Goal: Task Accomplishment & Management: Complete application form

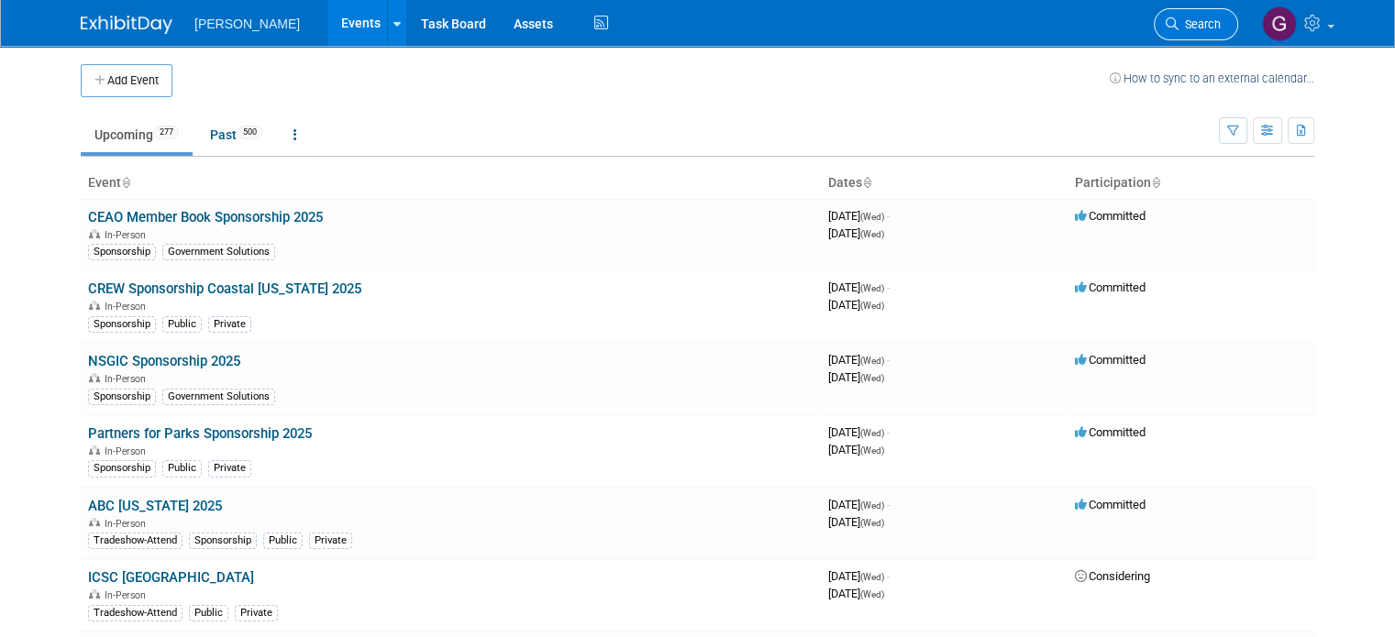
click at [1220, 12] on link "Search" at bounding box center [1196, 24] width 84 height 32
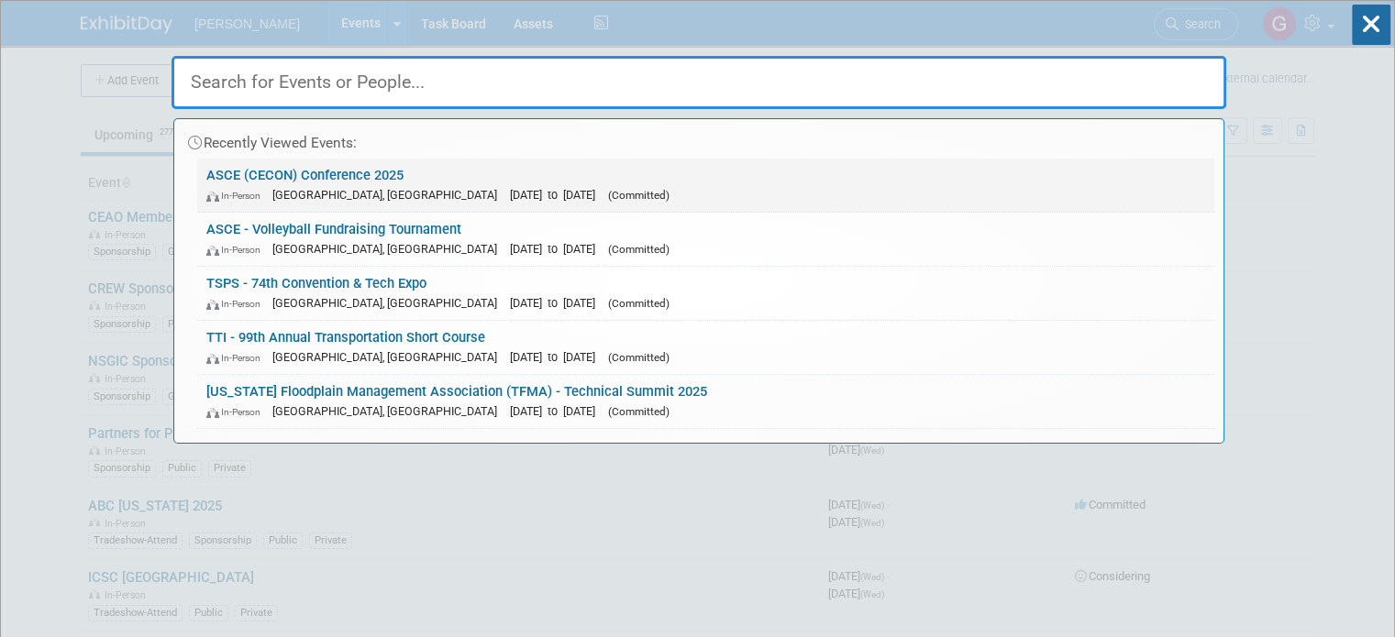
click at [440, 204] on link "ASCE (CECON) Conference 2025 In-Person San Marcos, TX Sep 17, 2025 to Sep 19, 2…" at bounding box center [705, 185] width 1017 height 53
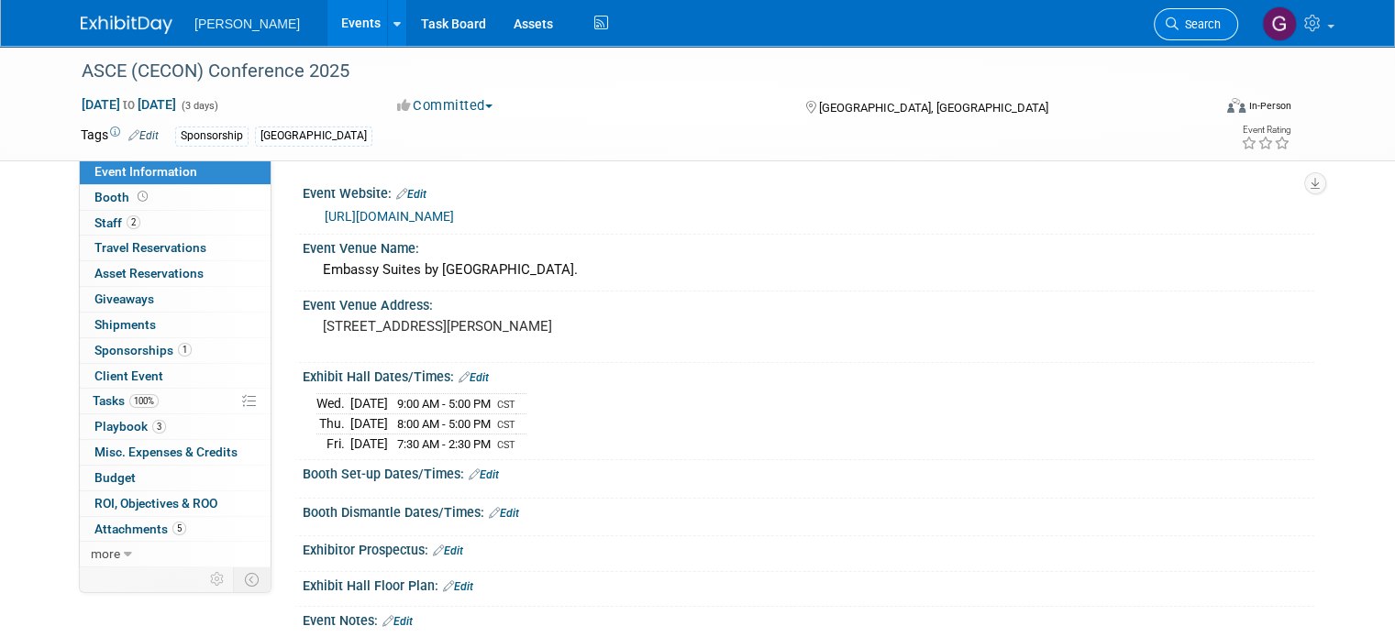
click at [1209, 15] on link "Search" at bounding box center [1196, 24] width 84 height 32
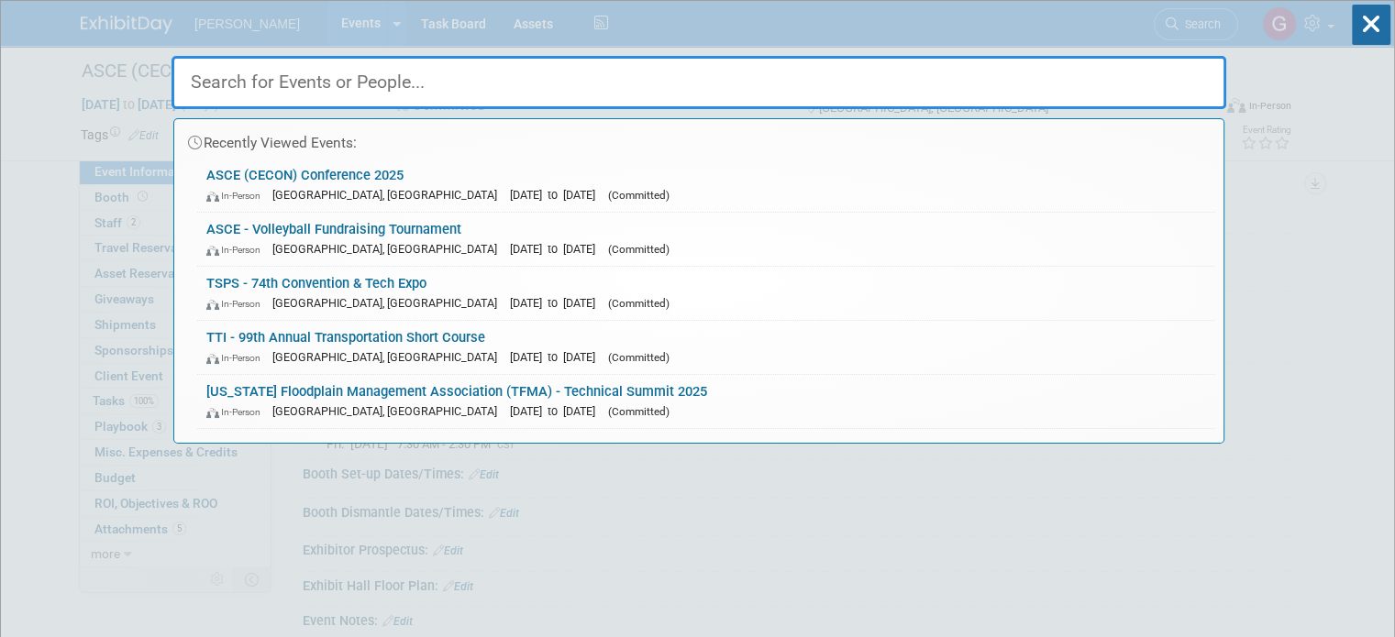
click at [1060, 87] on input "text" at bounding box center [698, 82] width 1055 height 53
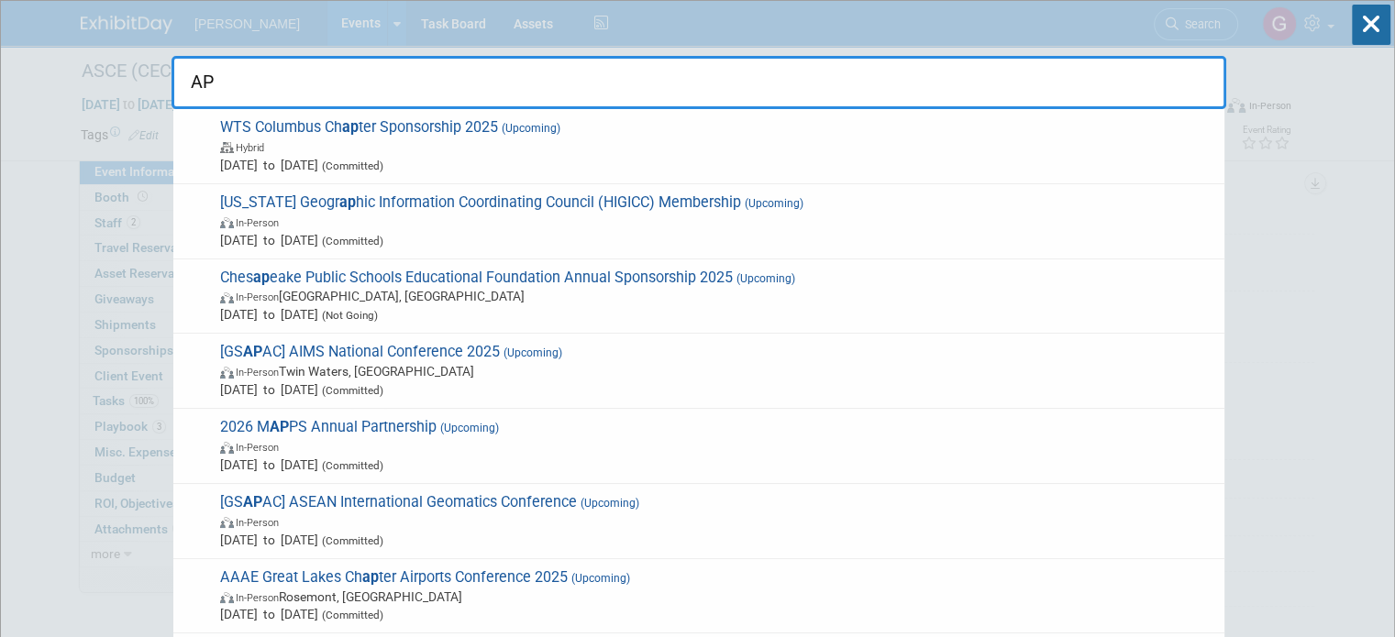
type input "A"
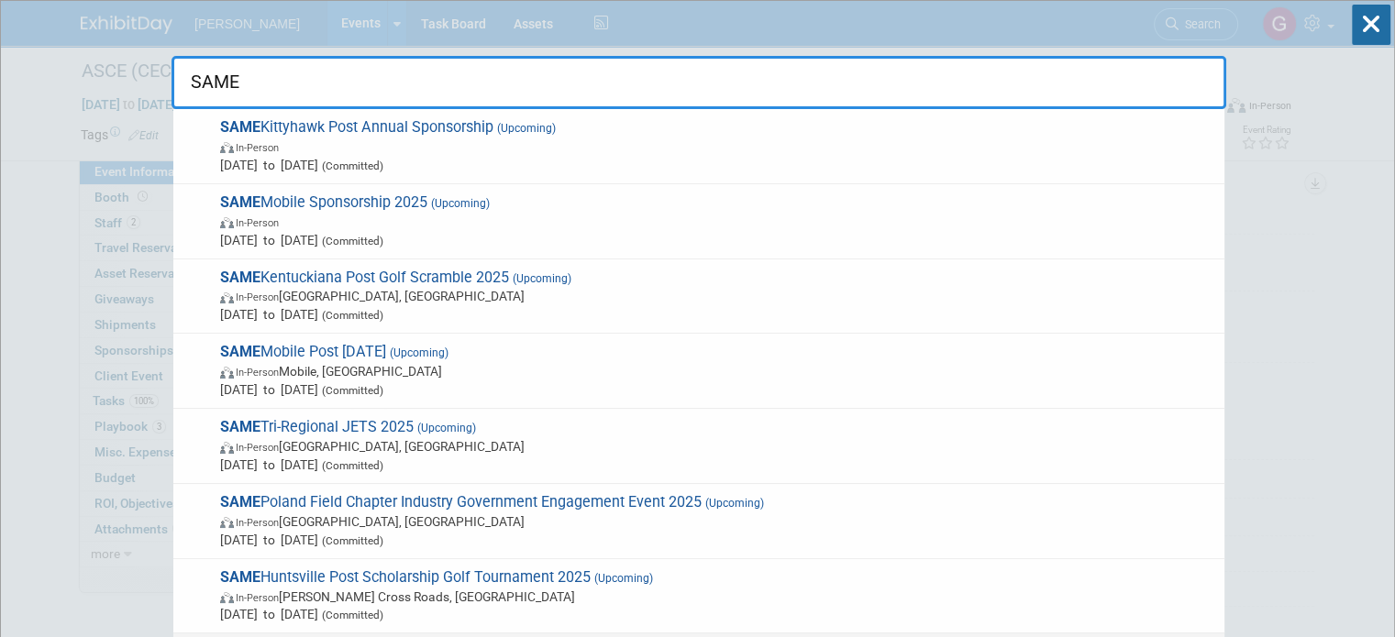
type input "SAME"
drag, startPoint x: 354, startPoint y: 66, endPoint x: 78, endPoint y: 91, distance: 277.1
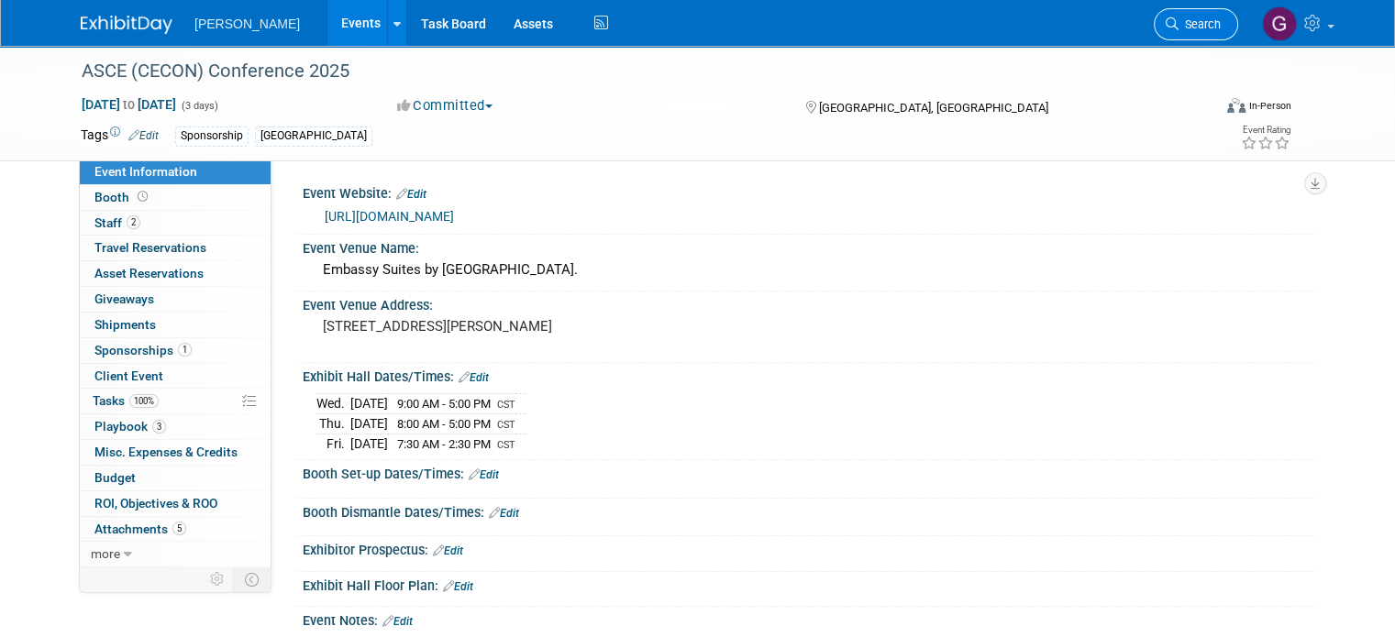
click at [1217, 33] on link "Search" at bounding box center [1196, 24] width 84 height 32
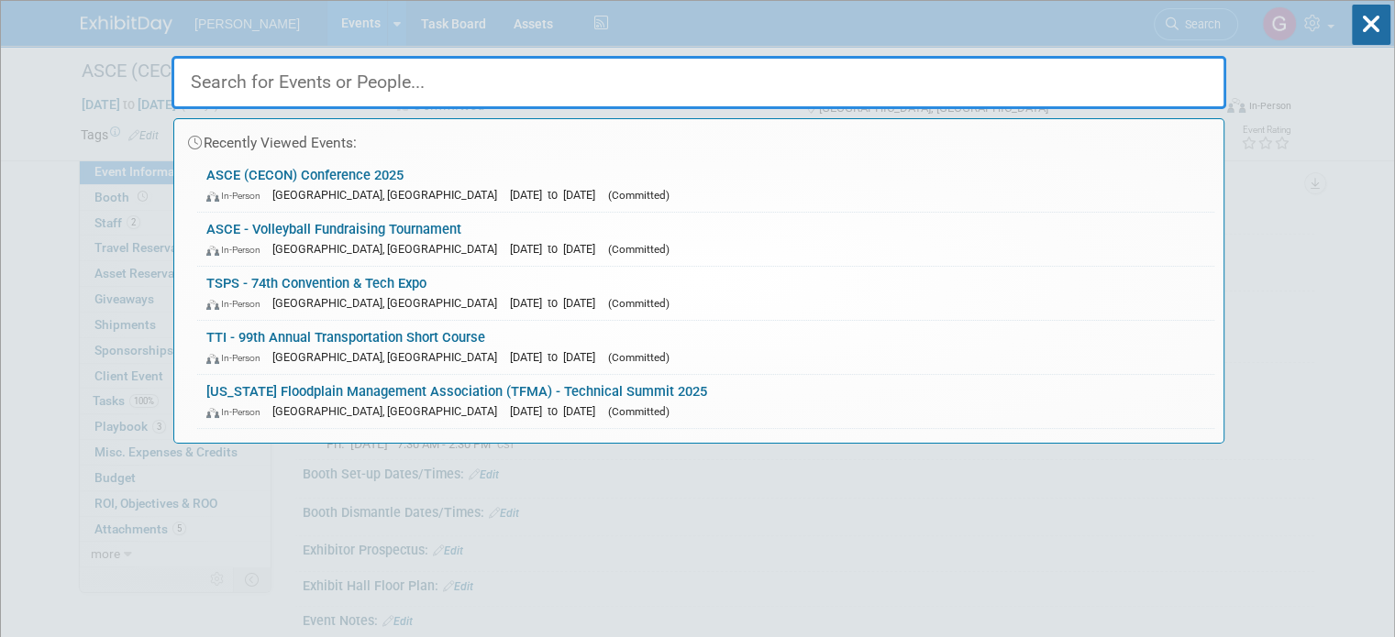
paste input "APWA-SOUTHEAST BRANCH OF THE [US_STATE] CHAPTER 2025 APWA GOLF TOURNAMENT"
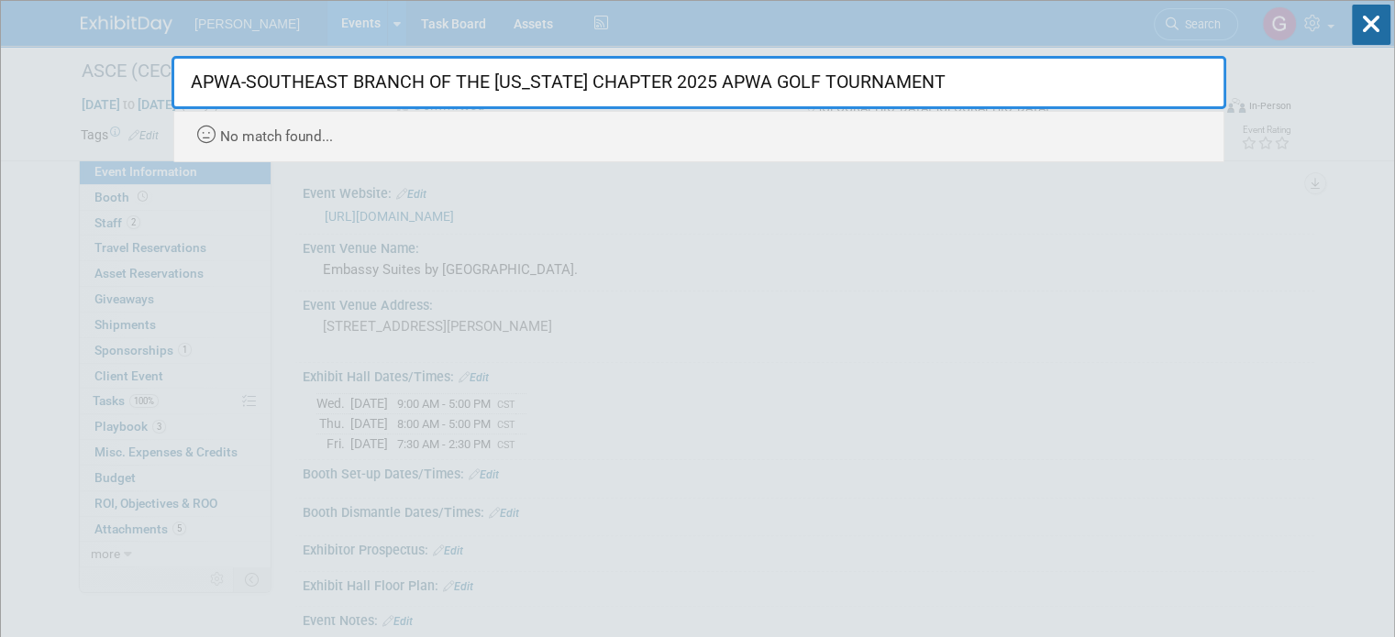
type input "APWA-SOUTHEAST BRANCH OF THE [US_STATE] CHAPTER 2025 APWA GOLF TOURNAMENT"
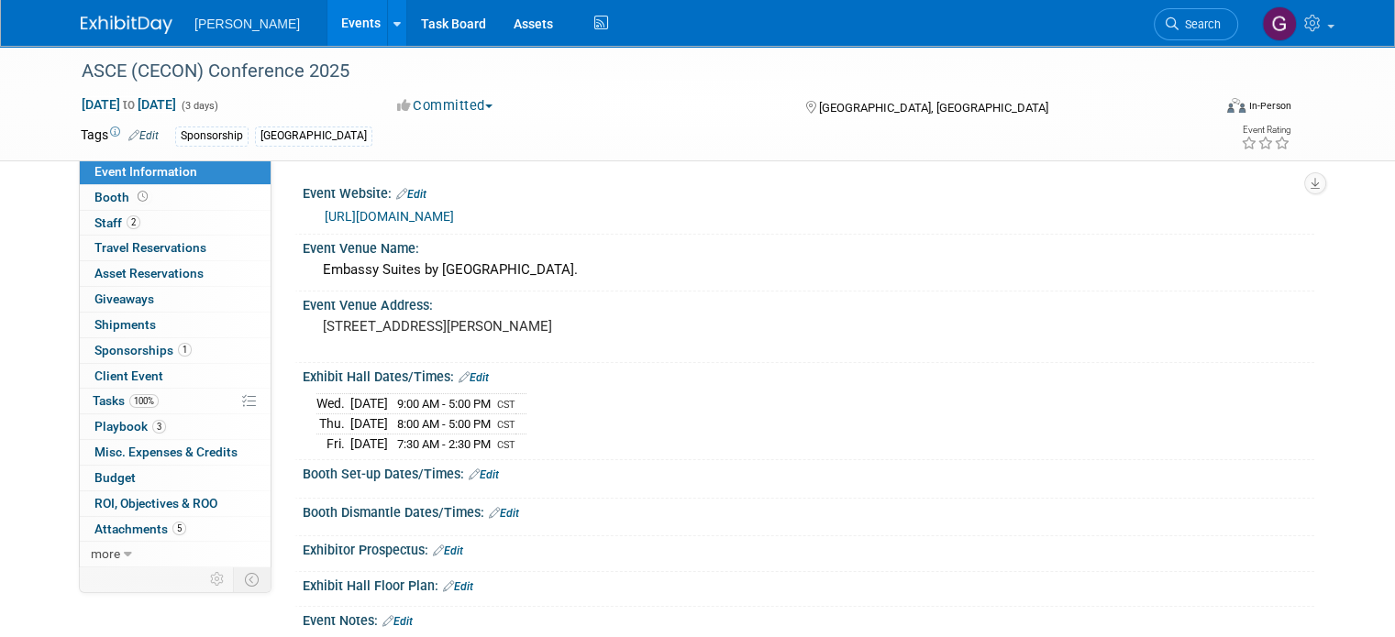
click at [89, 20] on img at bounding box center [127, 25] width 92 height 18
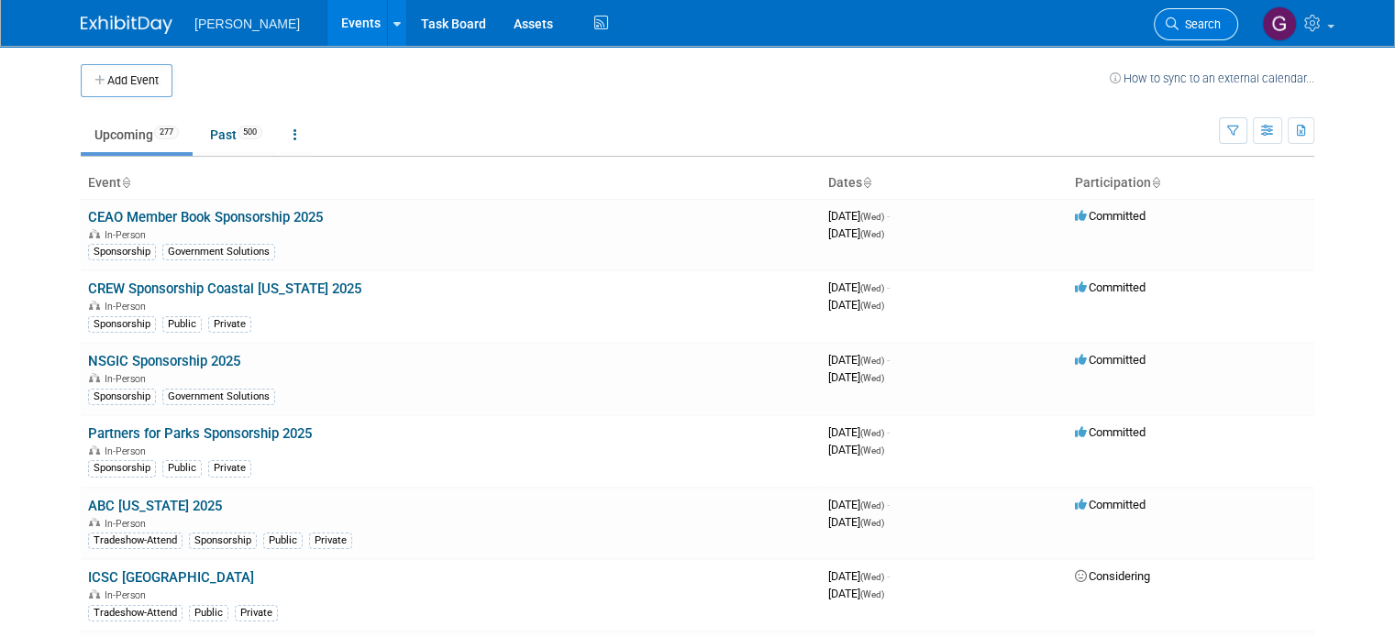
click at [1212, 25] on span "Search" at bounding box center [1199, 24] width 42 height 14
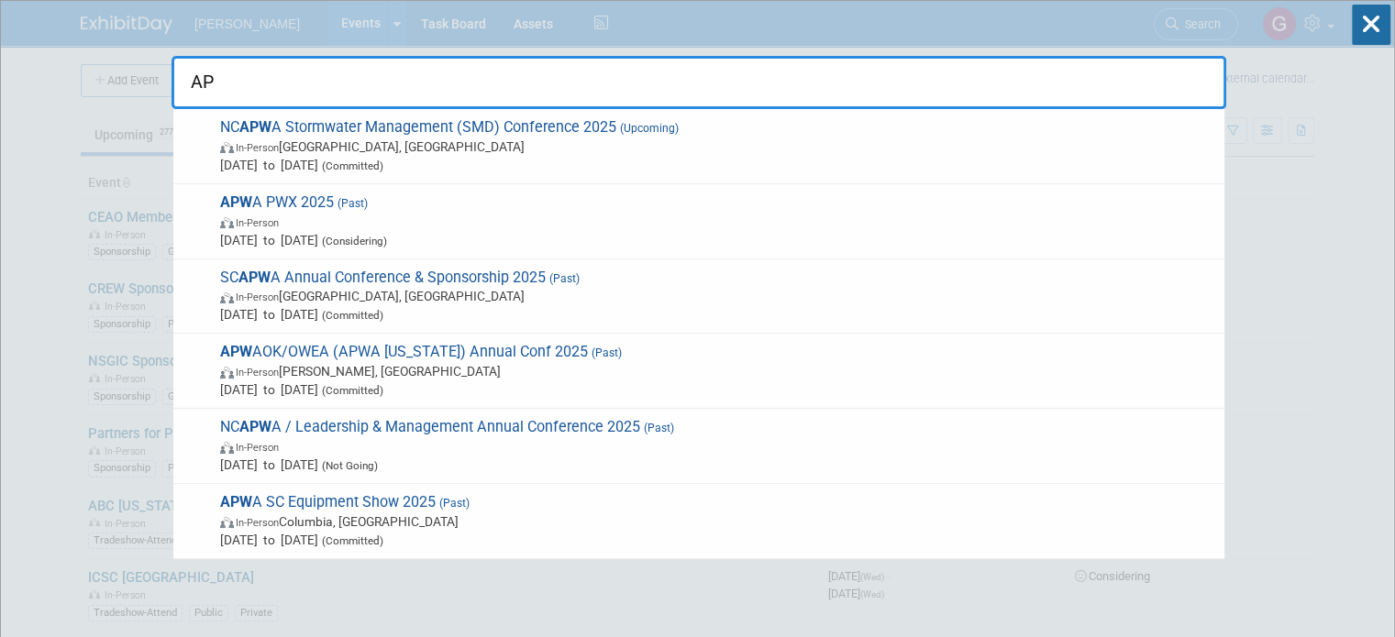
type input "A"
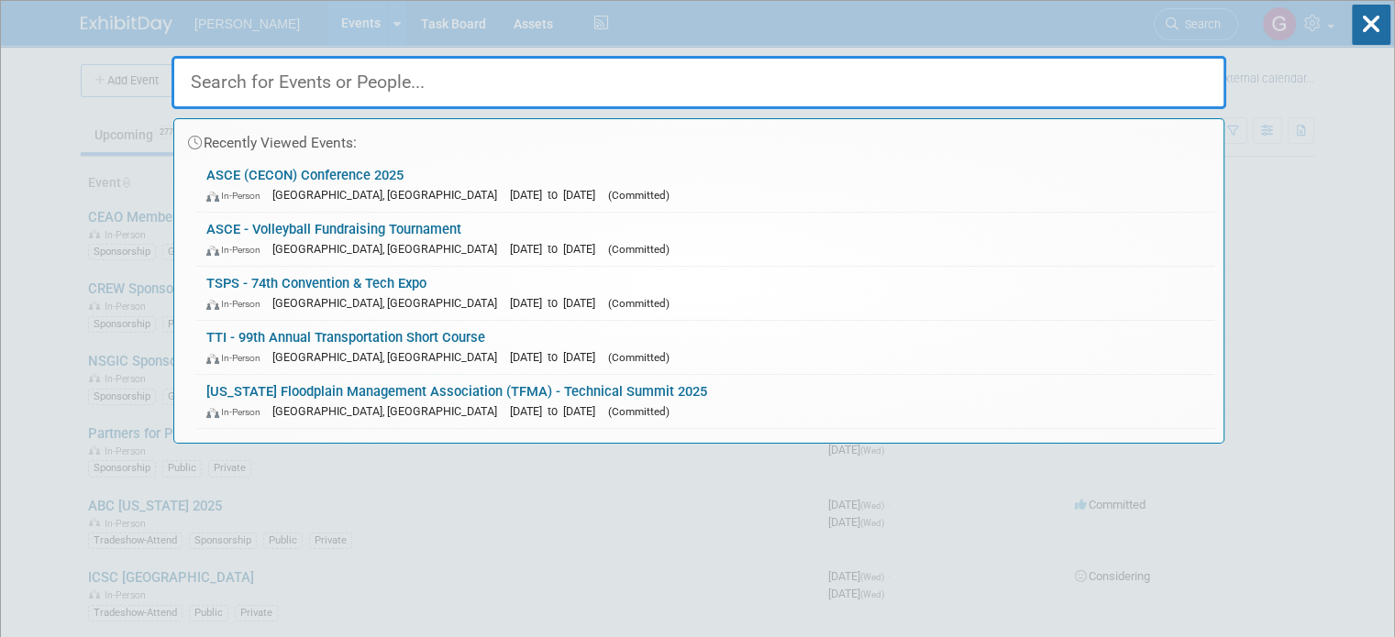
type input "g"
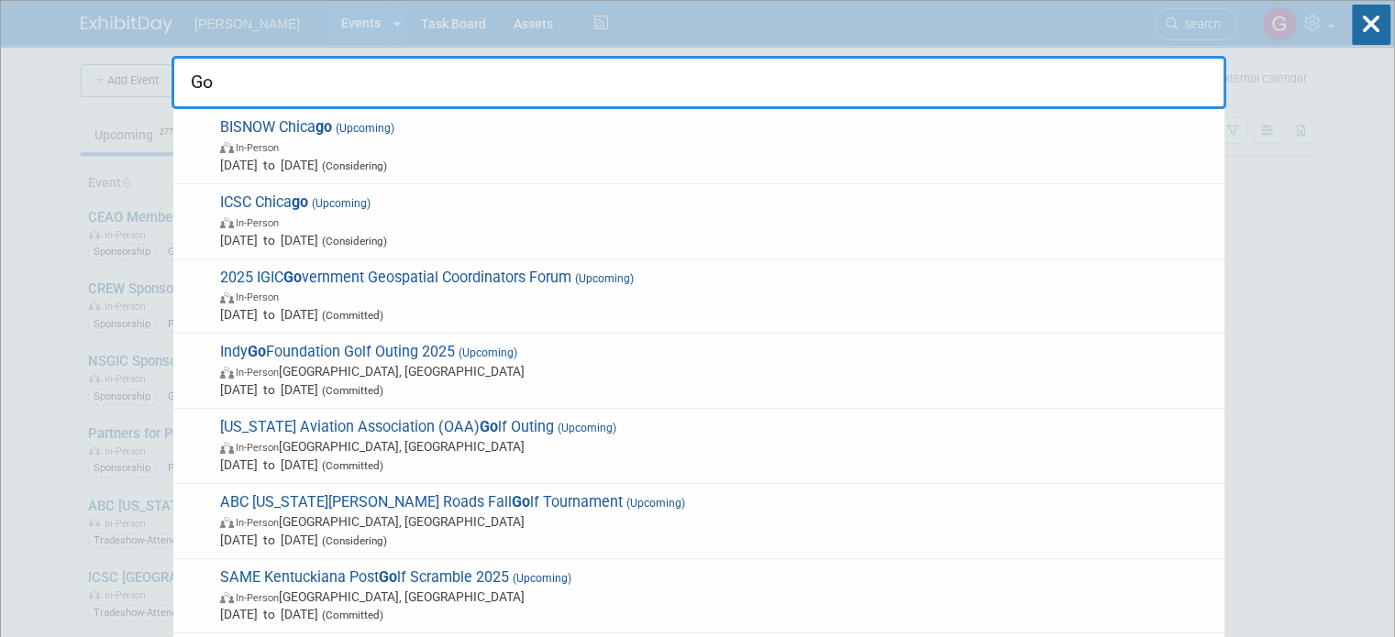
type input "G"
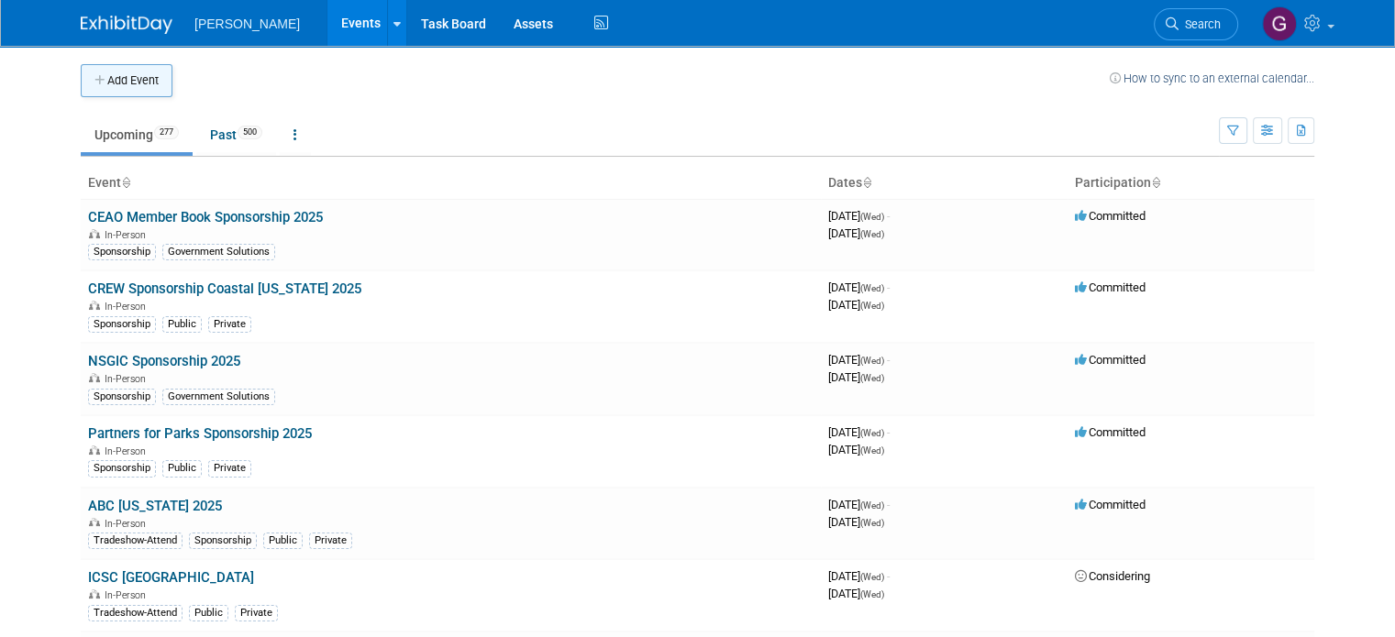
click at [114, 78] on button "Add Event" at bounding box center [127, 80] width 92 height 33
select select "8"
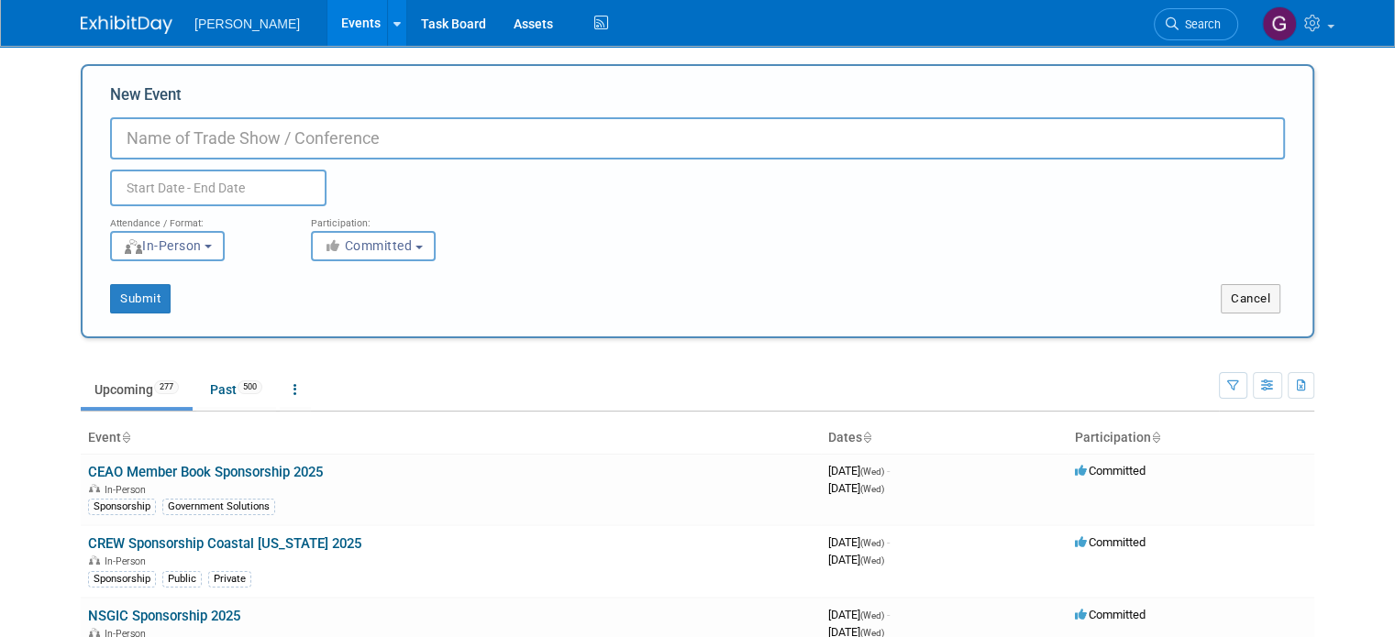
paste input "APWA-SOUTHEAST BRANCH OF THE [US_STATE] CHAPTER 2025 APWA GOLF TOURNAMENT"
type input "APWA-SOUTHEAST BRANCH OF THE [US_STATE] CHAPTER 2025 APWA GOLF TOURNAMENT"
click at [228, 186] on input "text" at bounding box center [218, 188] width 216 height 37
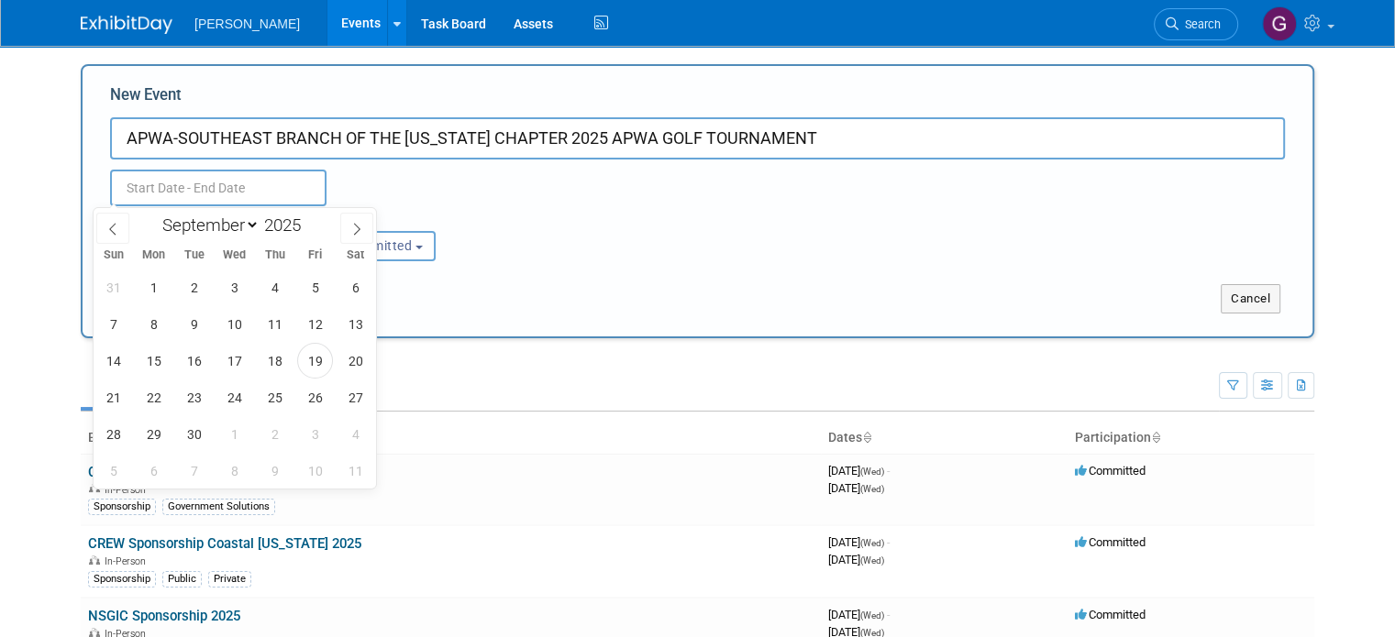
click at [229, 181] on input "text" at bounding box center [218, 188] width 216 height 37
click at [356, 226] on icon at bounding box center [356, 229] width 13 height 13
select select "11"
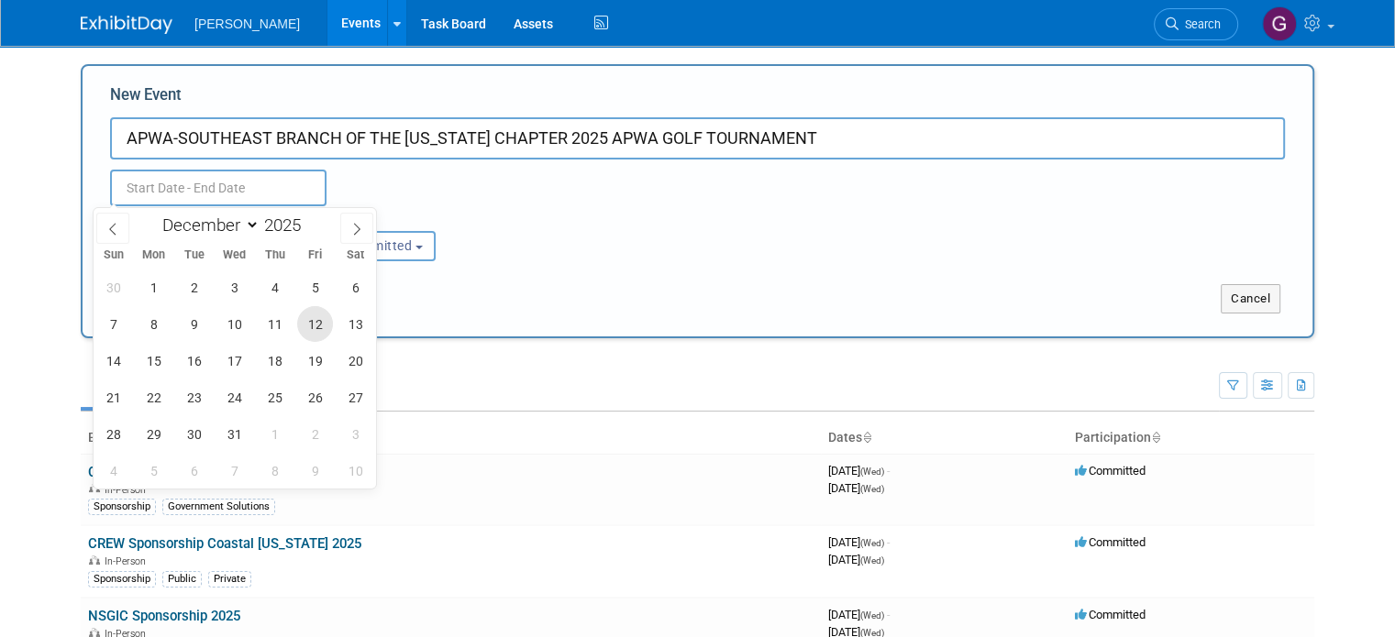
click at [327, 326] on span "12" at bounding box center [315, 324] width 36 height 36
type input "Dec 12, 2025 to Dec 12, 2025"
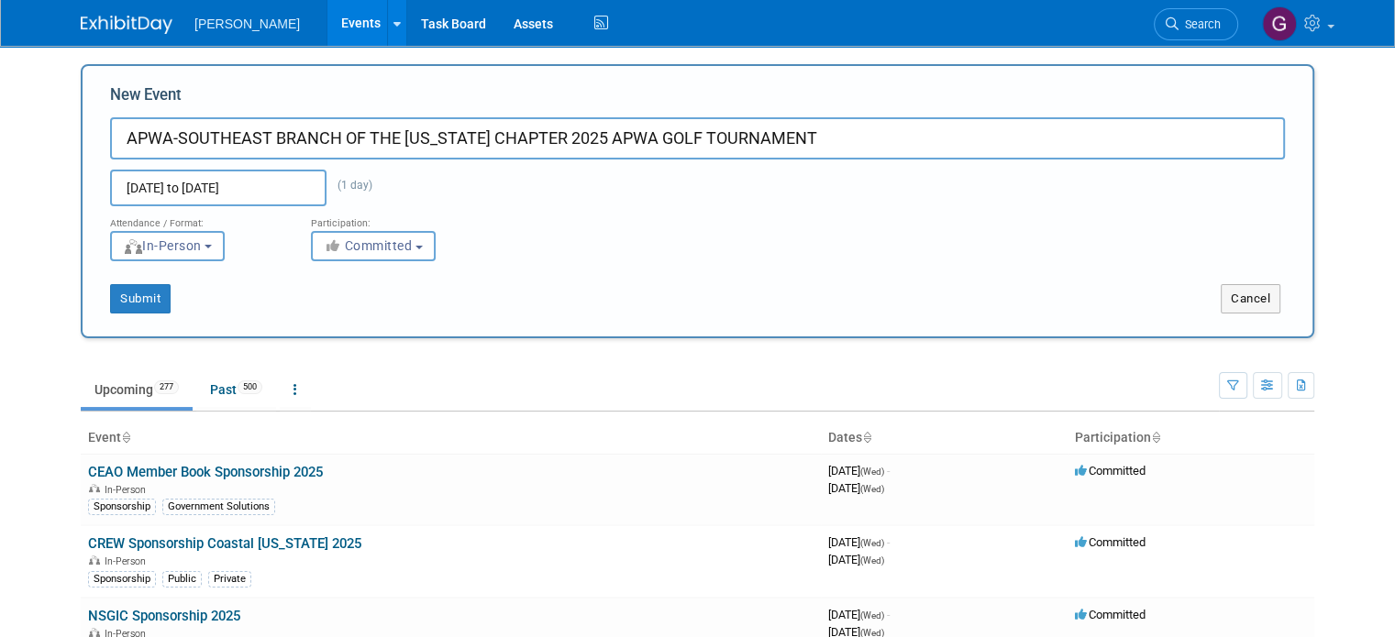
click at [447, 282] on div "Submit Cancel" at bounding box center [697, 287] width 1202 height 52
click at [350, 247] on span "Committed" at bounding box center [368, 245] width 89 height 15
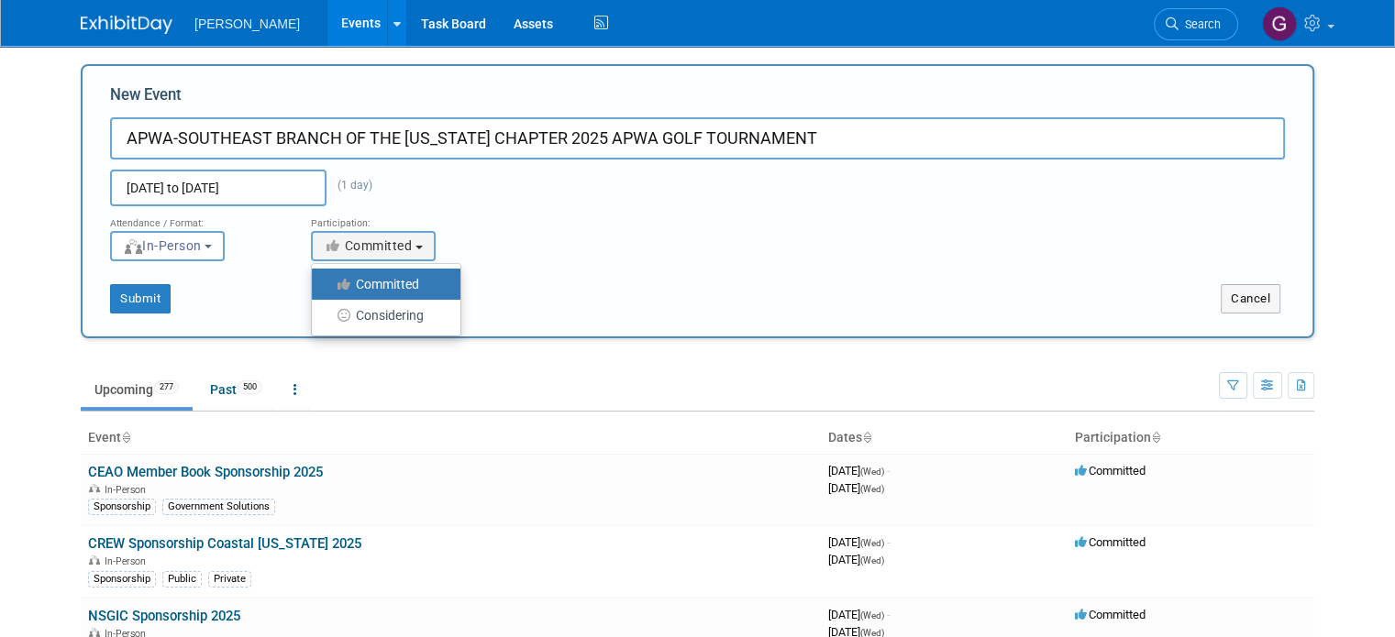
click at [343, 276] on label "Committed" at bounding box center [381, 284] width 121 height 24
click at [328, 279] on input "Committed" at bounding box center [322, 285] width 12 height 12
click at [221, 308] on div "Submit" at bounding box center [339, 298] width 513 height 29
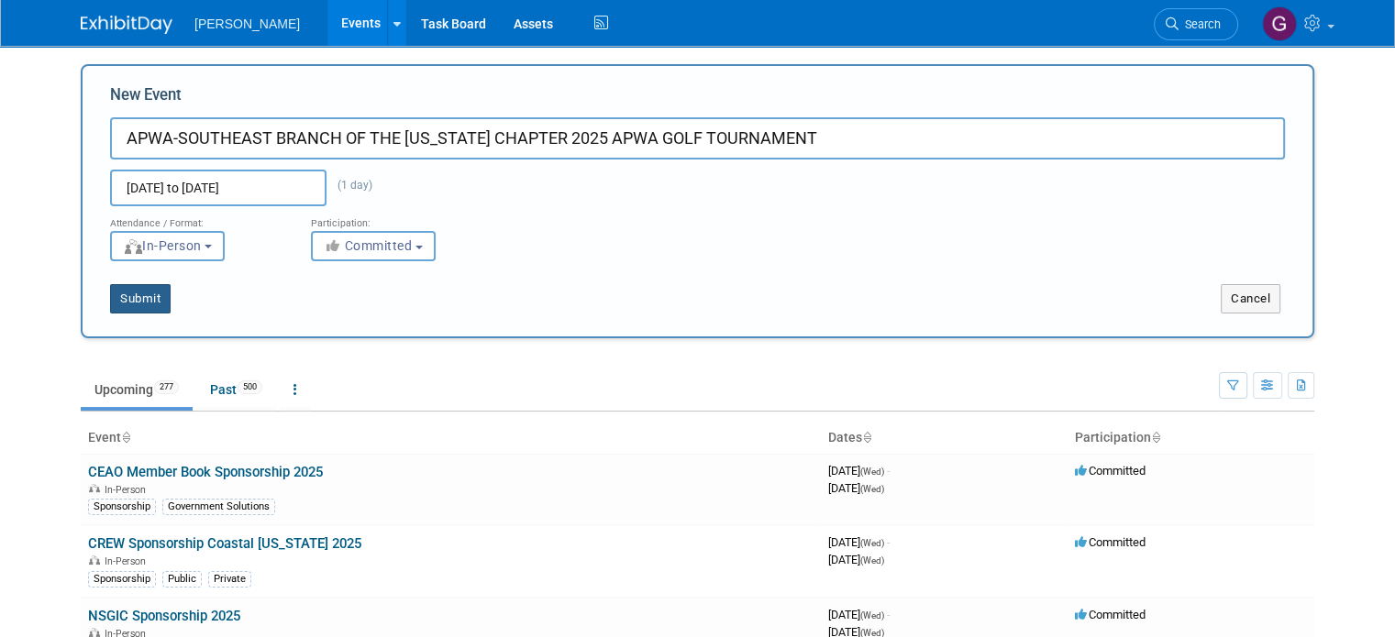
click at [143, 298] on button "Submit" at bounding box center [140, 298] width 61 height 29
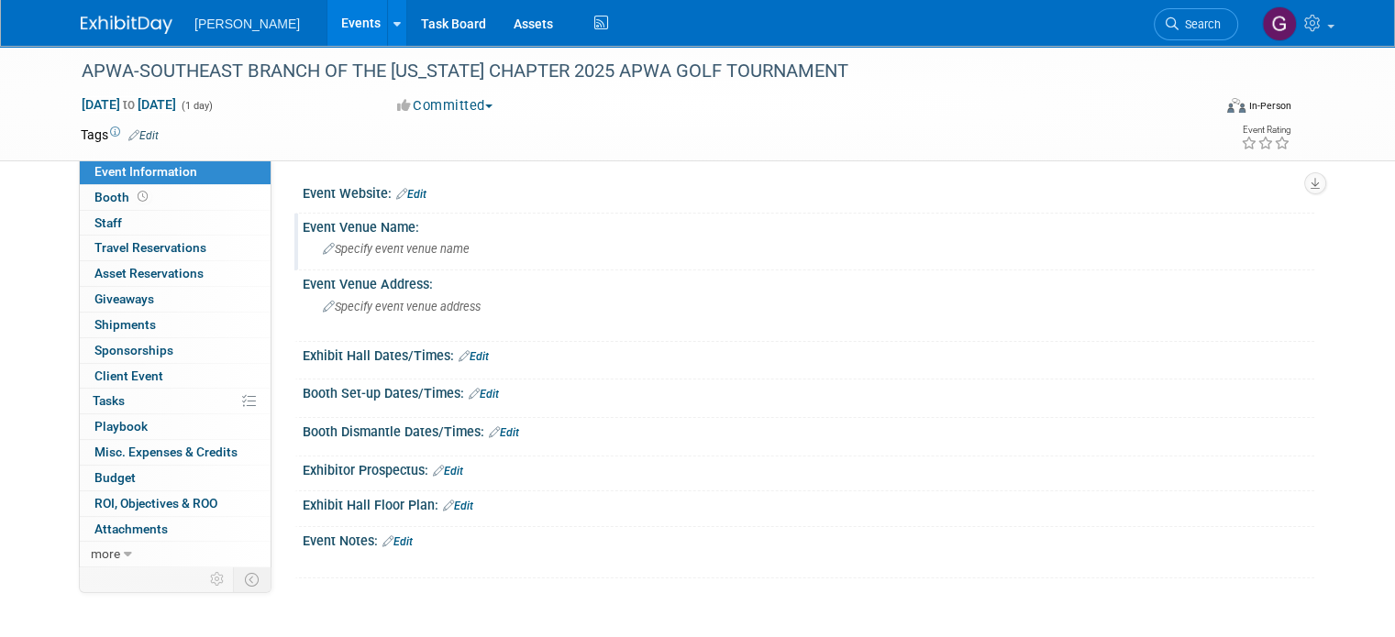
click at [392, 249] on span "Specify event venue name" at bounding box center [396, 249] width 147 height 14
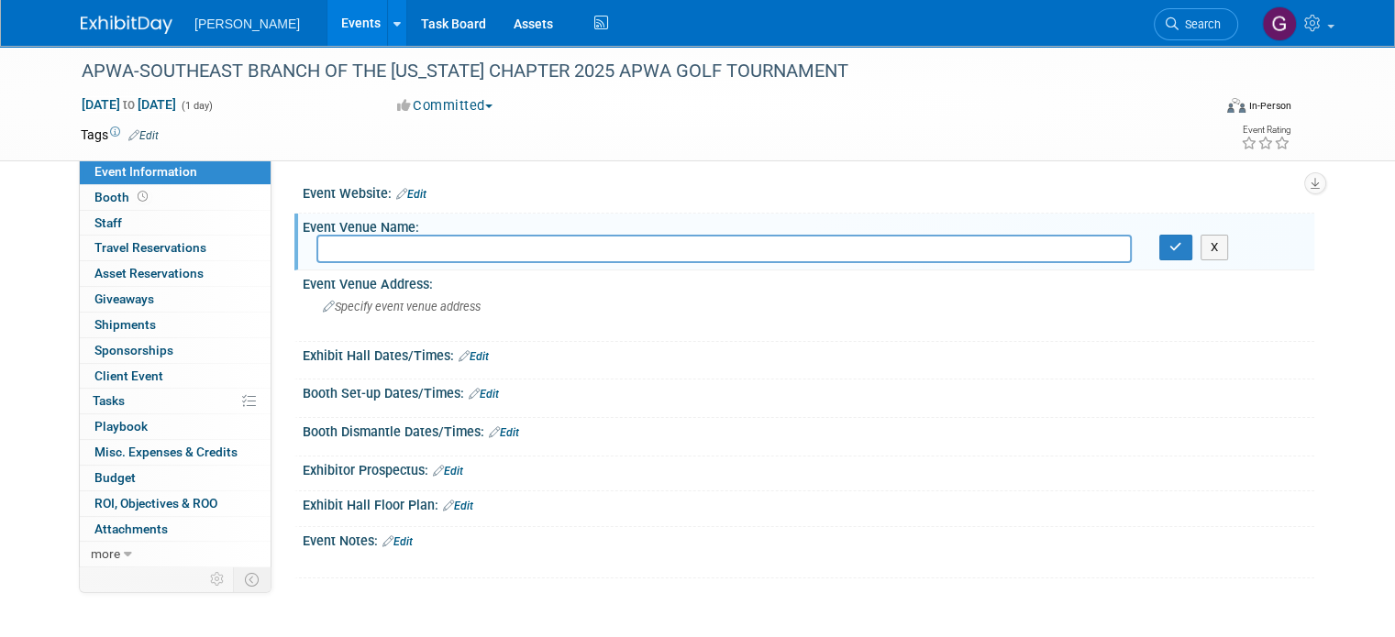
click at [392, 249] on input "text" at bounding box center [723, 249] width 815 height 28
type input "Quail Valley Golf Course 2880 La Quinta Drive Missouri City, TX 77459"
click at [454, 300] on span "Specify event venue address" at bounding box center [402, 307] width 158 height 14
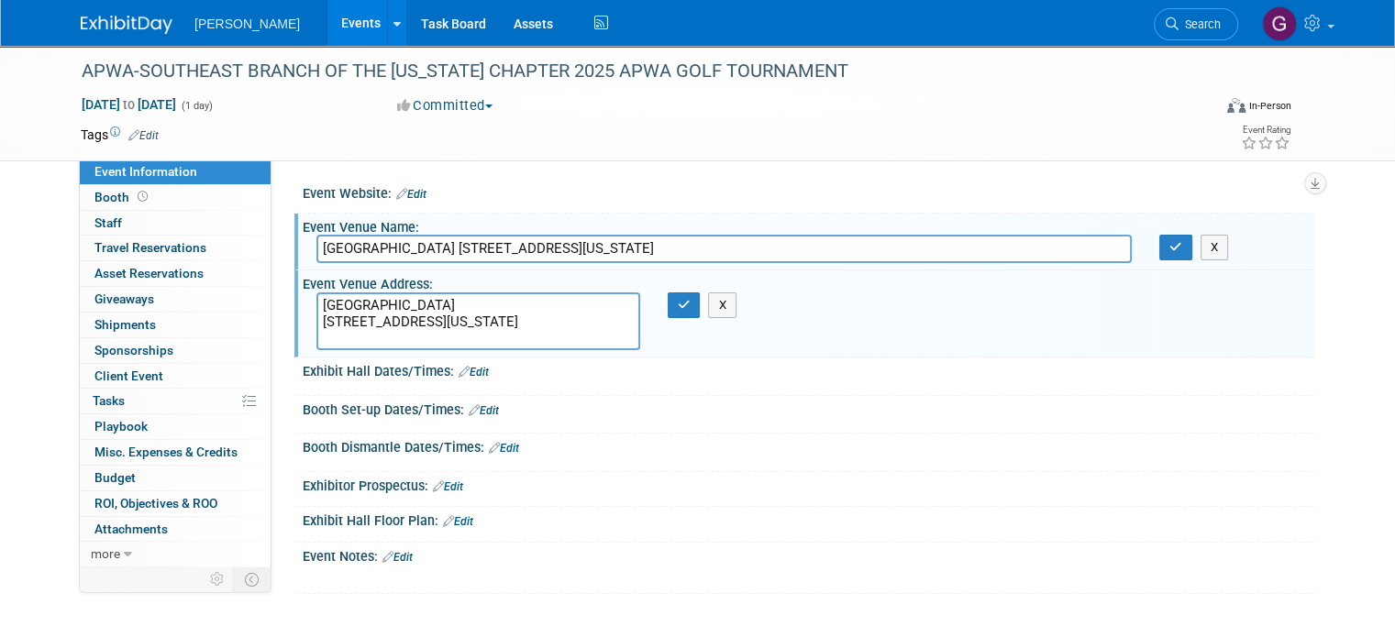
click at [316, 315] on textarea "Quail Valley Golf Course 2880 La Quinta Drive Missouri City, TX 77459" at bounding box center [478, 322] width 324 height 58
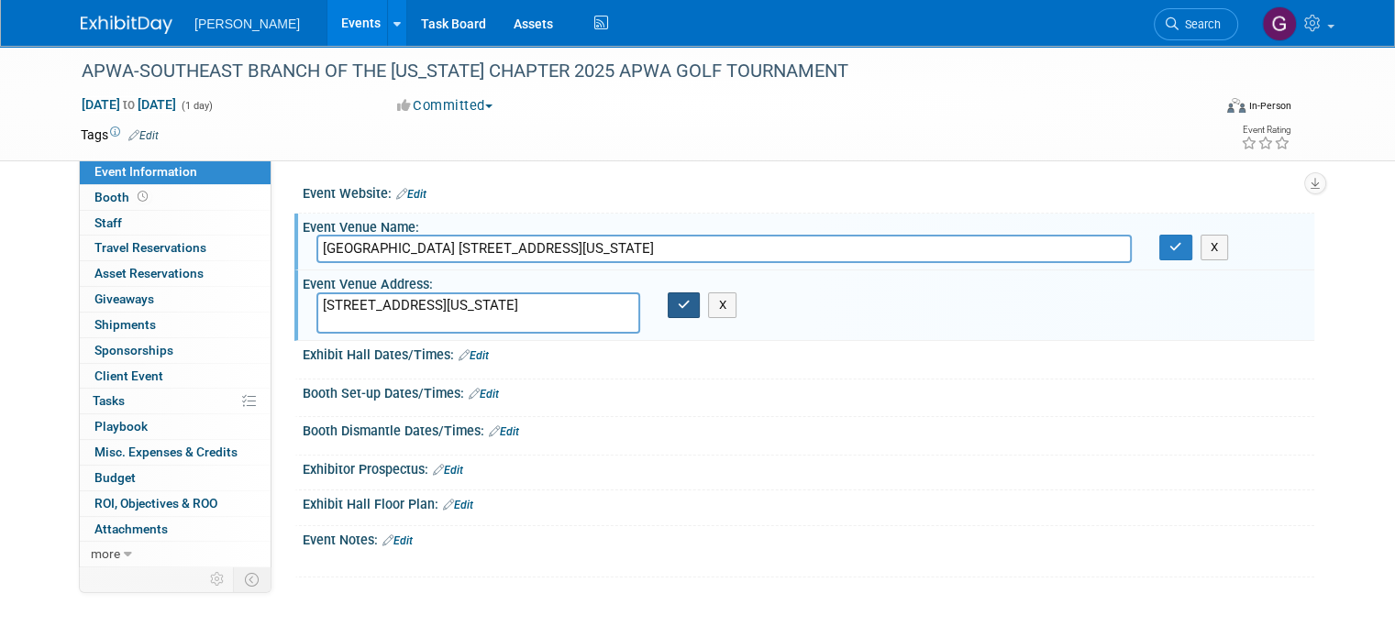
type textarea "2880 La Quinta Drive Missouri City, TX 77459"
click at [679, 306] on icon "button" at bounding box center [684, 305] width 13 height 12
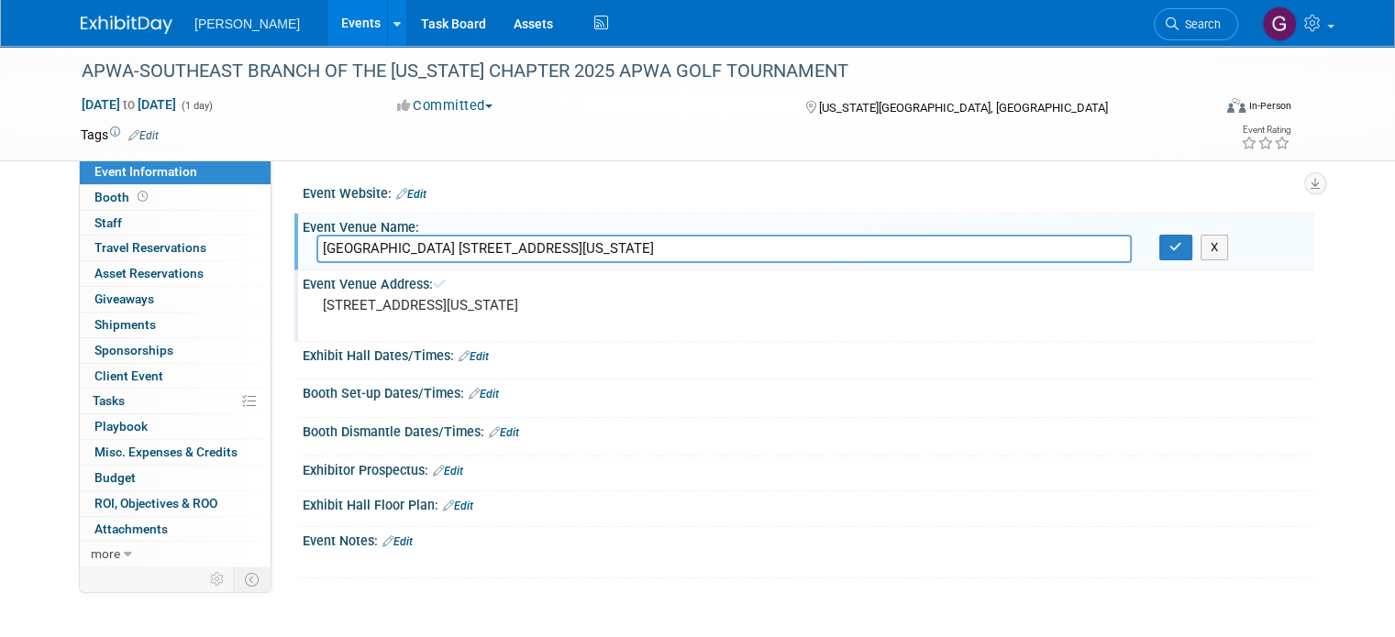
drag, startPoint x: 741, startPoint y: 247, endPoint x: 460, endPoint y: 227, distance: 281.3
click at [460, 227] on div "Event Venue Name: Specify event venue name Quail Valley Golf Course 2880 La Qui…" at bounding box center [804, 243] width 1020 height 58
type input "Quail Valley Golf Course"
click at [1185, 258] on button "button" at bounding box center [1175, 248] width 33 height 26
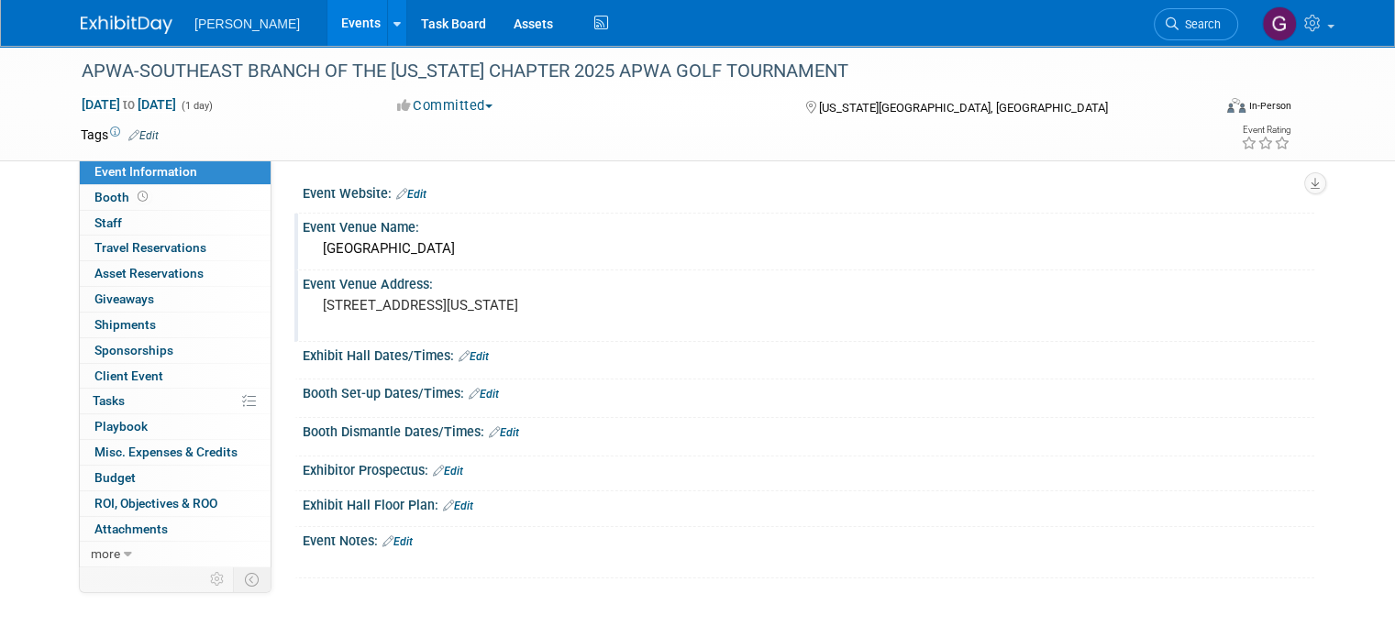
click at [393, 542] on link "Edit" at bounding box center [397, 542] width 30 height 13
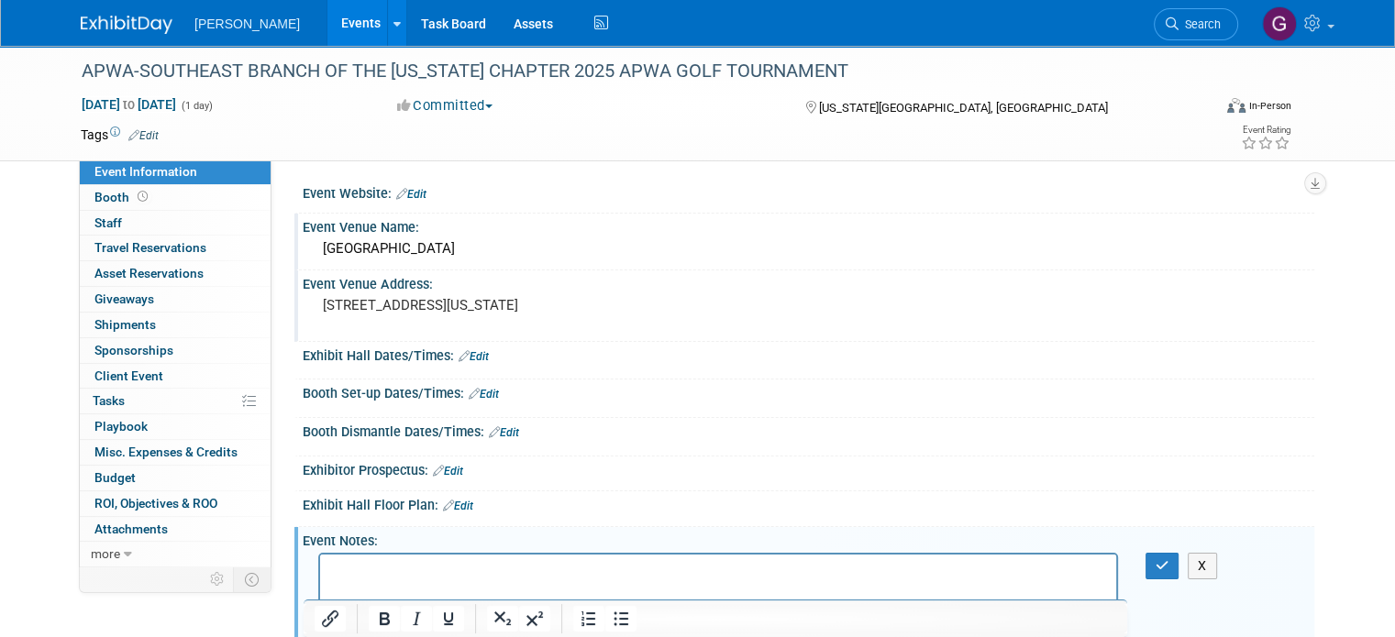
click at [1195, 560] on div "X" at bounding box center [1172, 566] width 54 height 27
click at [1205, 560] on button "X" at bounding box center [1201, 566] width 29 height 27
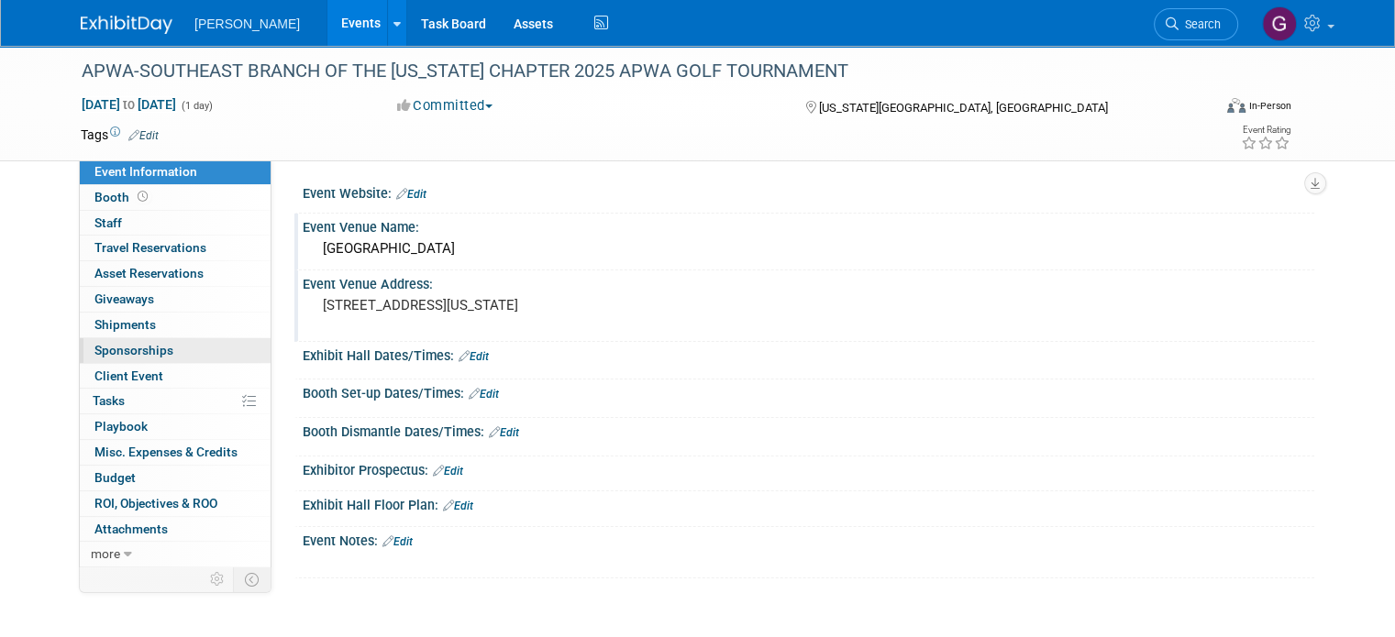
click at [138, 345] on span "Sponsorships 0" at bounding box center [133, 350] width 79 height 15
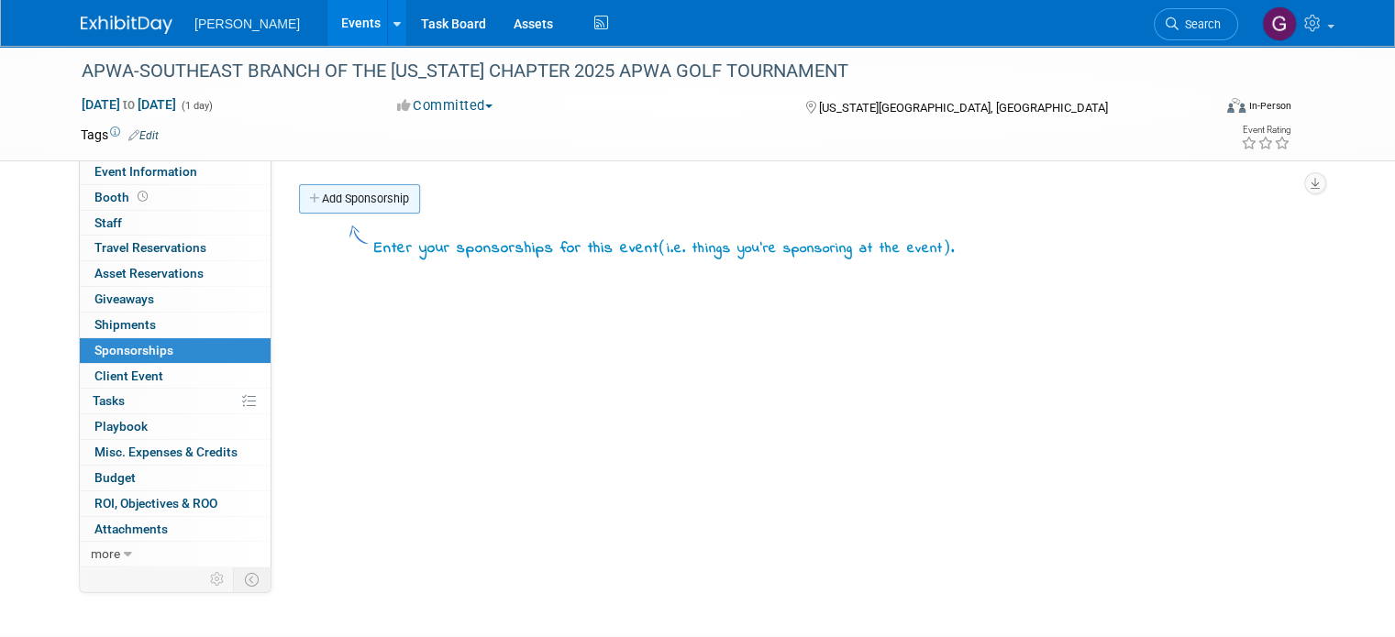
click at [368, 190] on link "Add Sponsorship" at bounding box center [359, 198] width 121 height 29
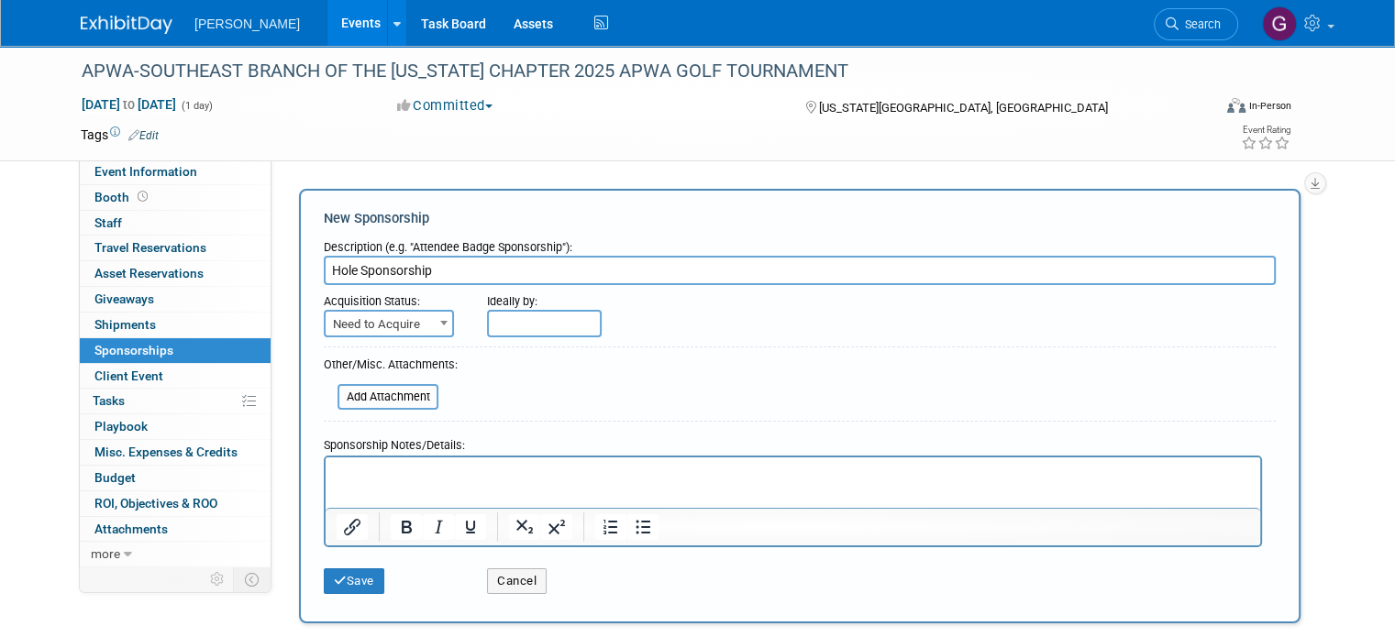
type input "Hole Sponsorship"
click at [490, 326] on input "text" at bounding box center [544, 324] width 115 height 28
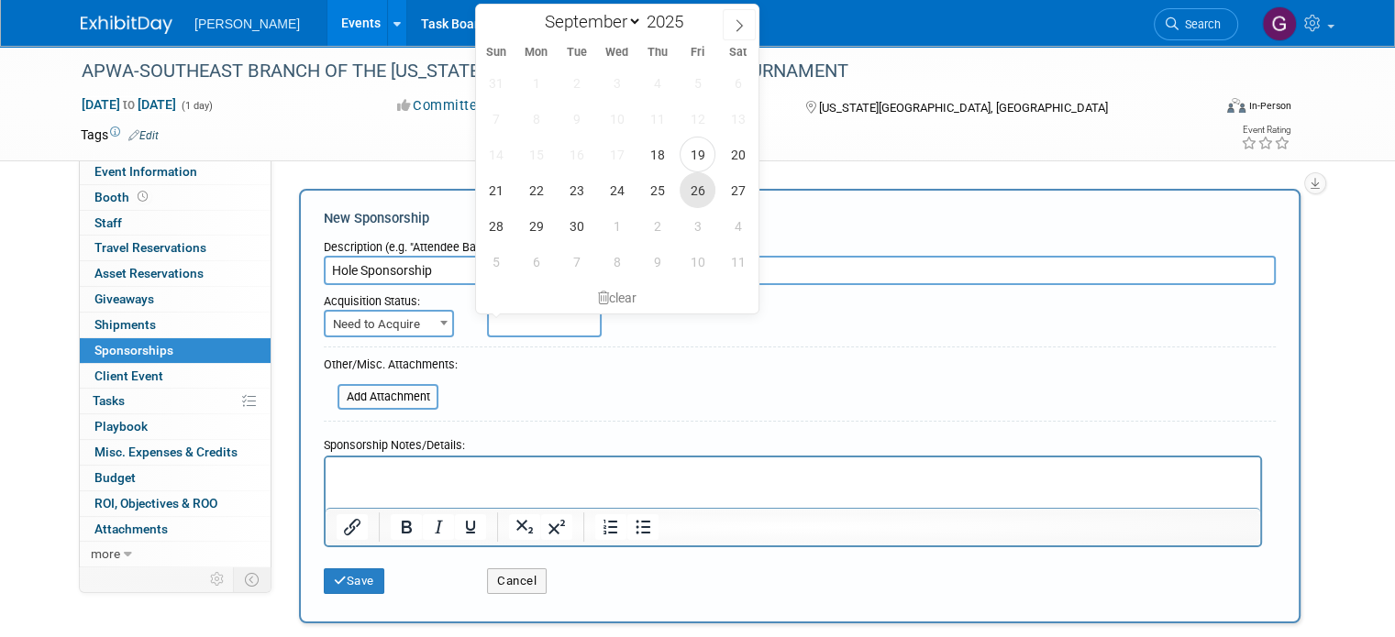
click at [698, 193] on span "26" at bounding box center [697, 190] width 36 height 36
type input "Sep 26, 2025"
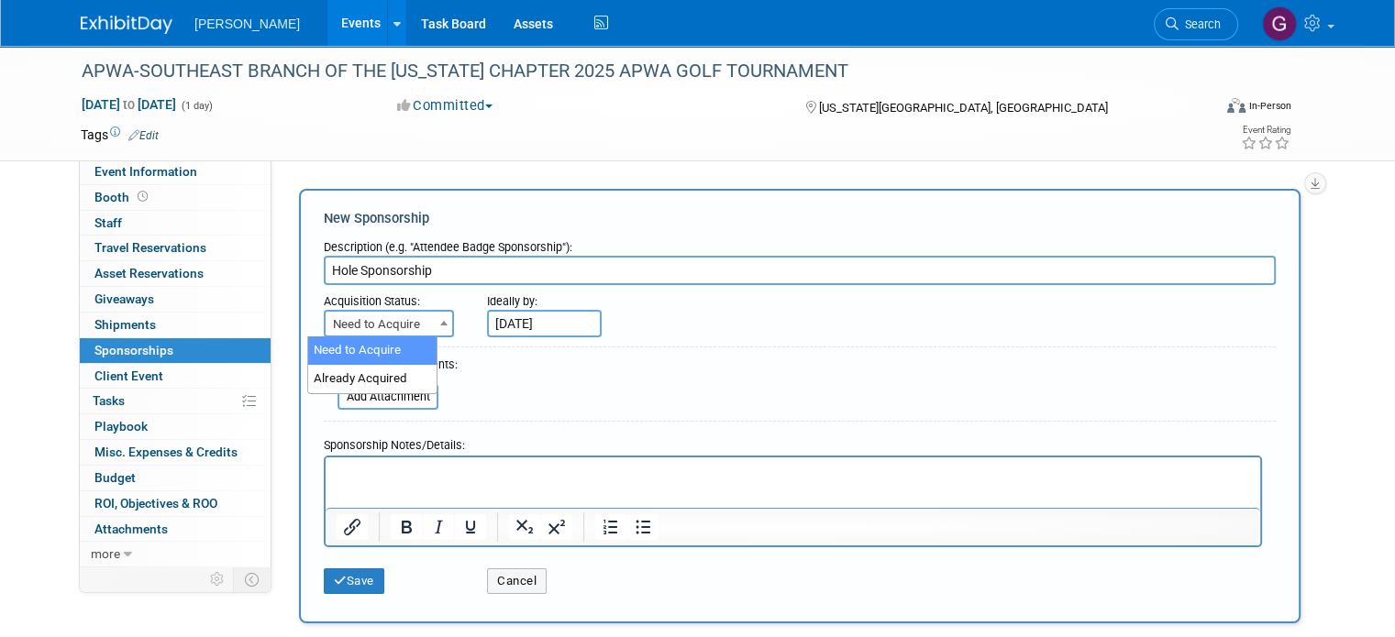
click at [435, 317] on span at bounding box center [444, 323] width 18 height 24
click at [406, 474] on p "Rich Text Area. Press ALT-0 for help." at bounding box center [793, 473] width 913 height 18
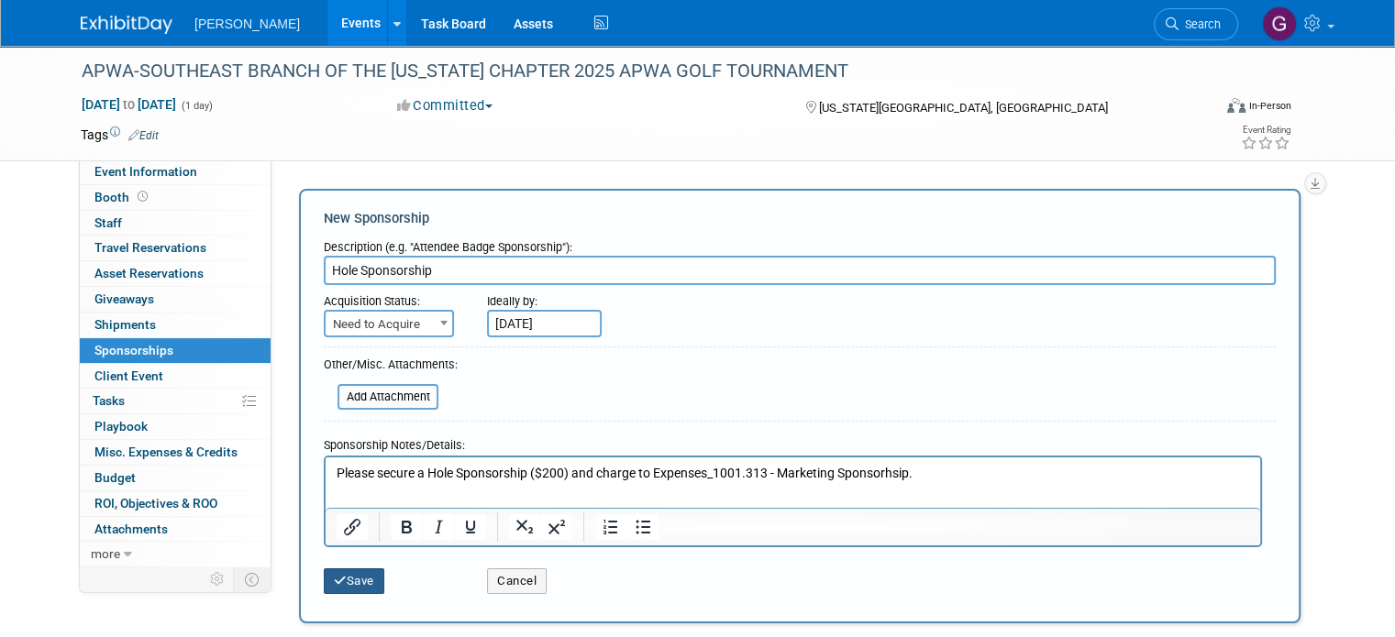
click at [324, 589] on button "Save" at bounding box center [354, 582] width 61 height 26
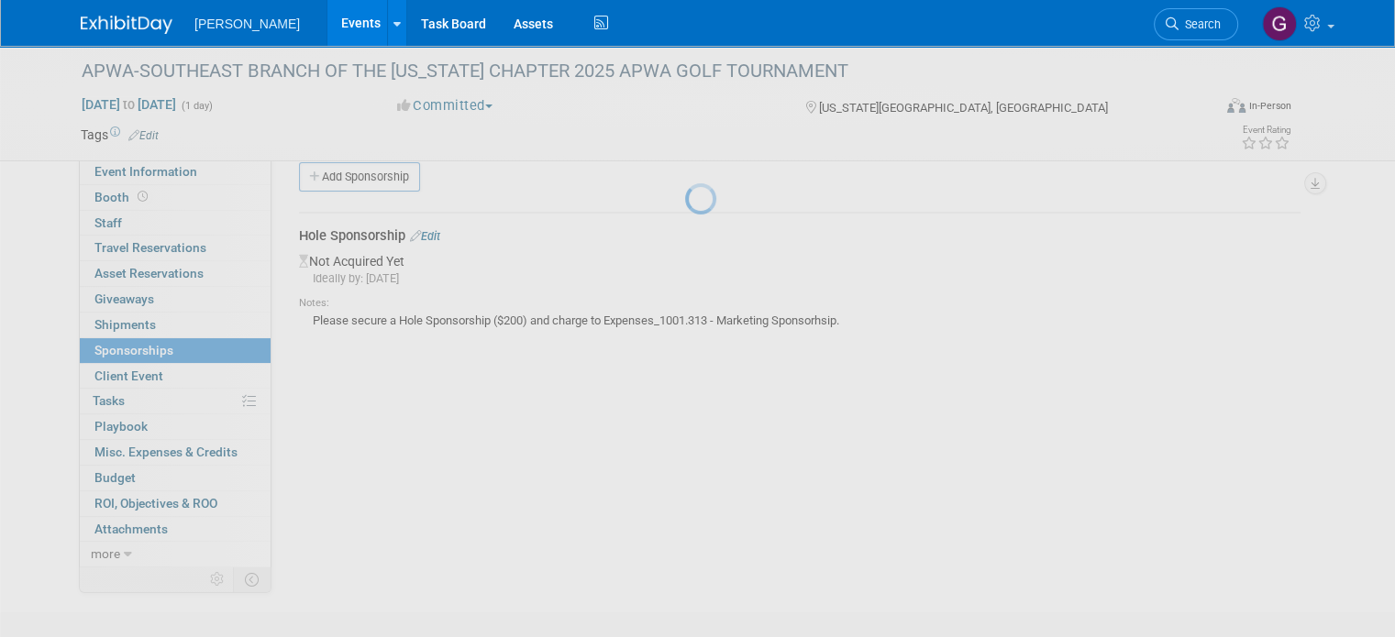
scroll to position [37, 0]
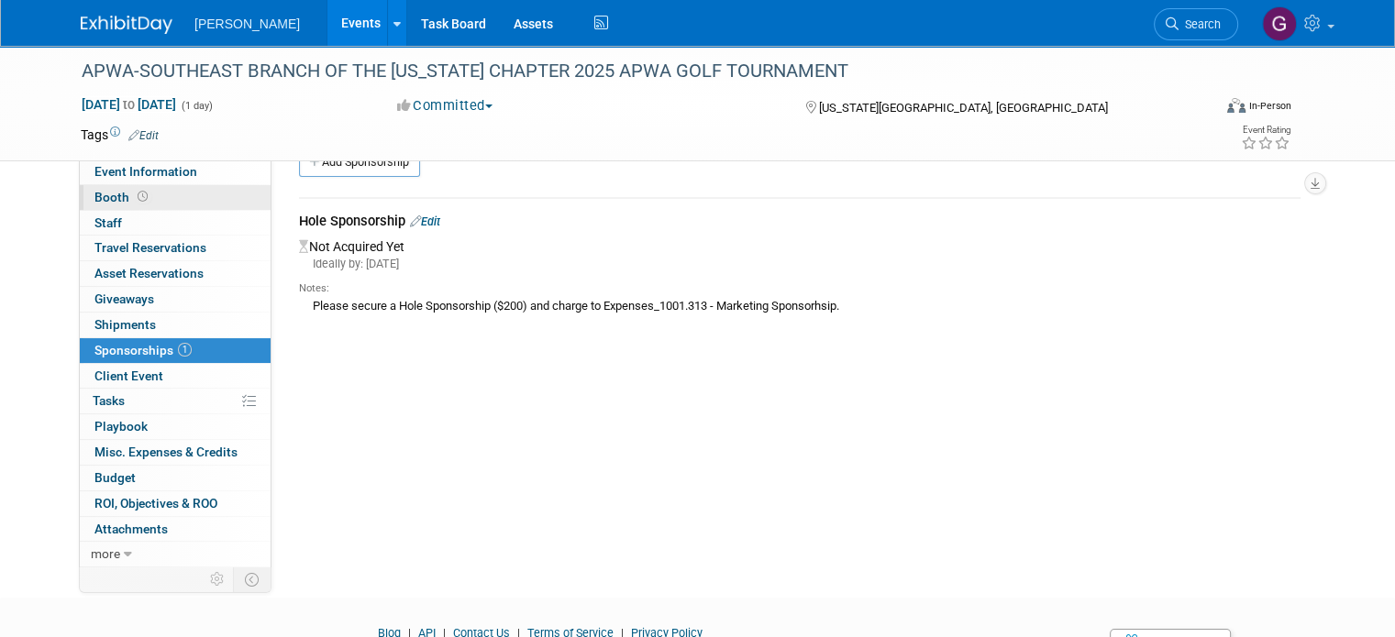
click at [197, 185] on link "Booth" at bounding box center [175, 197] width 191 height 25
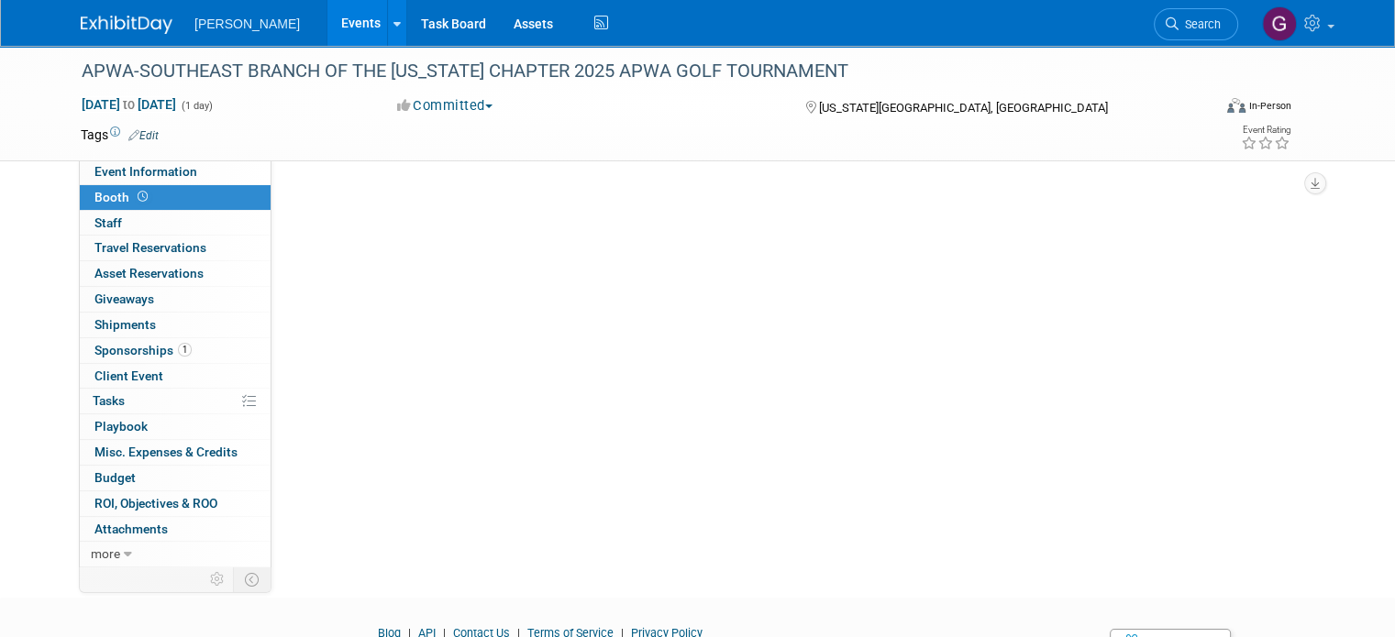
scroll to position [0, 0]
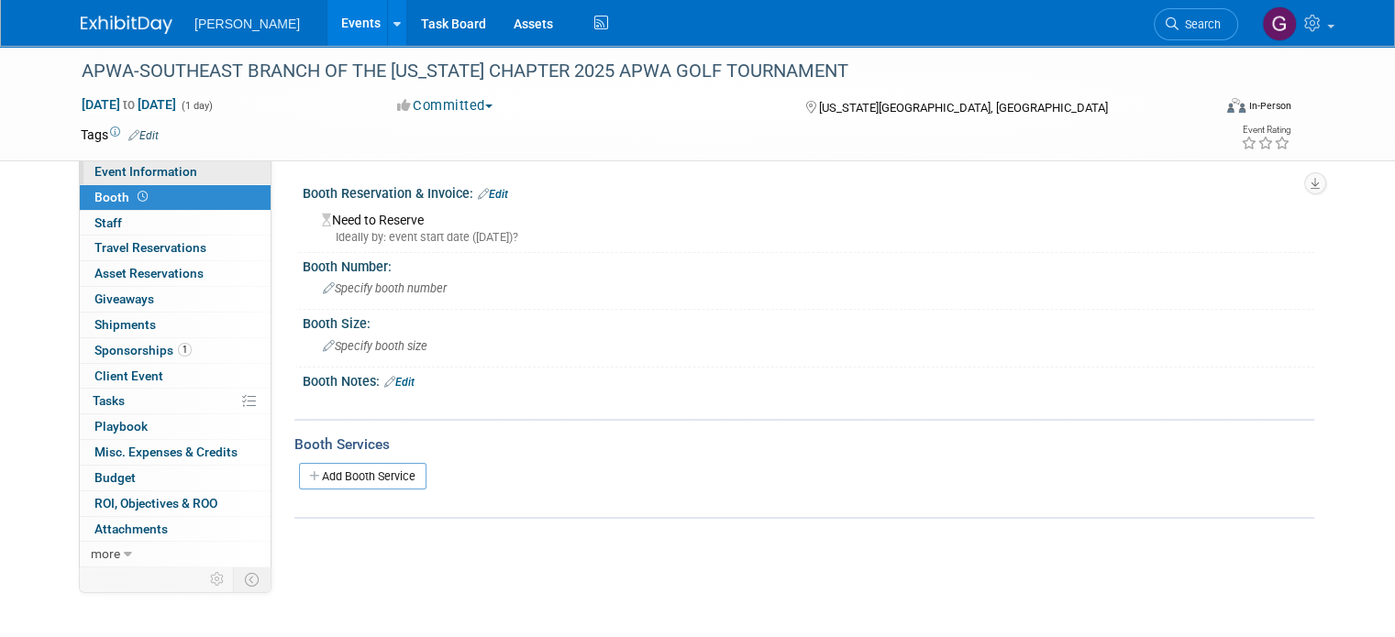
click at [197, 180] on link "Event Information" at bounding box center [175, 172] width 191 height 25
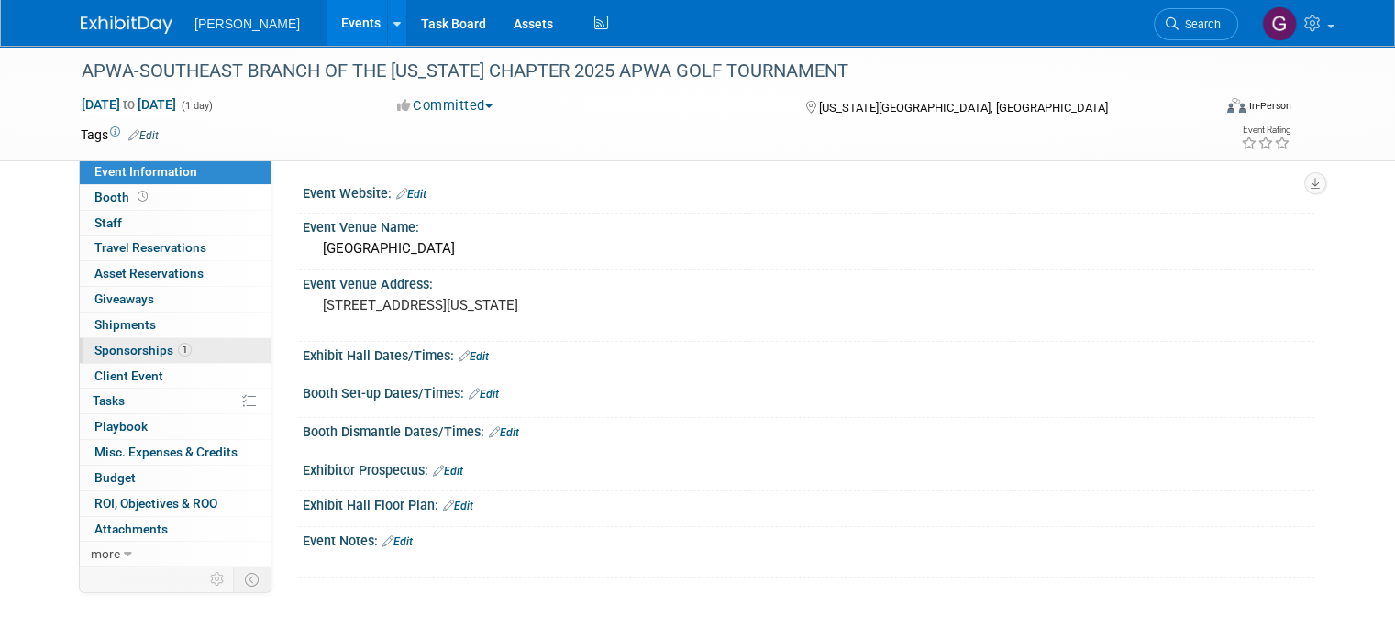
click at [178, 348] on span "1" at bounding box center [185, 350] width 14 height 14
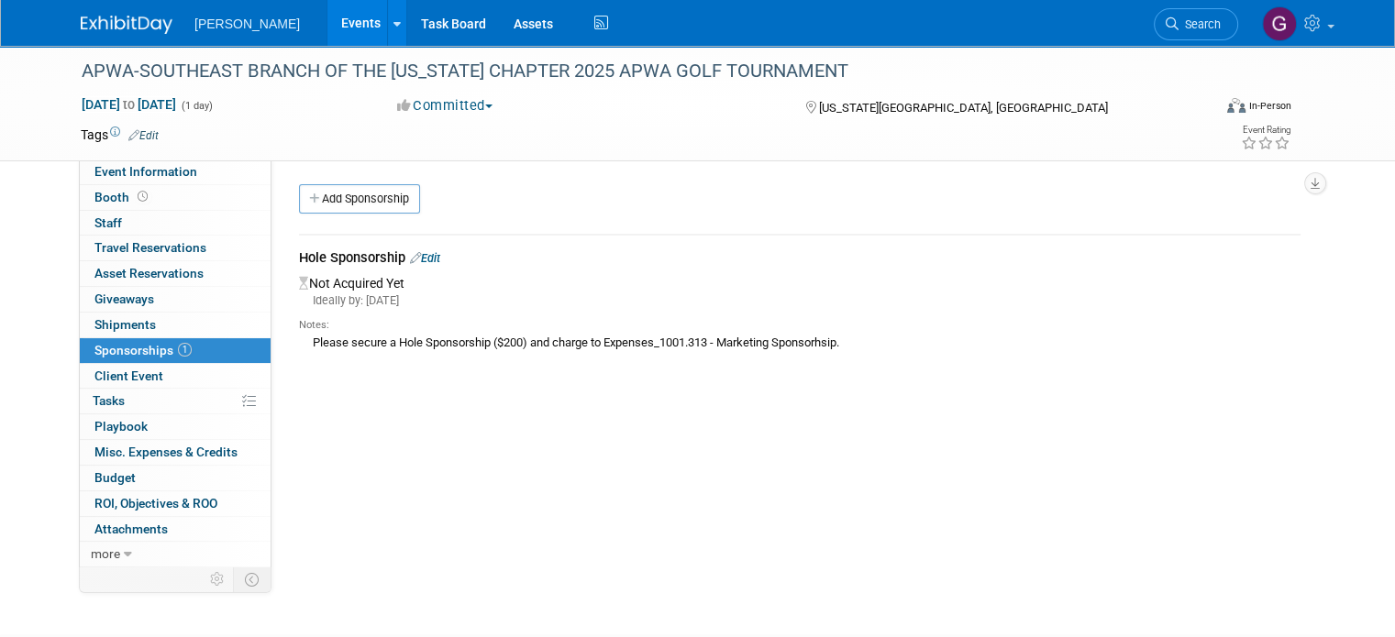
click at [419, 245] on td "Hole Sponsorship Edit Not Acquired Yet Ideally by: Fri. Sep 26, 2025 Notes: Ple…" at bounding box center [799, 303] width 1001 height 136
click at [419, 260] on link "Edit" at bounding box center [425, 258] width 30 height 14
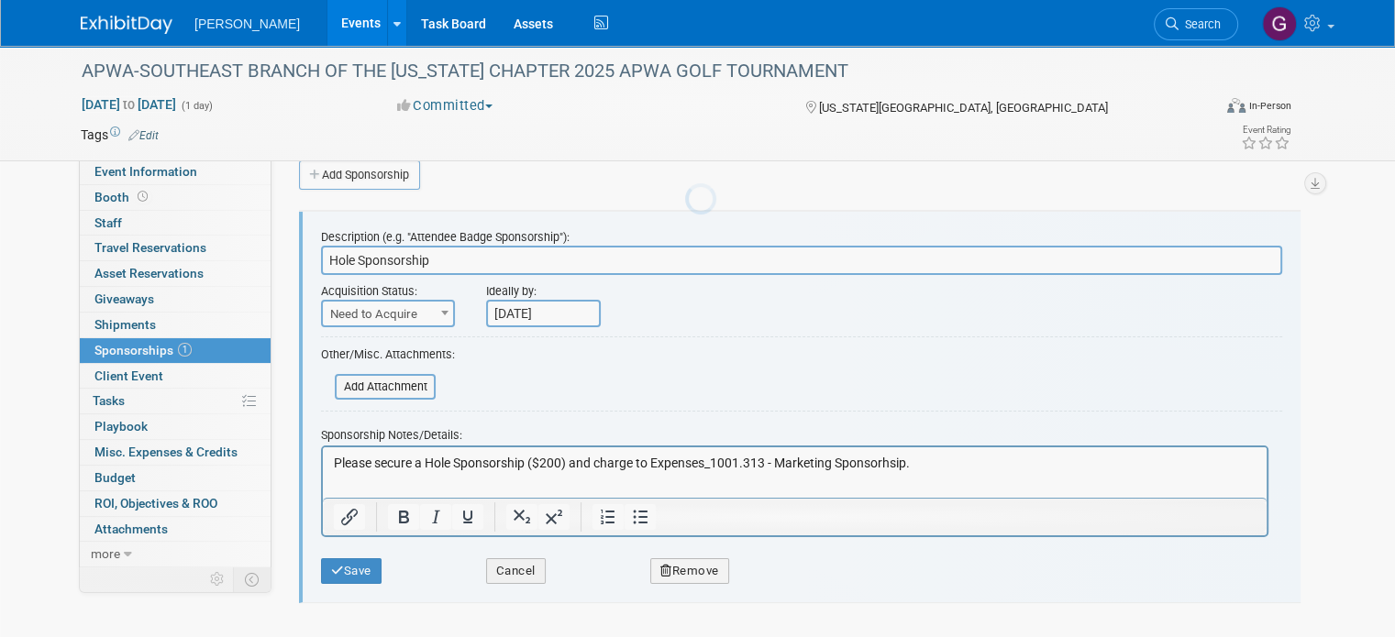
scroll to position [27, 0]
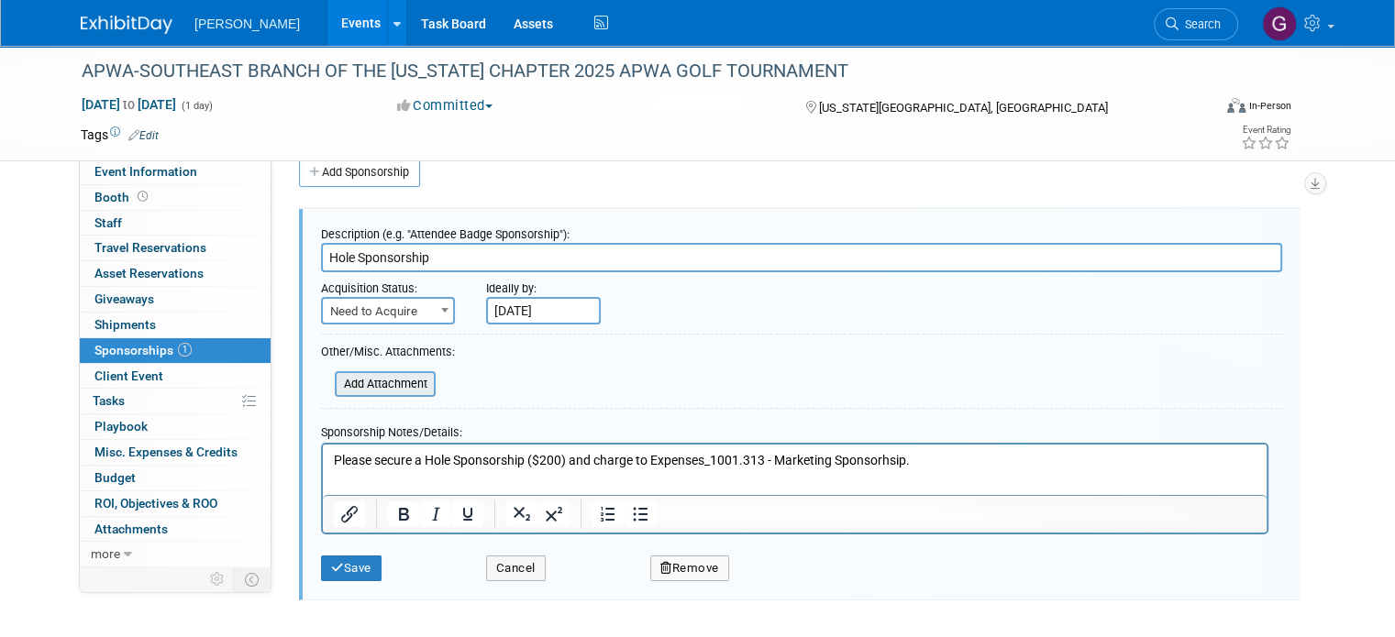
click at [362, 374] on input "file" at bounding box center [324, 384] width 218 height 22
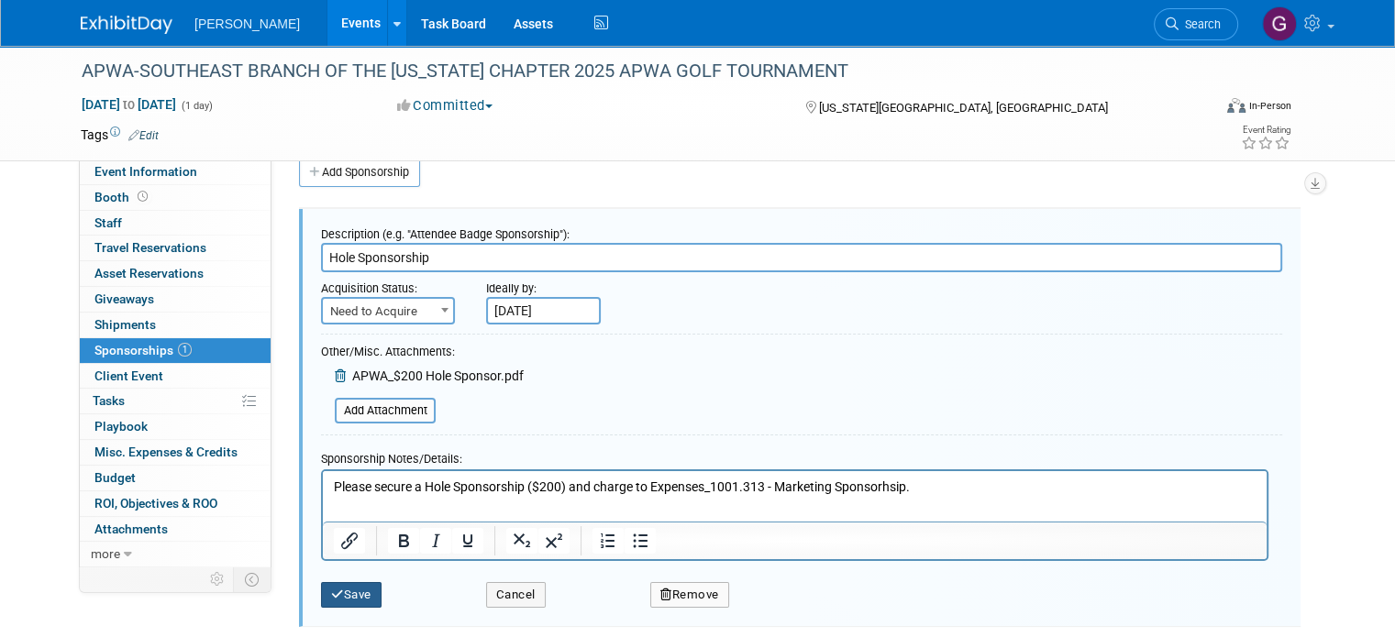
click at [326, 599] on button "Save" at bounding box center [351, 595] width 61 height 26
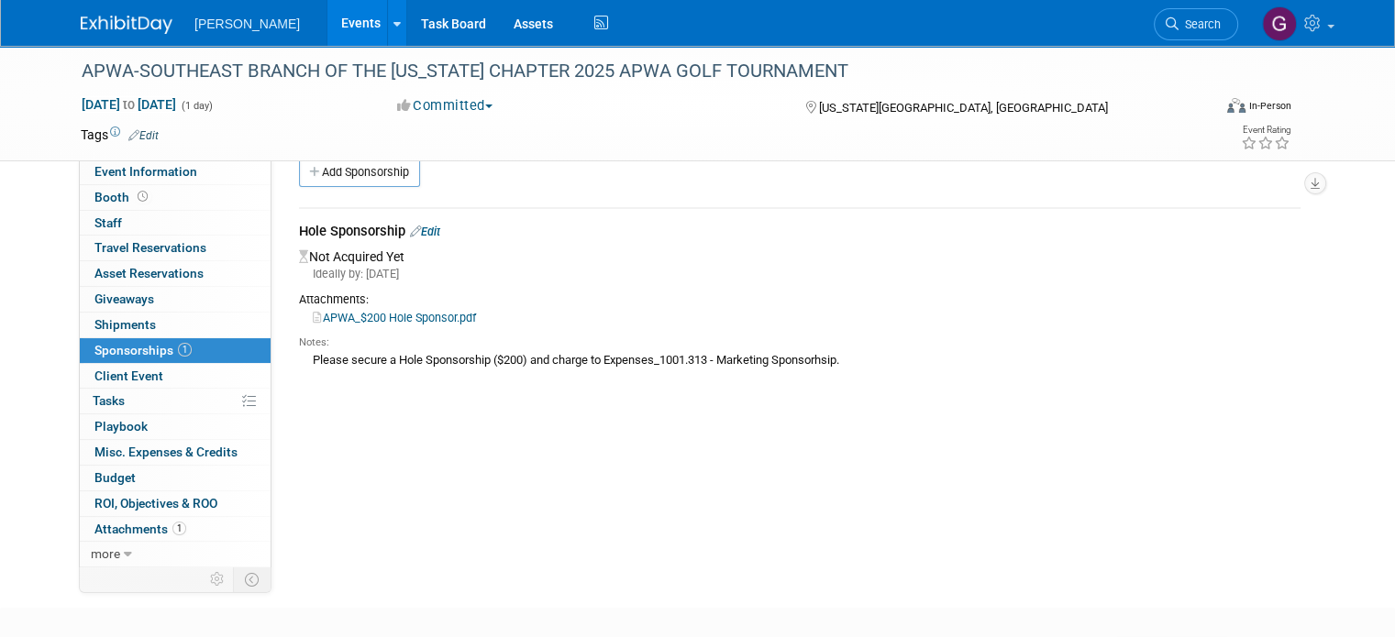
click at [419, 225] on link "Edit" at bounding box center [425, 232] width 30 height 14
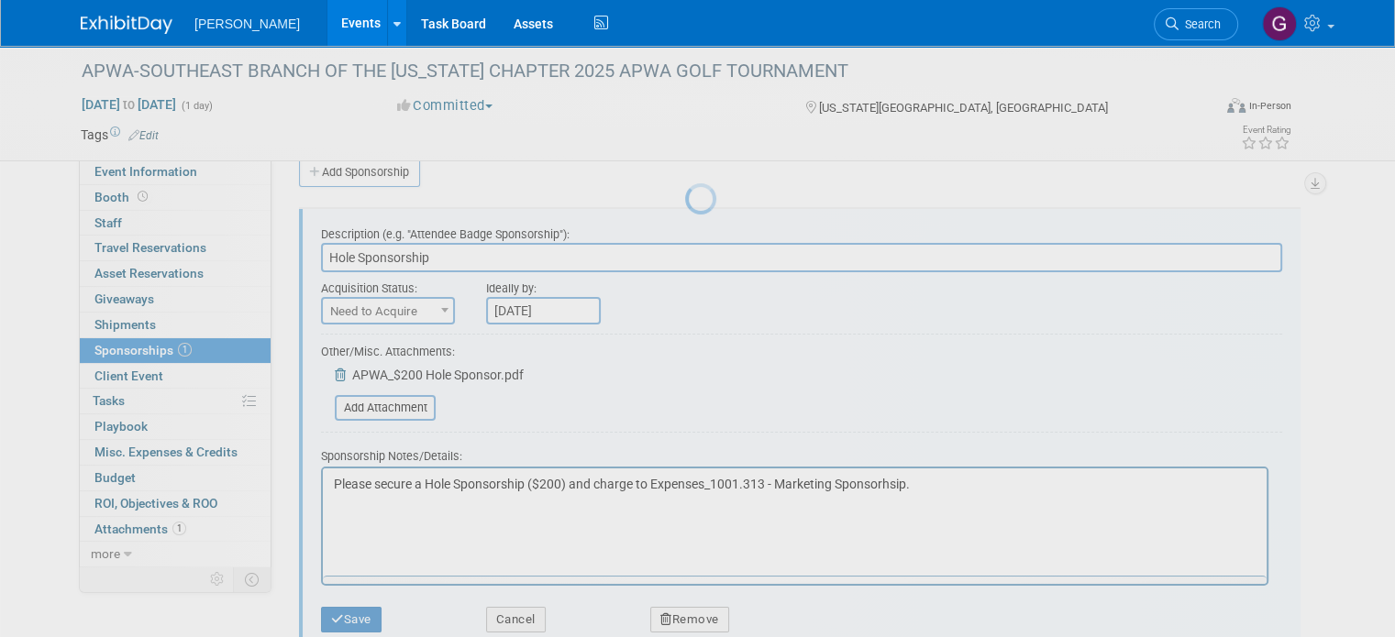
scroll to position [0, 0]
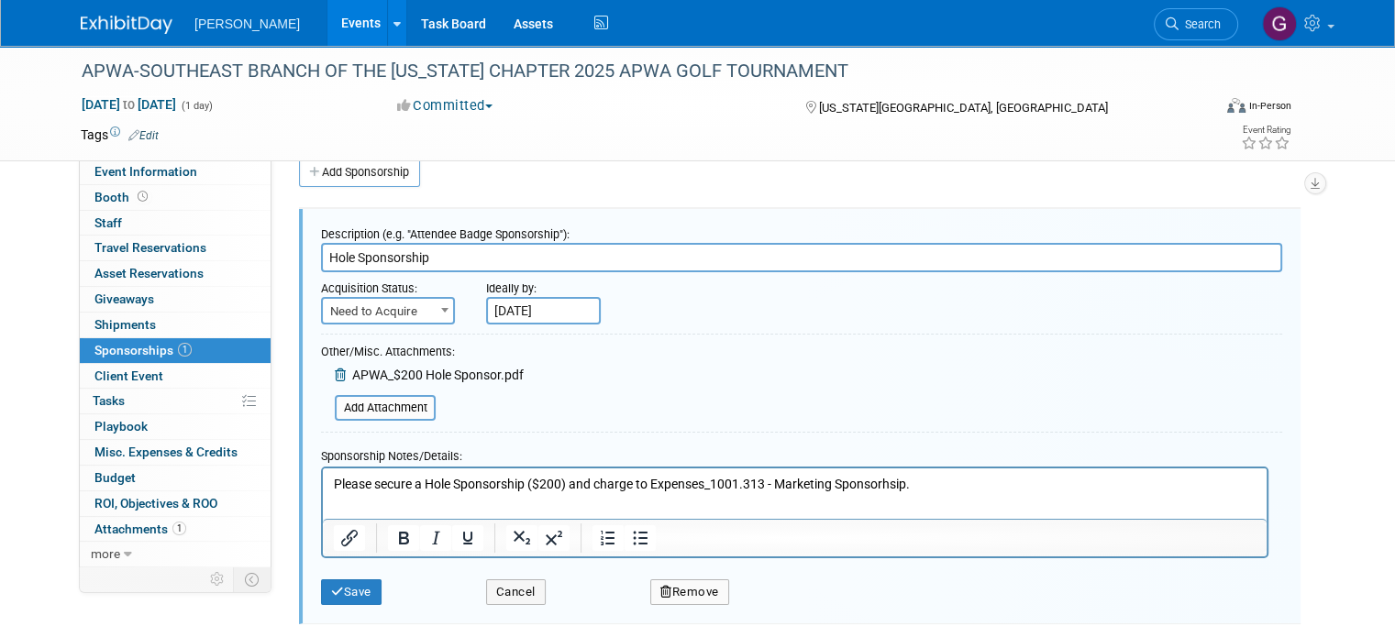
click at [935, 491] on p "Please secure a Hole Sponsorship ($200) and charge to Expenses_1001.313 - Marke…" at bounding box center [795, 484] width 922 height 18
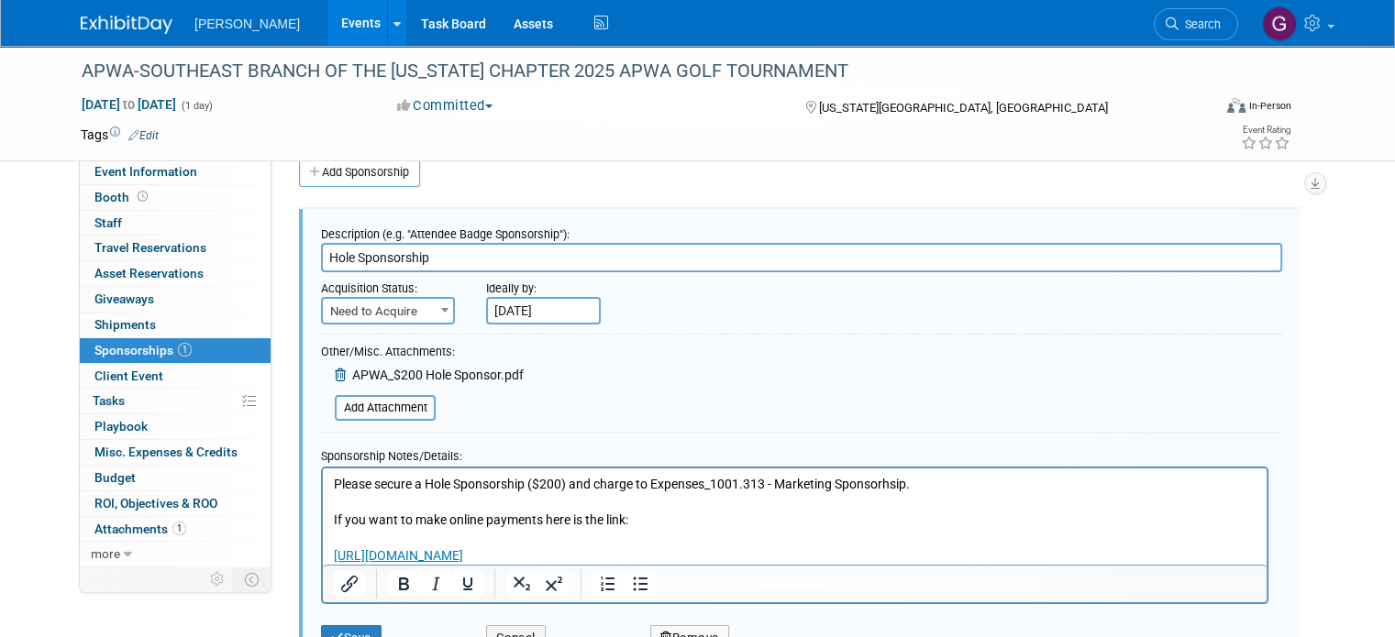
click at [598, 540] on p "Rich Text Area. Press ALT-0 for help." at bounding box center [795, 538] width 922 height 18
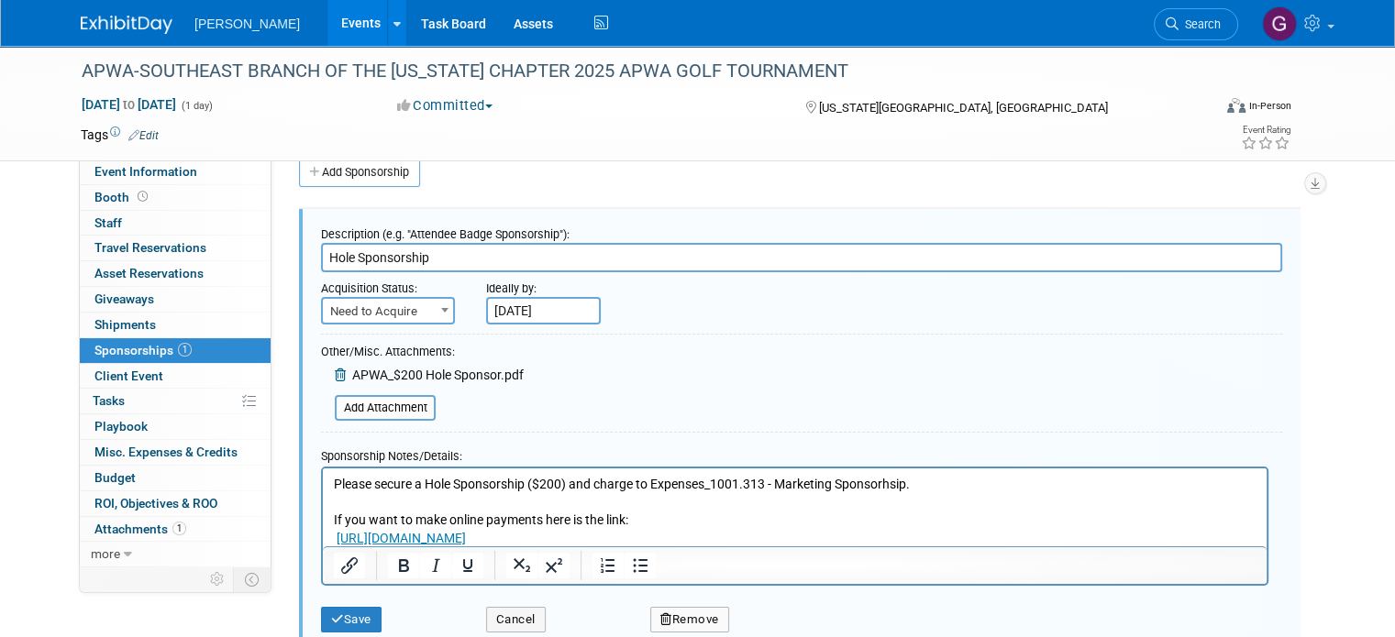
click at [639, 518] on p "If you want to make online payments here is the link:" at bounding box center [795, 520] width 922 height 18
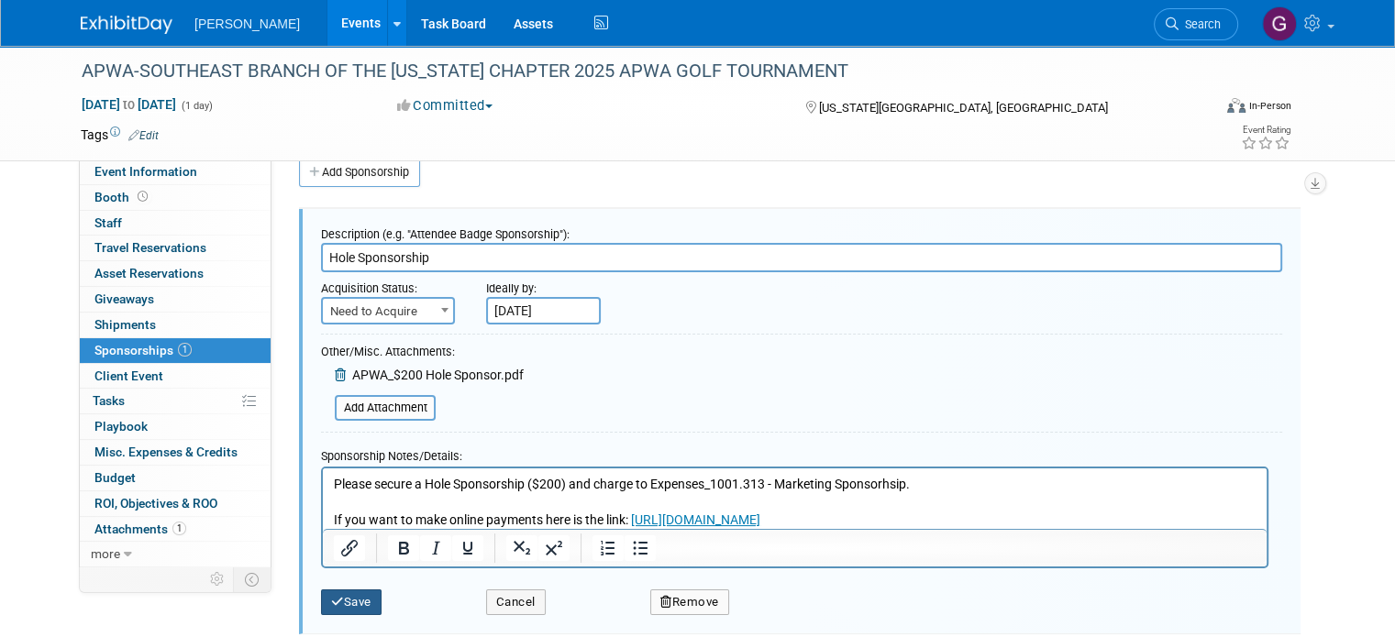
click at [344, 599] on button "Save" at bounding box center [351, 603] width 61 height 26
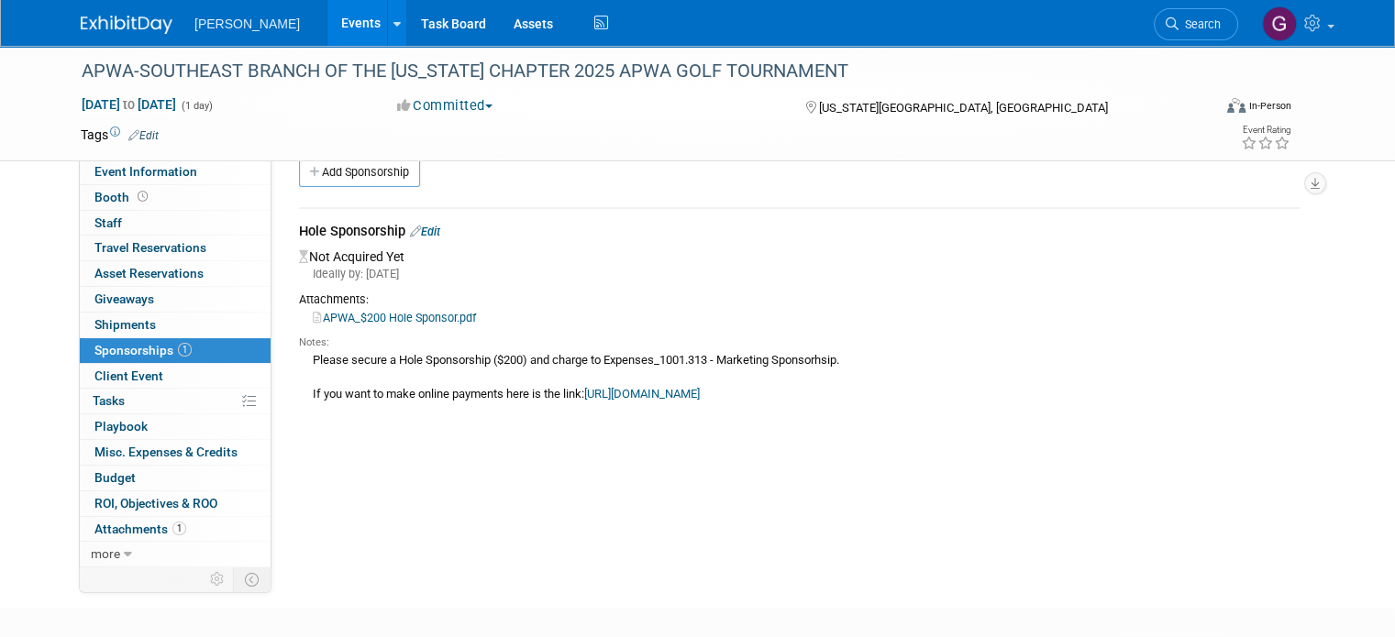
click at [425, 239] on div "Hole Sponsorship Edit" at bounding box center [799, 233] width 1001 height 23
click at [425, 236] on link "Edit" at bounding box center [425, 232] width 30 height 14
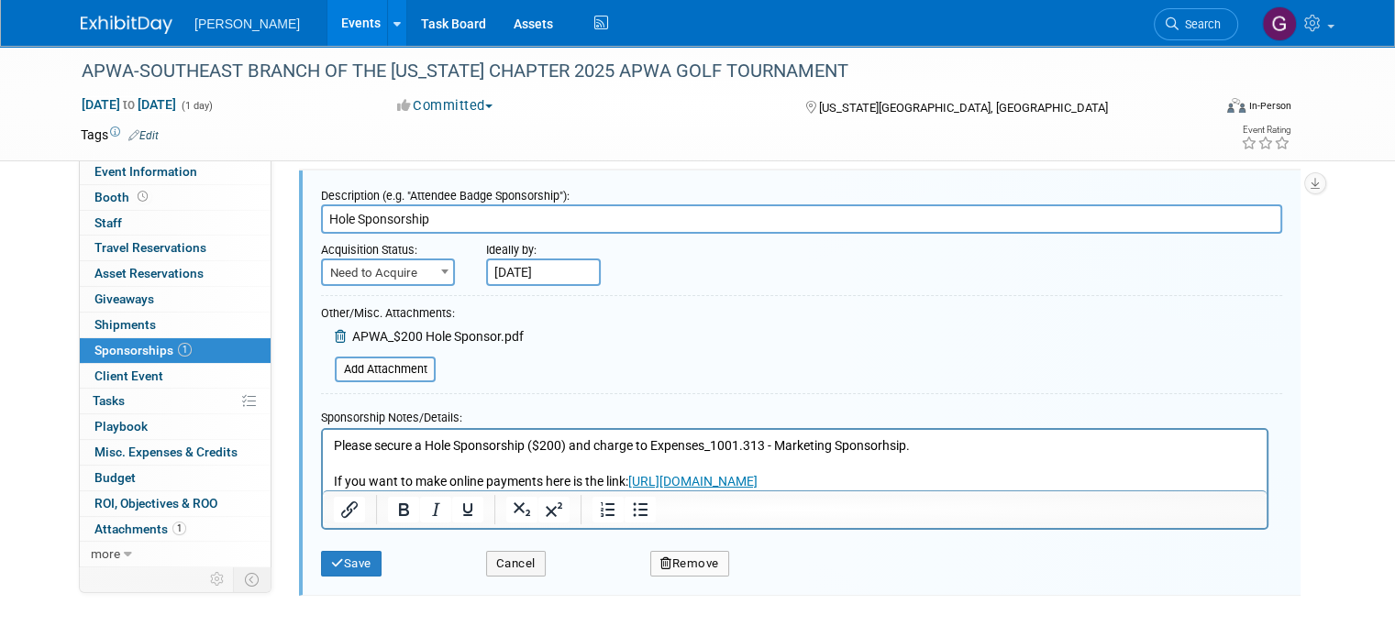
scroll to position [53, 0]
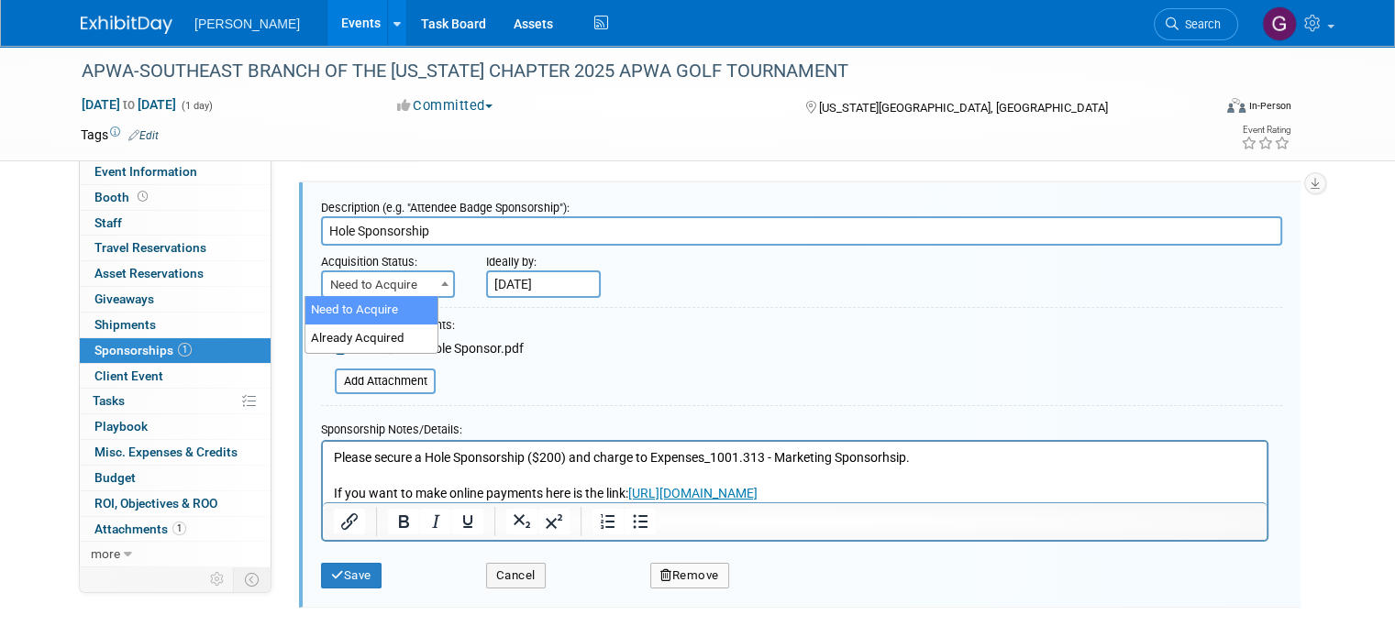
click at [436, 280] on span at bounding box center [445, 283] width 18 height 24
click at [461, 318] on div "Other/Misc. Attachments:" at bounding box center [422, 327] width 203 height 21
click at [359, 569] on button "Save" at bounding box center [351, 576] width 61 height 26
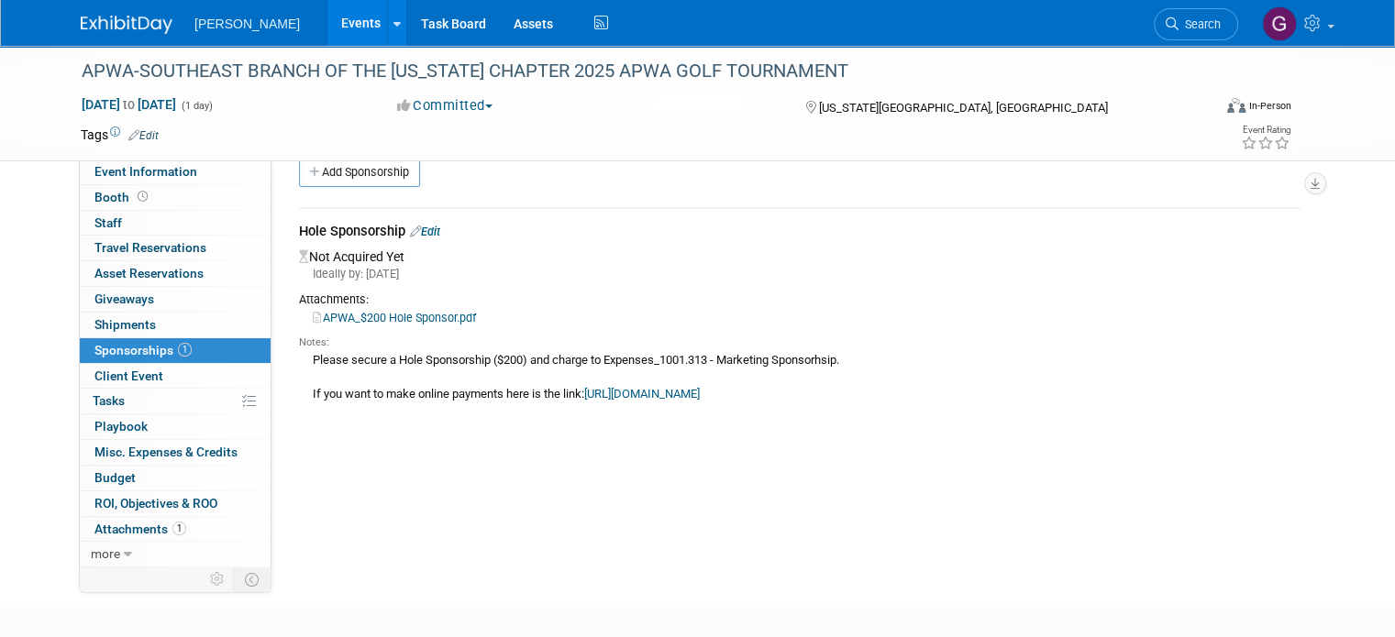
scroll to position [0, 0]
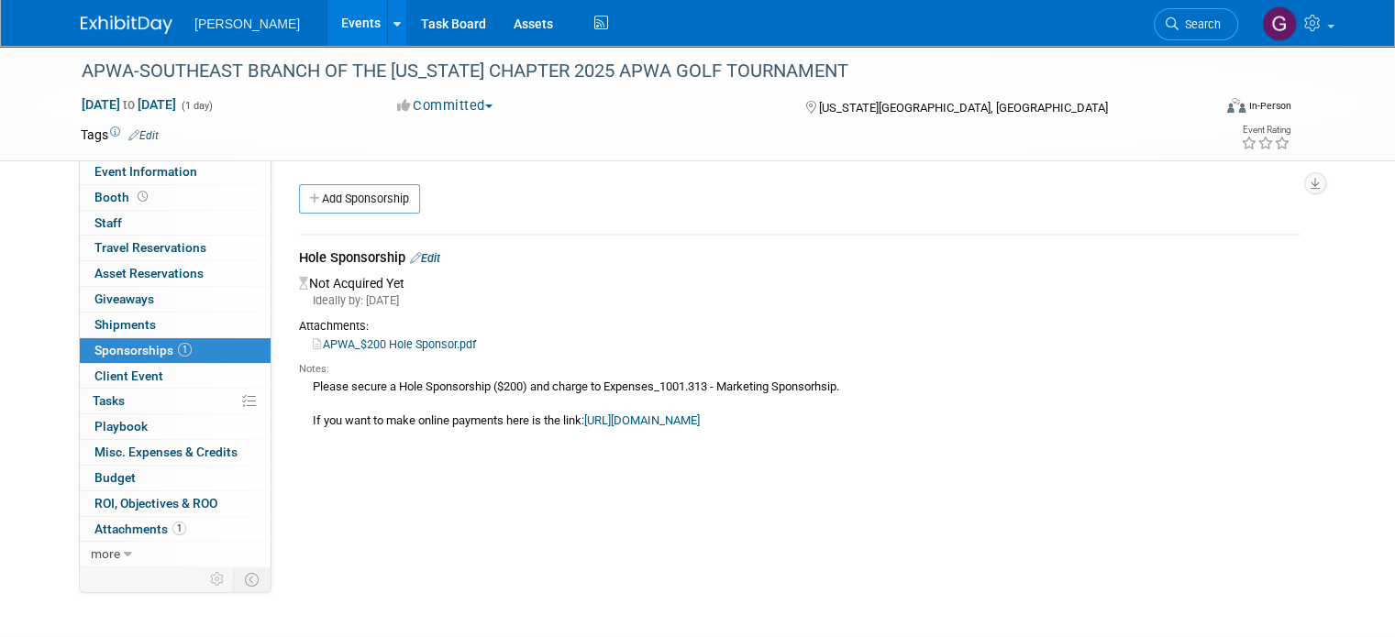
click at [211, 338] on link "1 Sponsorships 1" at bounding box center [175, 350] width 191 height 25
click at [414, 260] on link "Edit" at bounding box center [425, 258] width 30 height 14
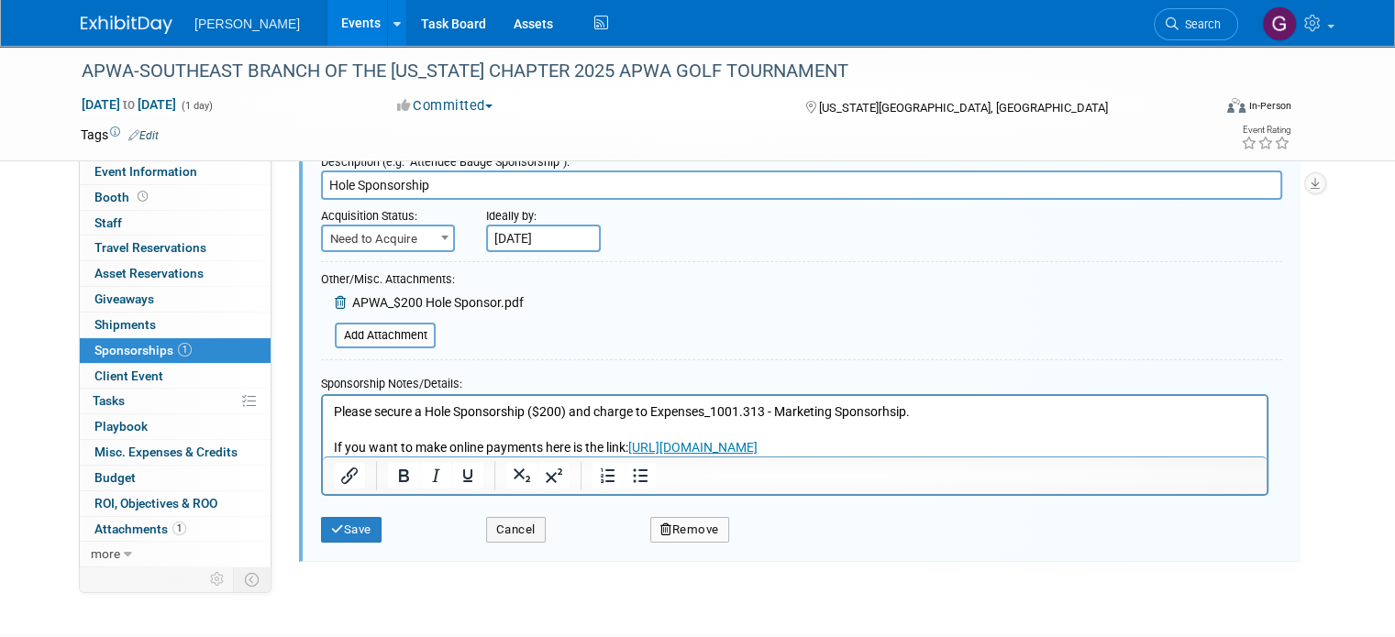
scroll to position [95, 0]
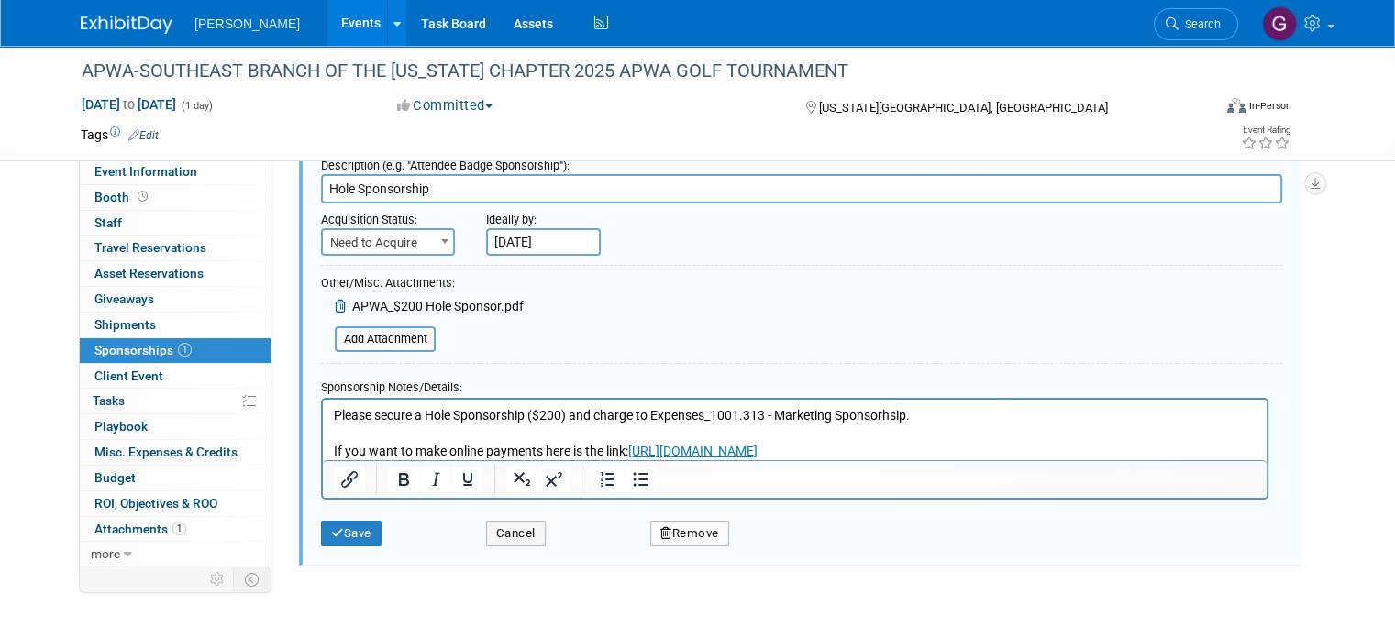
click at [663, 302] on form "Description (e.g. "Attendee Badge Sponsorship"): Hole Sponsorship Acquisition S…" at bounding box center [801, 352] width 961 height 406
click at [345, 537] on button "Save" at bounding box center [351, 534] width 61 height 26
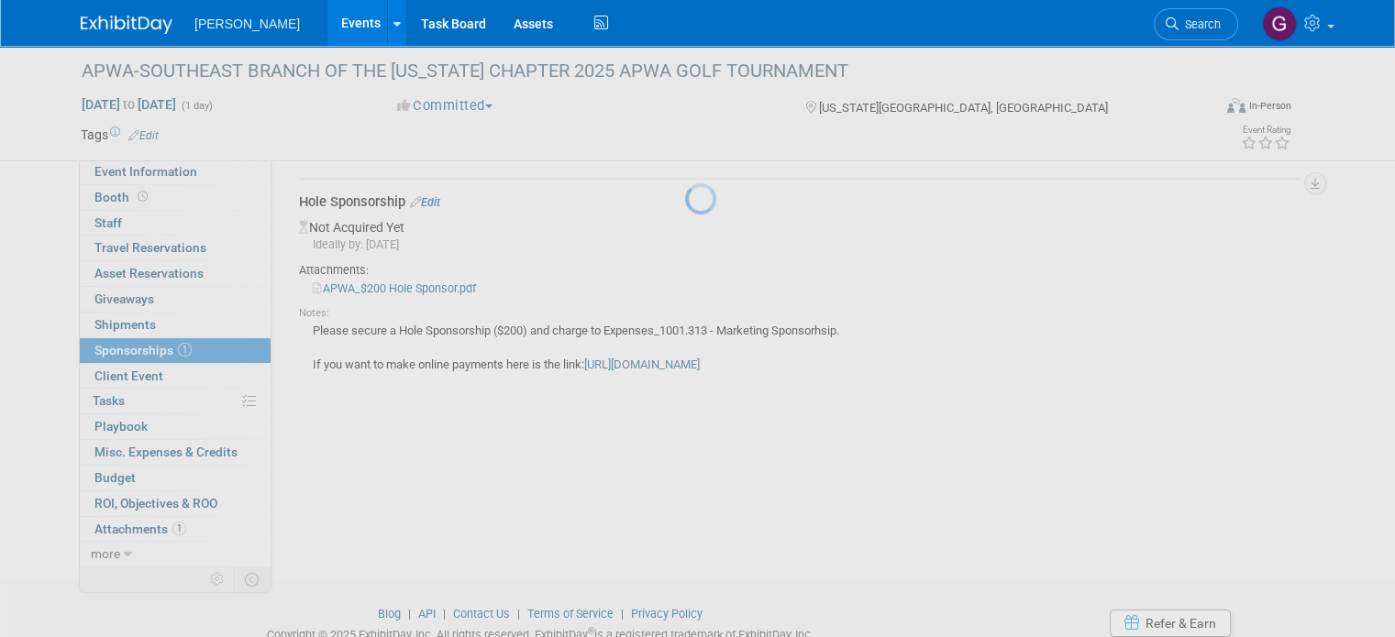
scroll to position [27, 0]
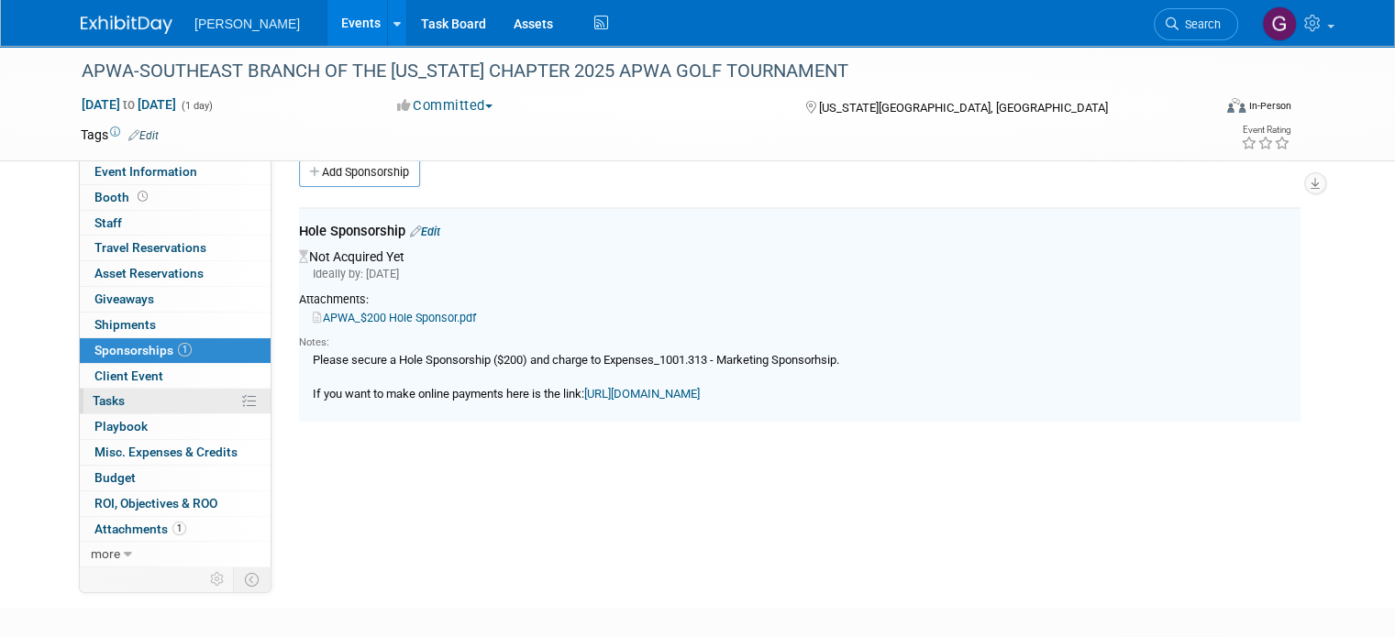
click at [187, 399] on link "0% Tasks 0%" at bounding box center [175, 401] width 191 height 25
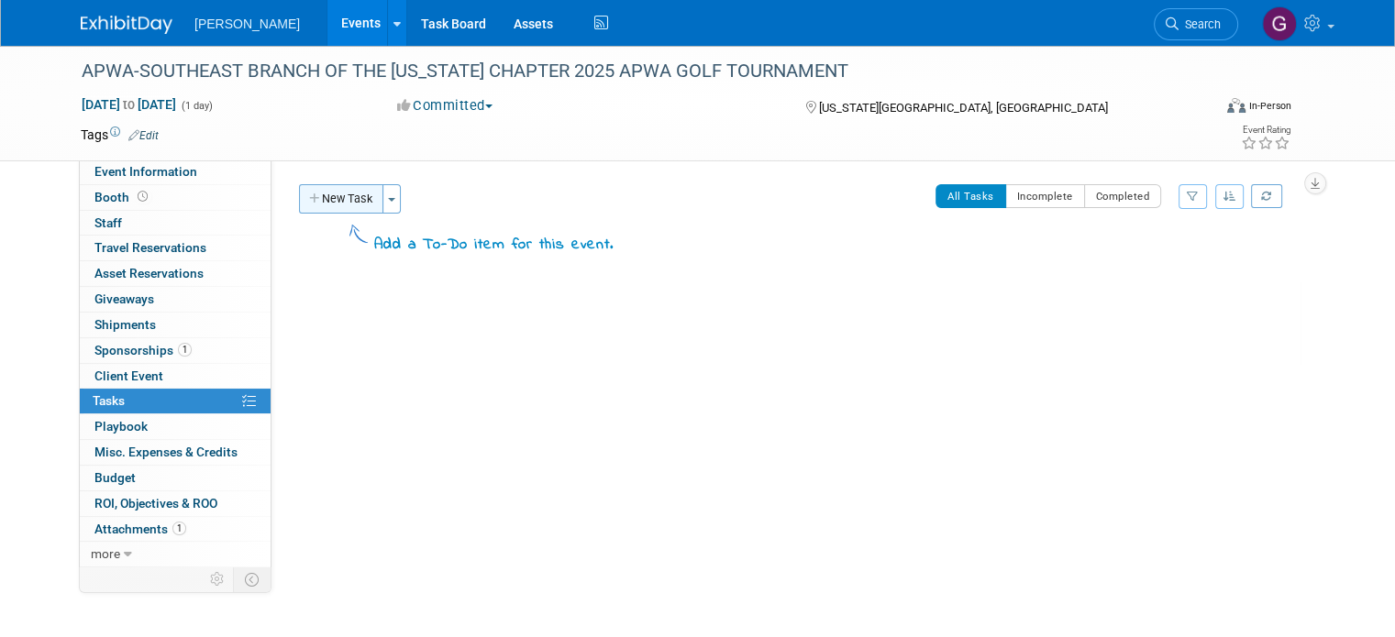
click at [343, 192] on button "New Task" at bounding box center [341, 198] width 84 height 29
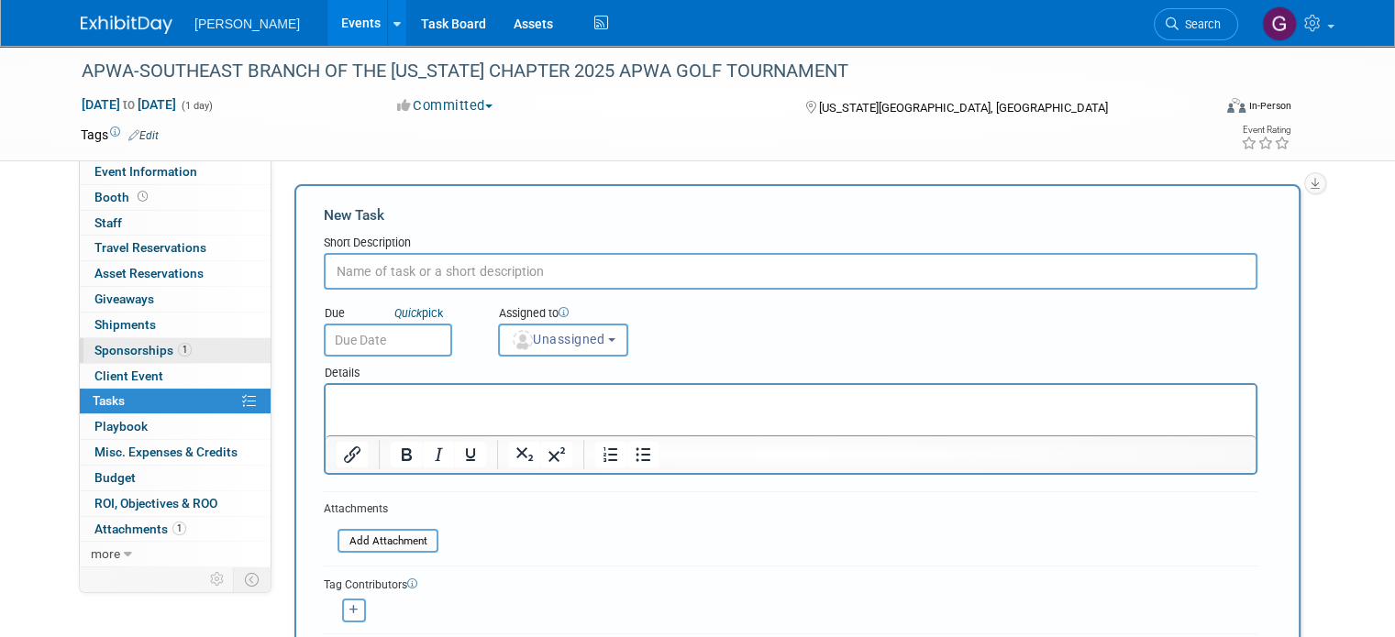
click at [193, 348] on link "1 Sponsorships 1" at bounding box center [175, 350] width 191 height 25
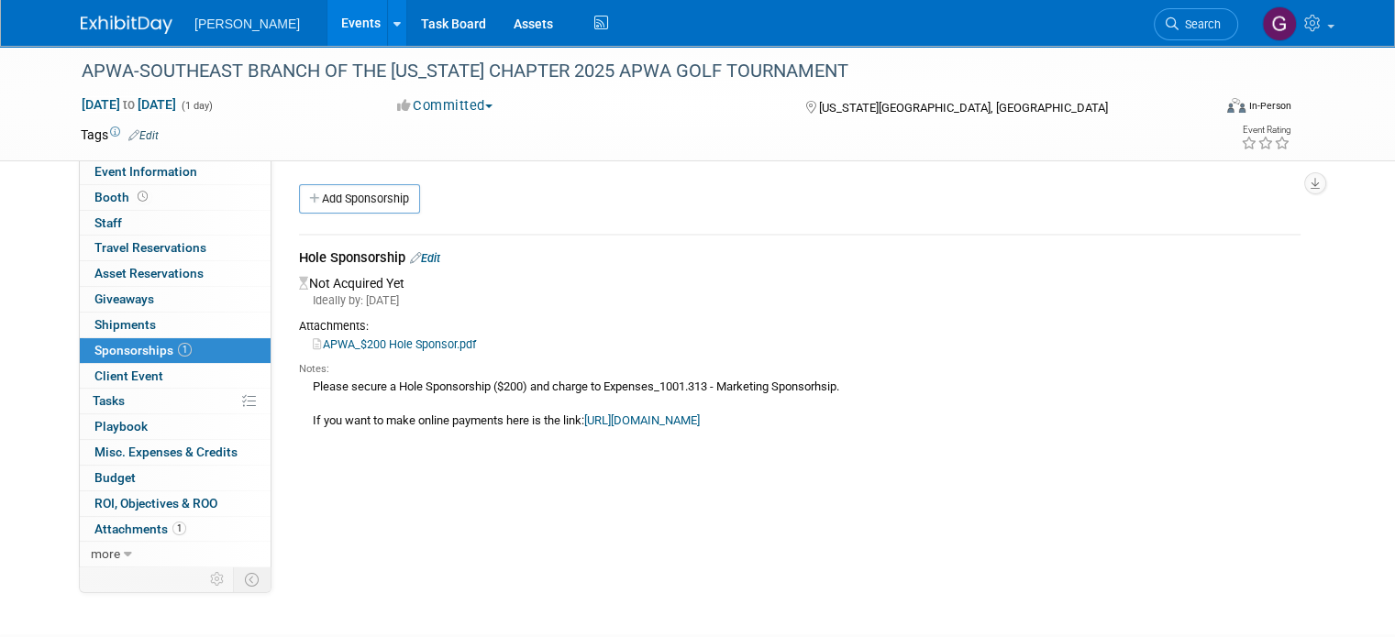
click at [299, 381] on div "Please secure a Hole Sponsorship ($200) and charge to Expenses_1001.313 - Marke…" at bounding box center [799, 403] width 1001 height 53
drag, startPoint x: 296, startPoint y: 384, endPoint x: 1038, endPoint y: 428, distance: 743.1
click at [1038, 428] on div "Please secure a Hole Sponsorship ($200) and charge to Expenses_1001.313 - Marke…" at bounding box center [799, 403] width 1001 height 53
copy div "Please secure a Hole Sponsorship ($200) and charge to Expenses_1001.313 - Marke…"
click at [116, 392] on link "0% Tasks 0%" at bounding box center [175, 401] width 191 height 25
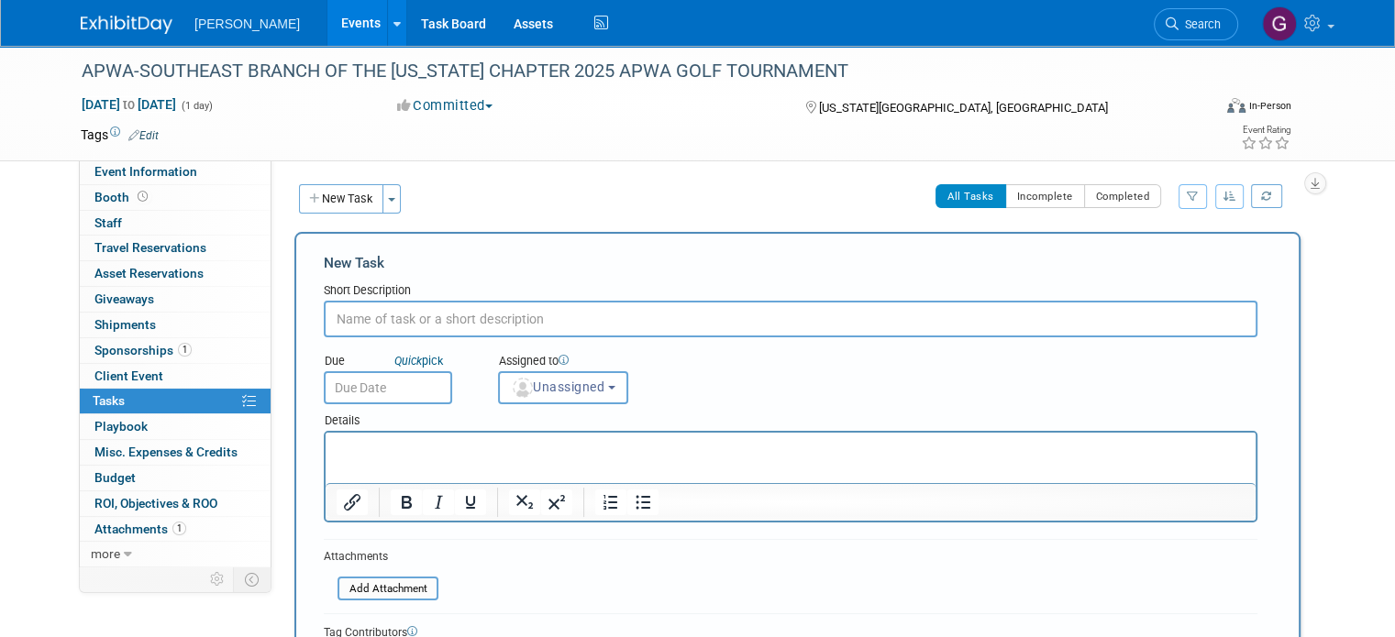
click at [380, 458] on html at bounding box center [791, 446] width 930 height 26
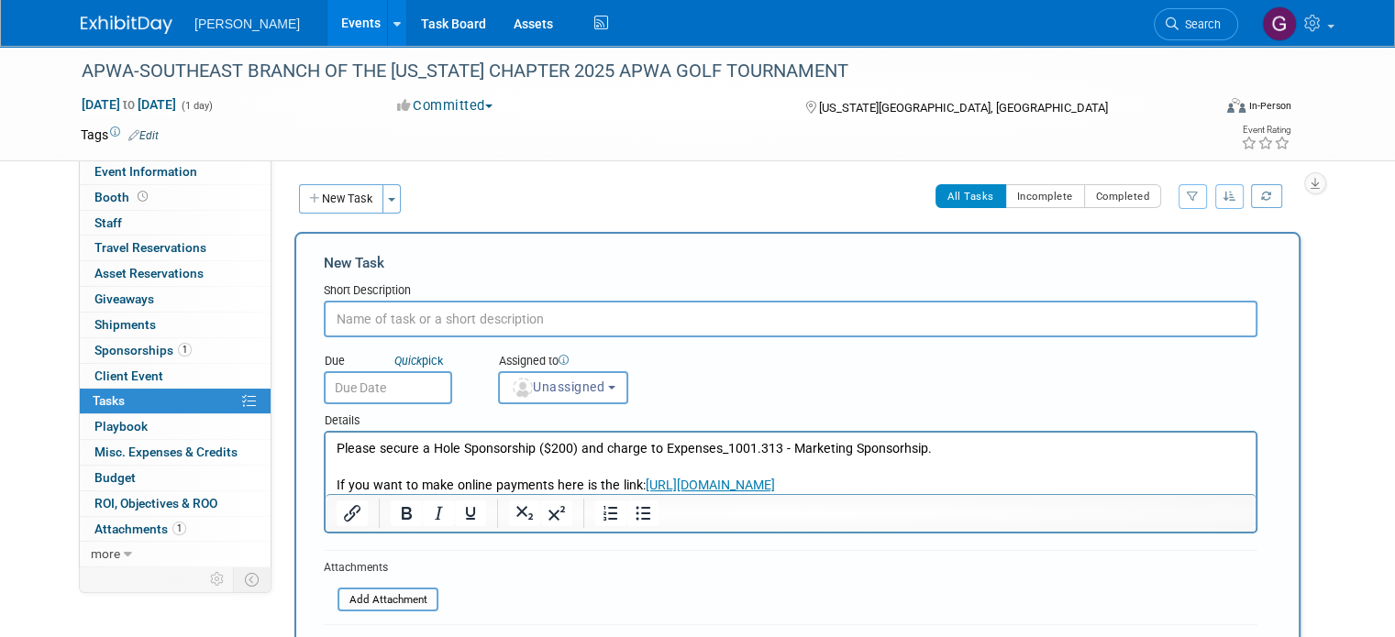
click at [398, 318] on input "text" at bounding box center [790, 319] width 933 height 37
type input "Hole Sponsorship ($200)"
click at [378, 375] on input "text" at bounding box center [388, 387] width 128 height 33
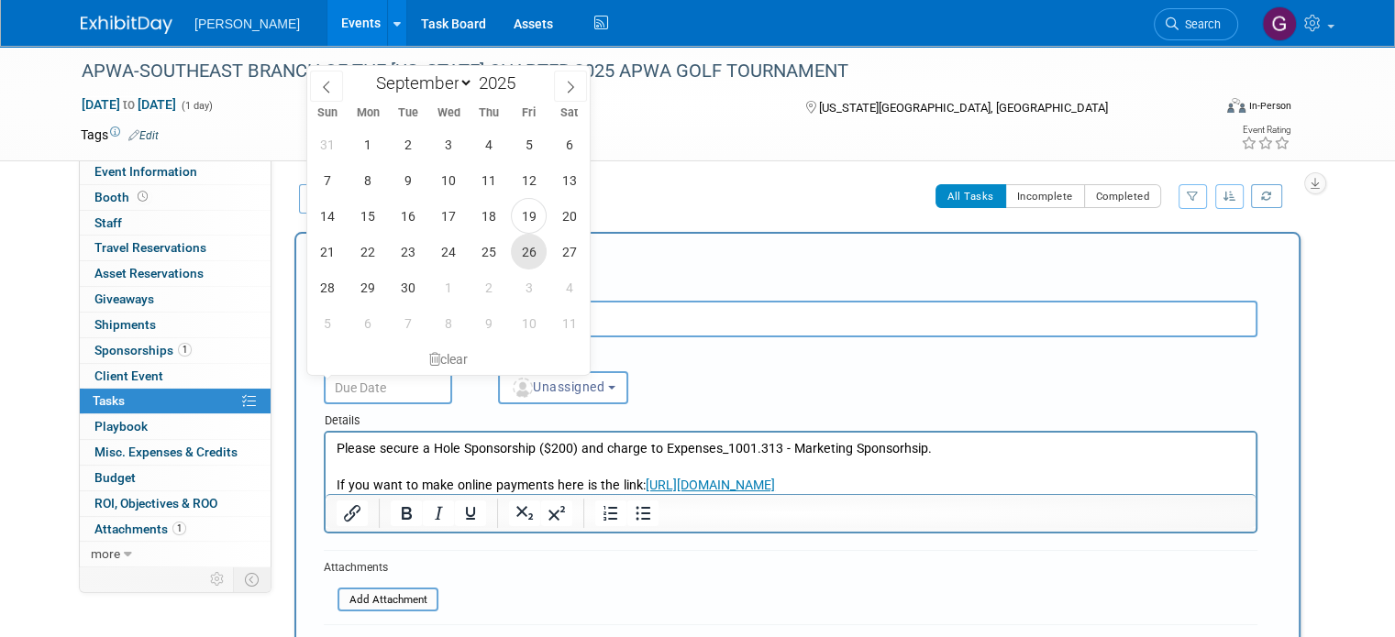
click at [530, 245] on span "26" at bounding box center [529, 252] width 36 height 36
type input "Sep 26, 2025"
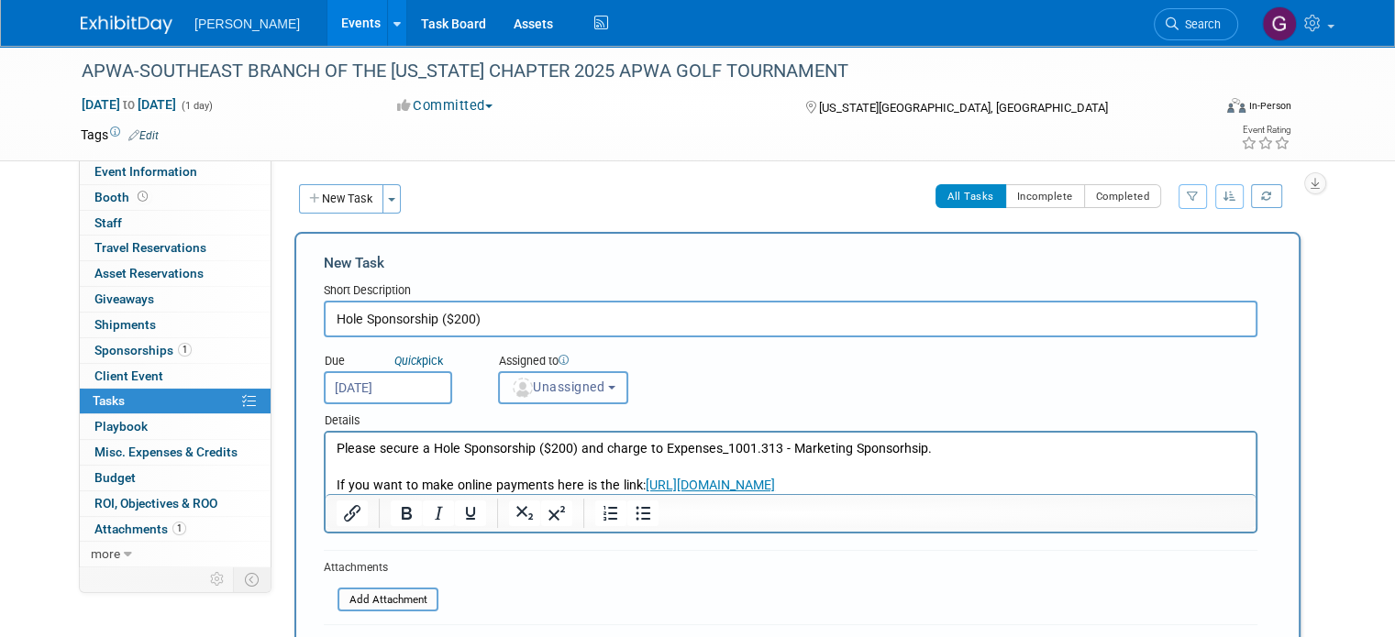
click at [537, 394] on button "Unassigned" at bounding box center [563, 387] width 130 height 33
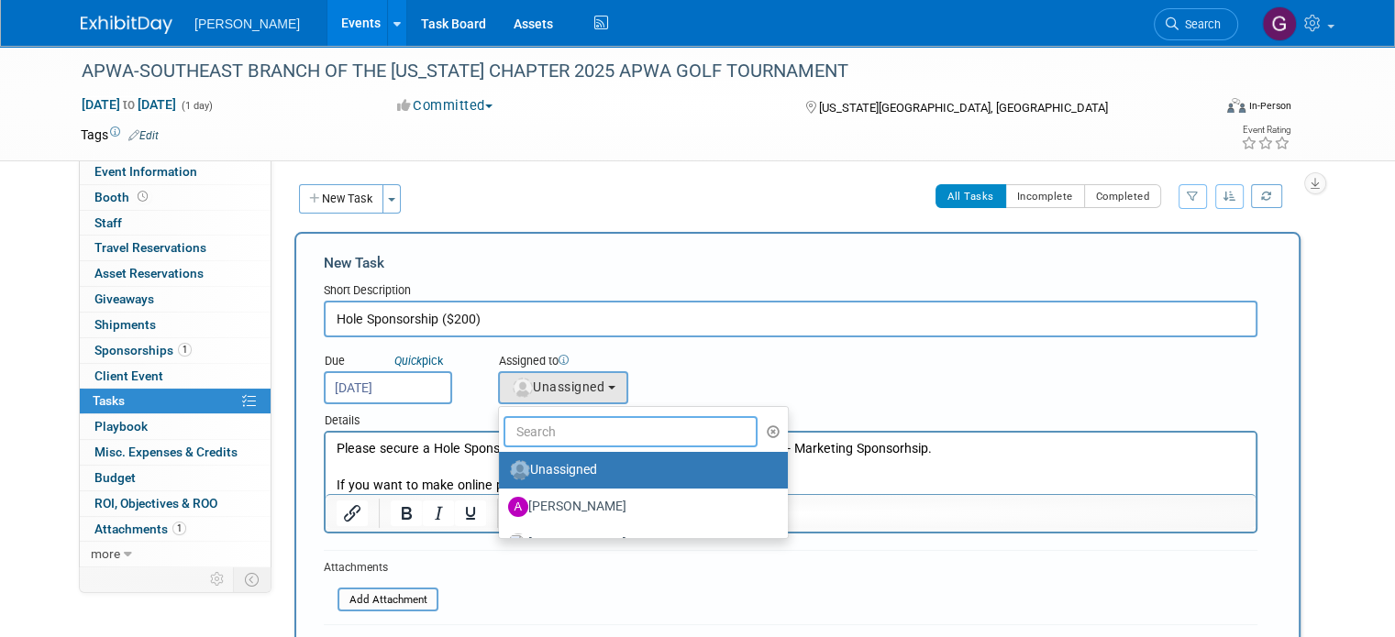
click at [531, 429] on input "text" at bounding box center [630, 431] width 254 height 31
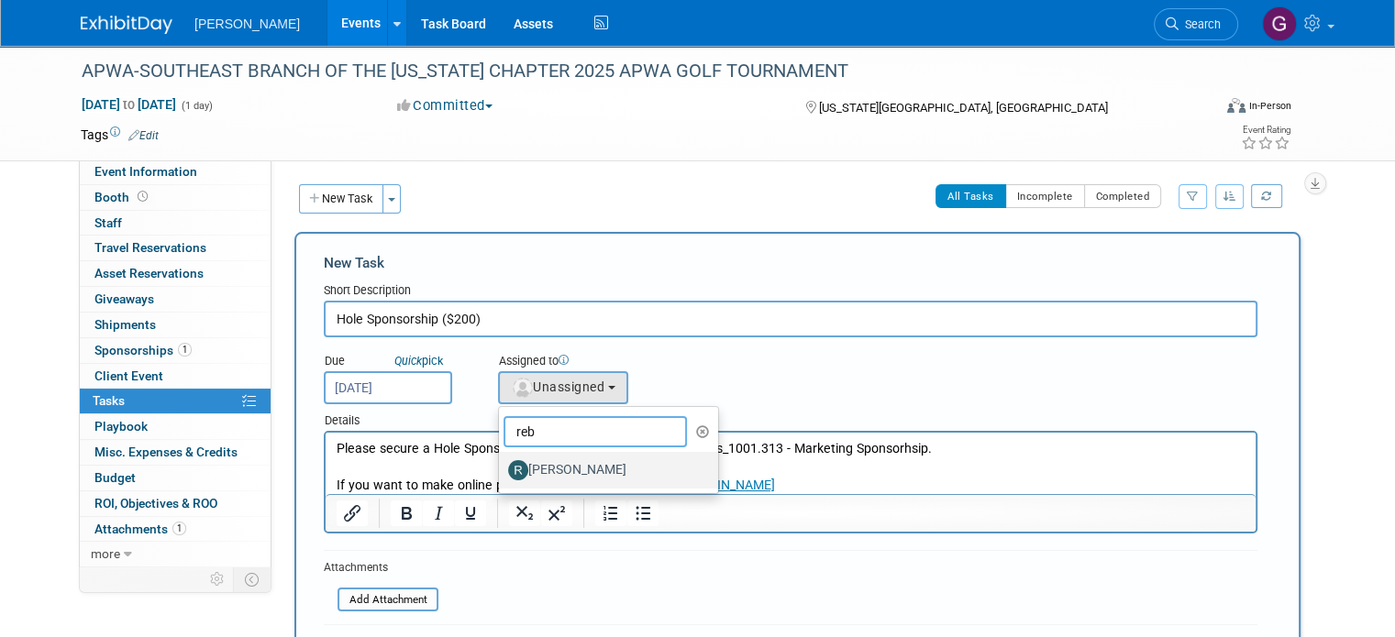
type input "reb"
click at [542, 469] on label "[PERSON_NAME]" at bounding box center [604, 470] width 192 height 29
click at [502, 469] on input "[PERSON_NAME]" at bounding box center [496, 468] width 12 height 12
select select "844a177d-a181-44ff-a72a-5731d68e4351"
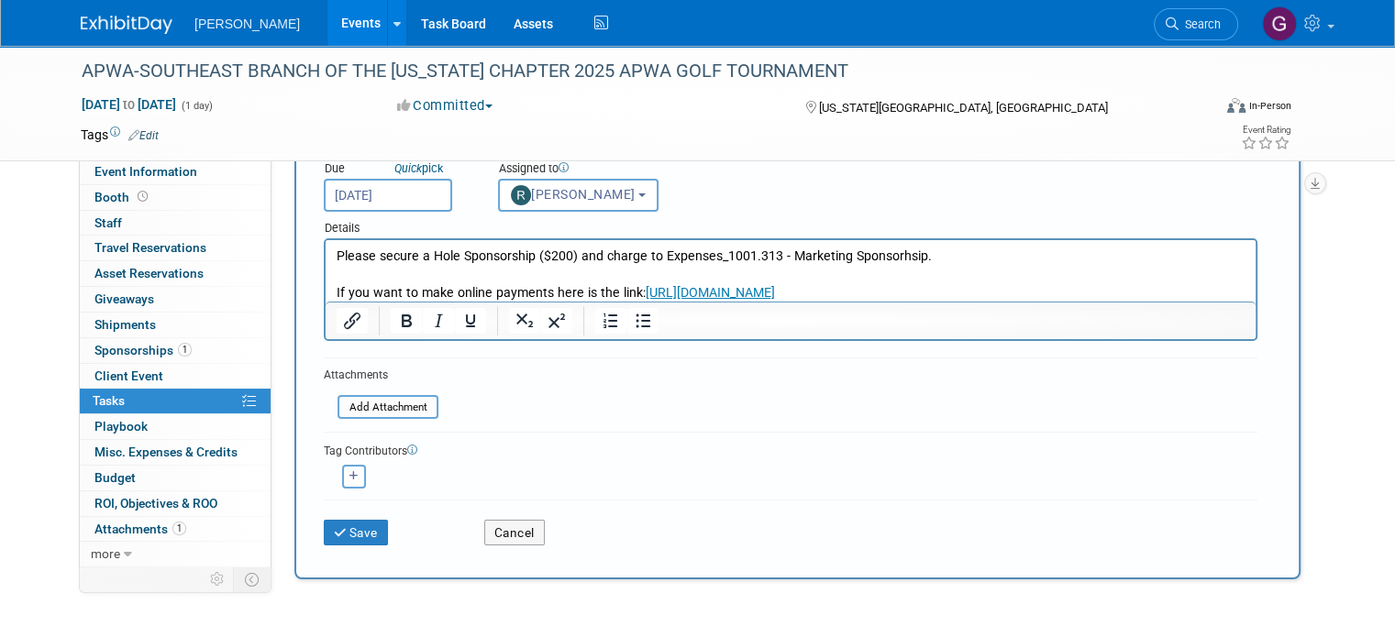
scroll to position [194, 0]
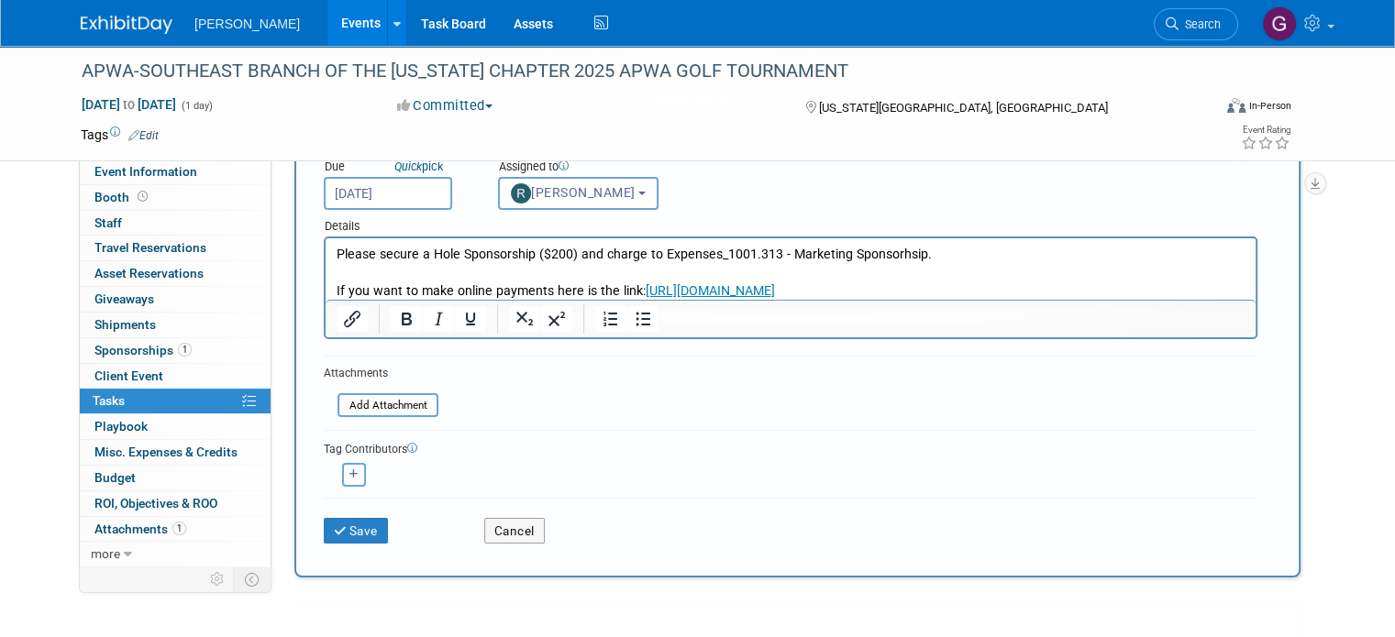
click at [342, 478] on button "button" at bounding box center [354, 475] width 24 height 24
select select
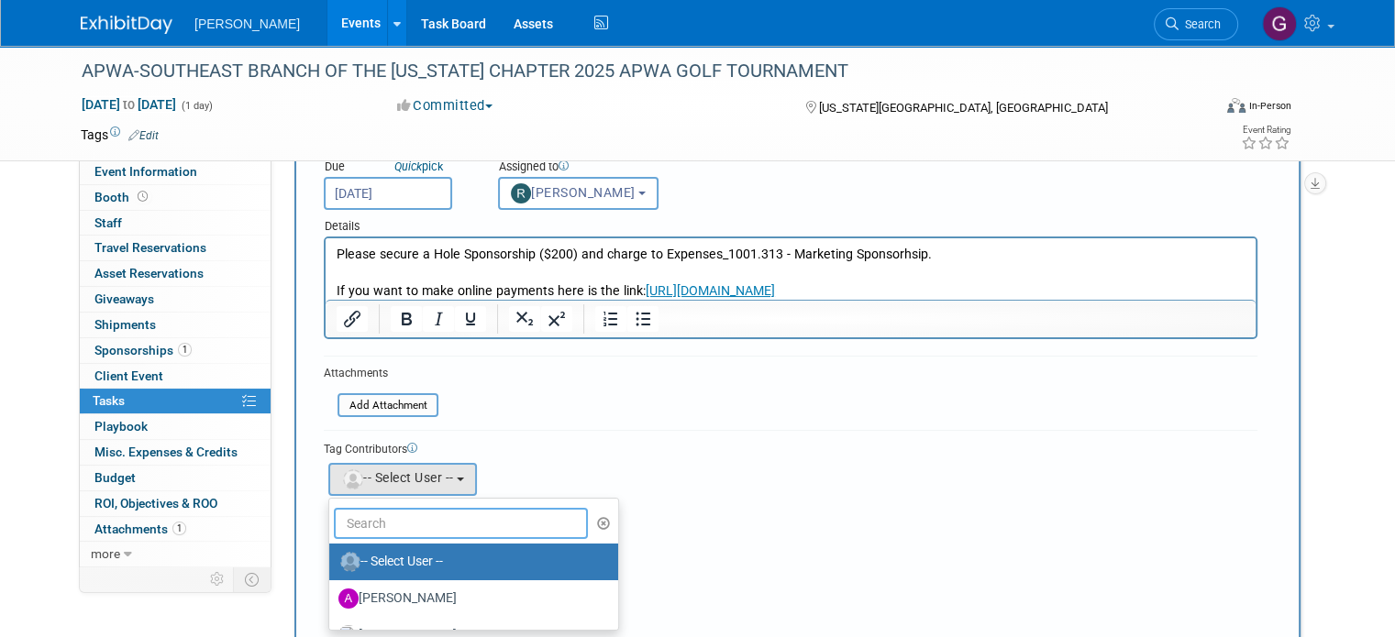
click at [359, 521] on input "text" at bounding box center [461, 523] width 254 height 31
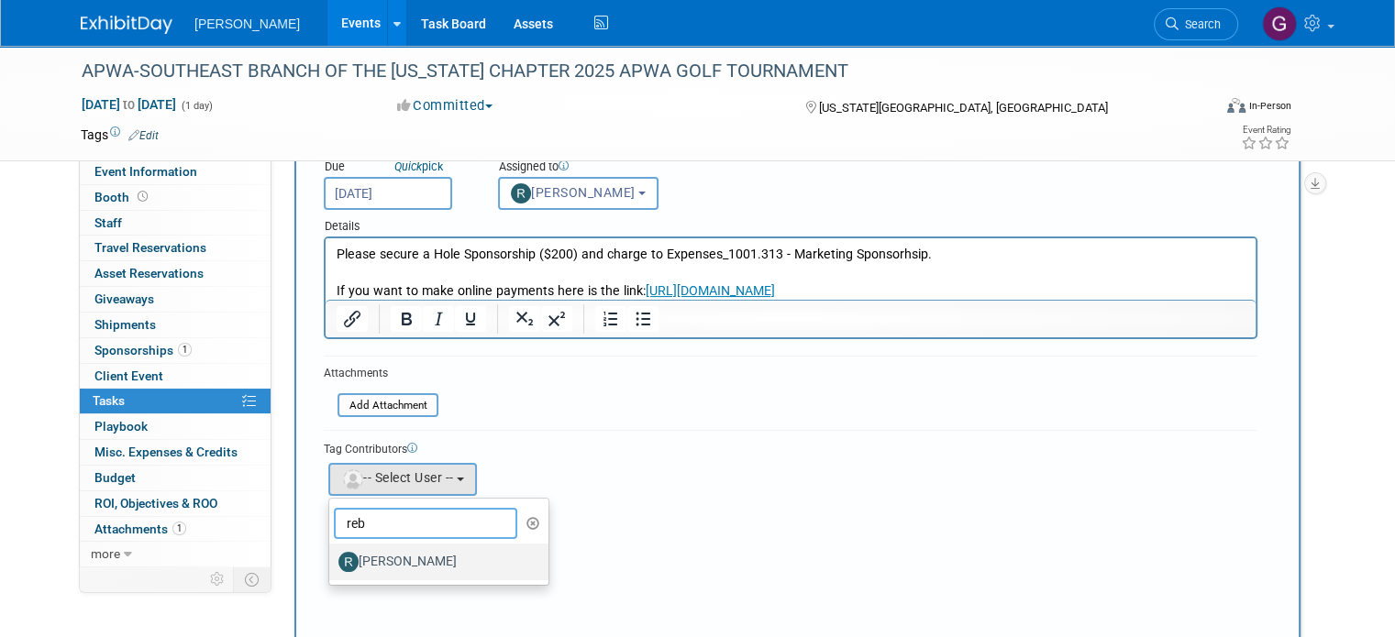
type input "reb"
click at [365, 547] on label "[PERSON_NAME]" at bounding box center [434, 561] width 192 height 29
click at [332, 554] on input "[PERSON_NAME]" at bounding box center [326, 560] width 12 height 12
select select "844a177d-a181-44ff-a72a-5731d68e4351"
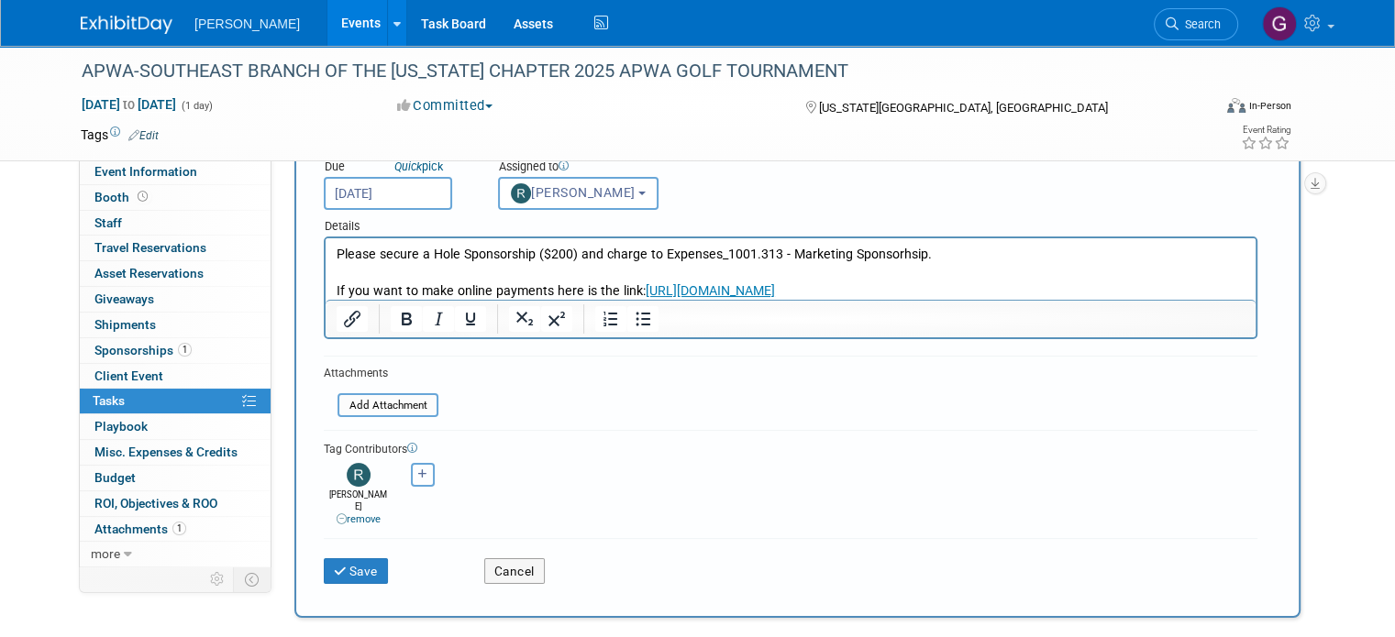
click at [411, 463] on button "button" at bounding box center [423, 475] width 24 height 24
select select
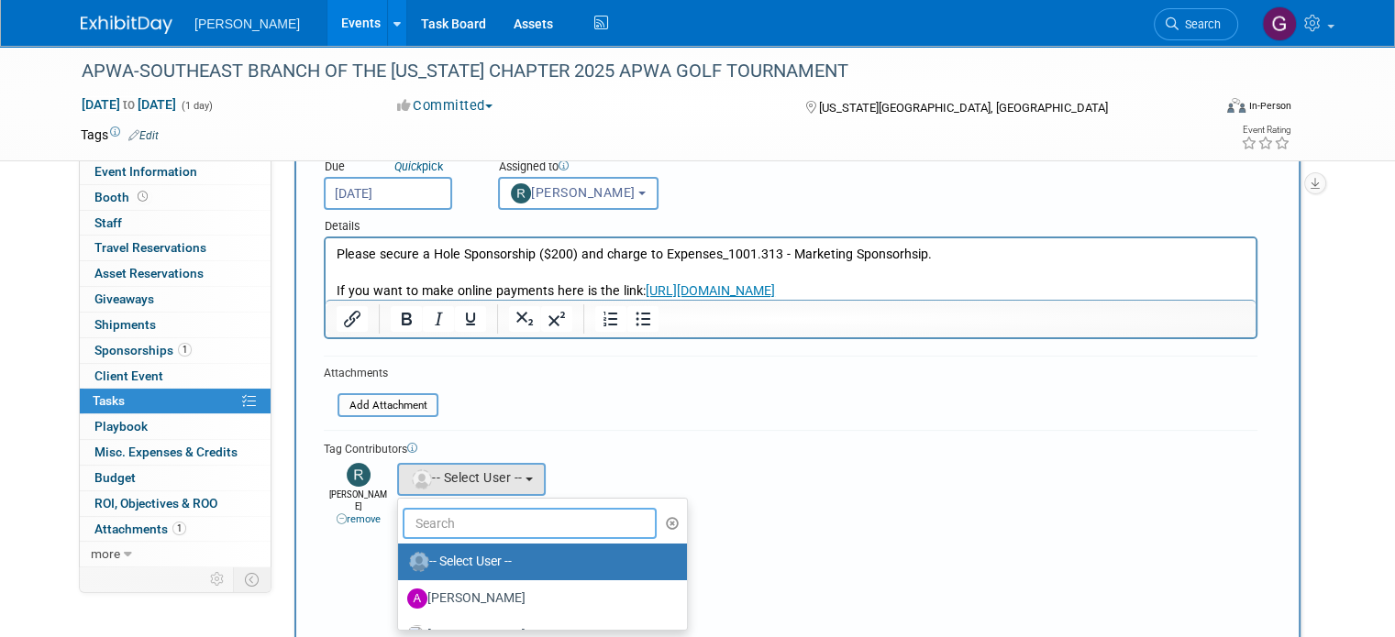
click at [422, 510] on input "text" at bounding box center [530, 523] width 254 height 31
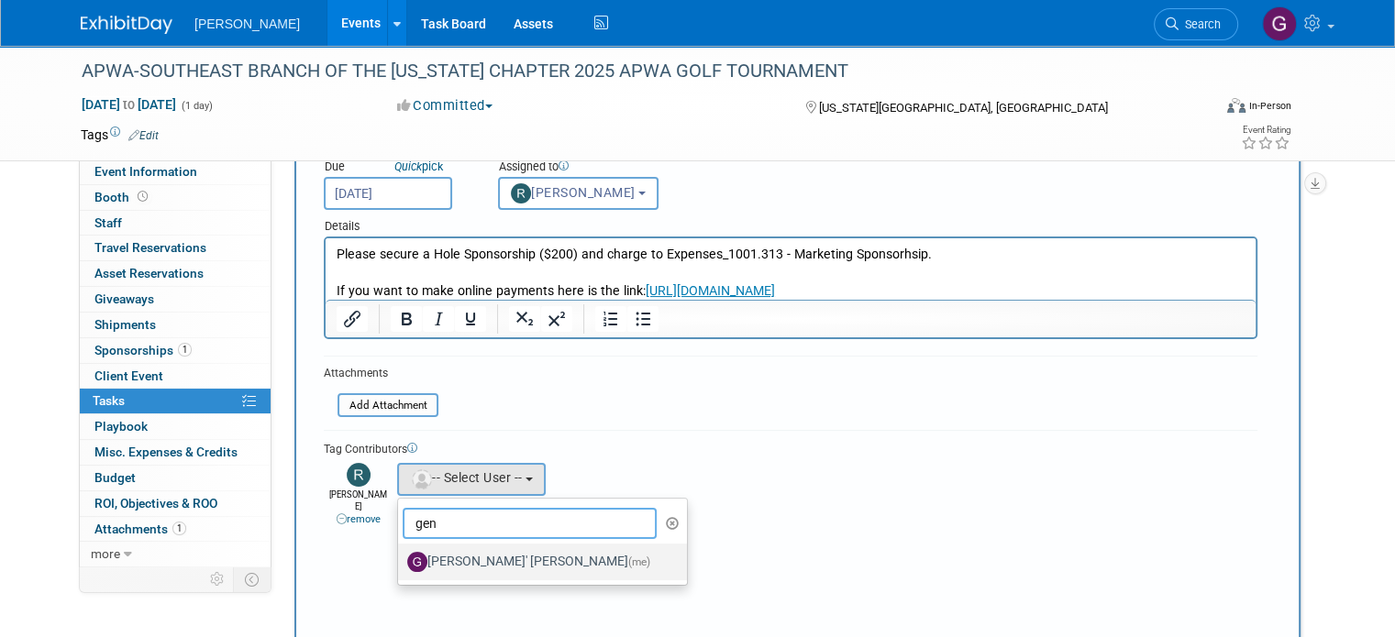
type input "gen"
click at [422, 544] on link "Genee' Mengarelli (me)" at bounding box center [542, 562] width 289 height 37
click at [423, 569] on label "Genee' Mengarelli (me)" at bounding box center [537, 561] width 261 height 29
click at [401, 566] on input "Genee' Mengarelli (me)" at bounding box center [395, 560] width 12 height 12
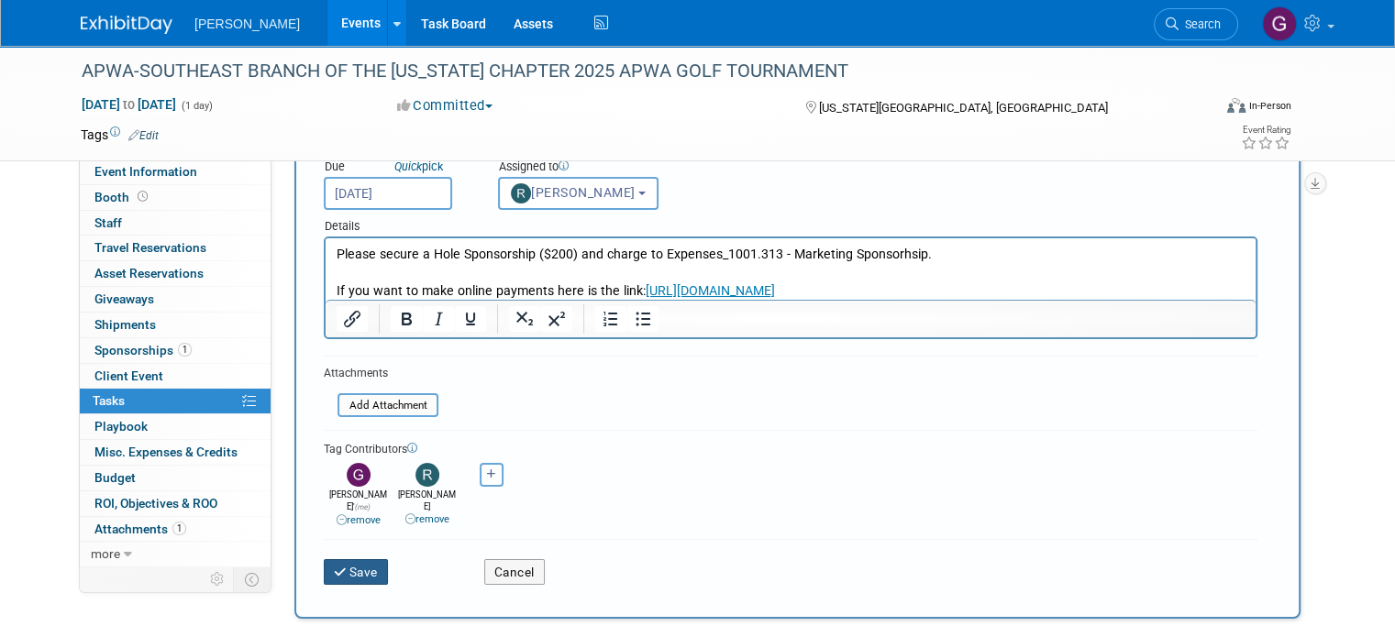
click at [345, 559] on button "Save" at bounding box center [356, 572] width 64 height 26
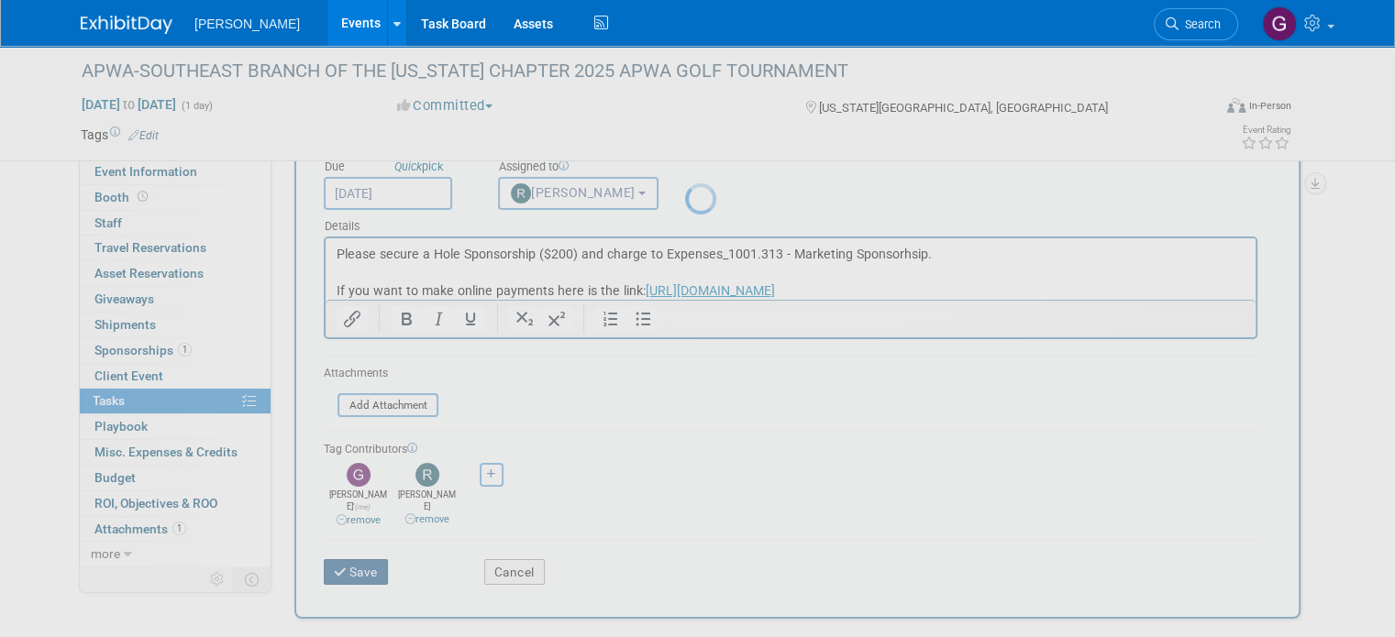
scroll to position [0, 0]
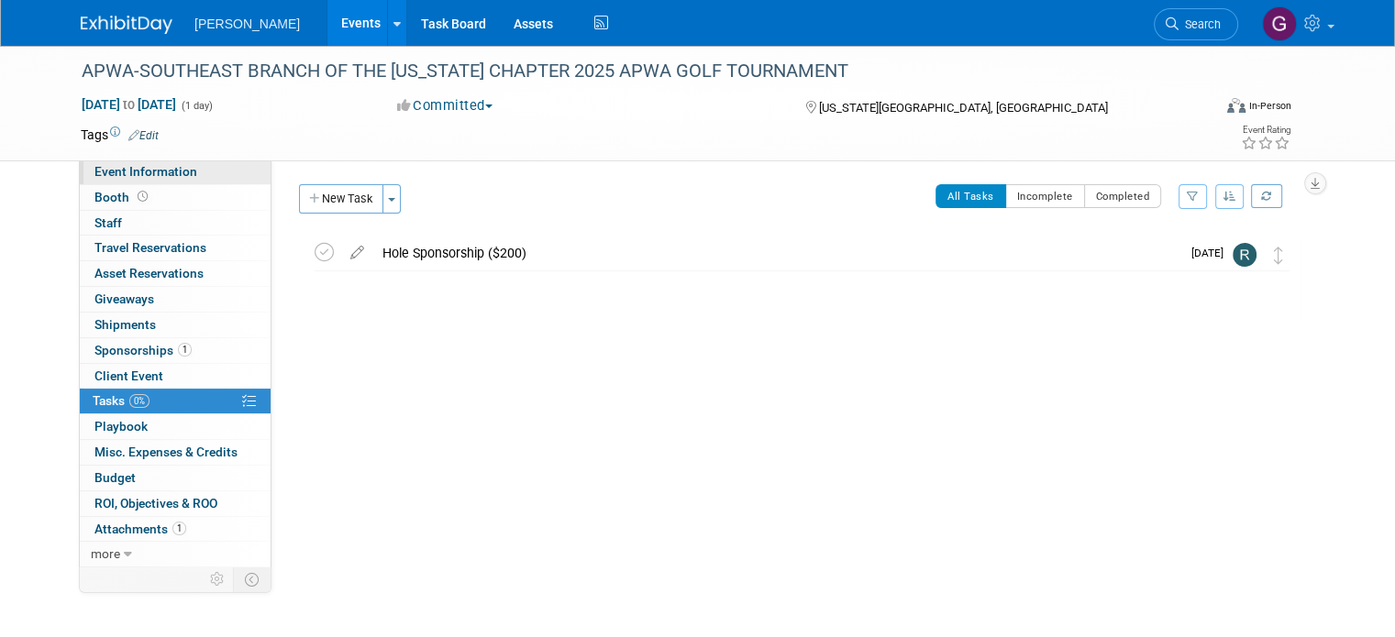
click at [183, 171] on link "Event Information" at bounding box center [175, 172] width 191 height 25
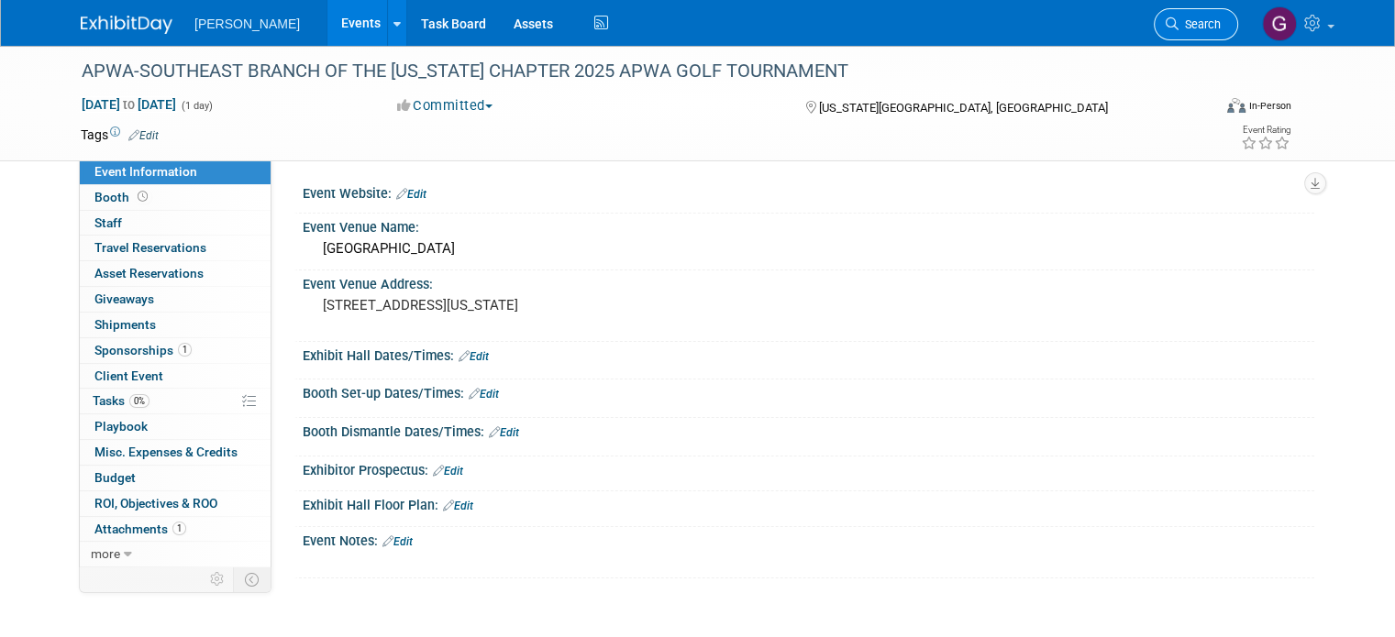
click at [1228, 14] on link "Search" at bounding box center [1196, 24] width 84 height 32
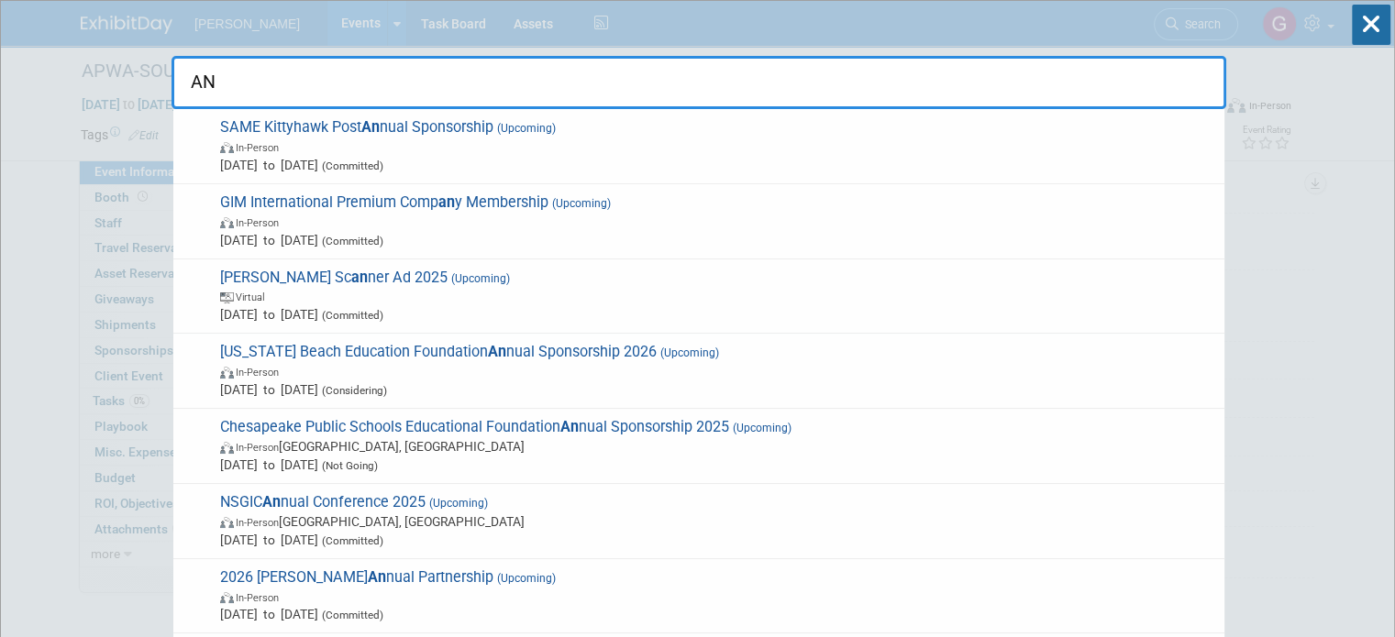
type input "A"
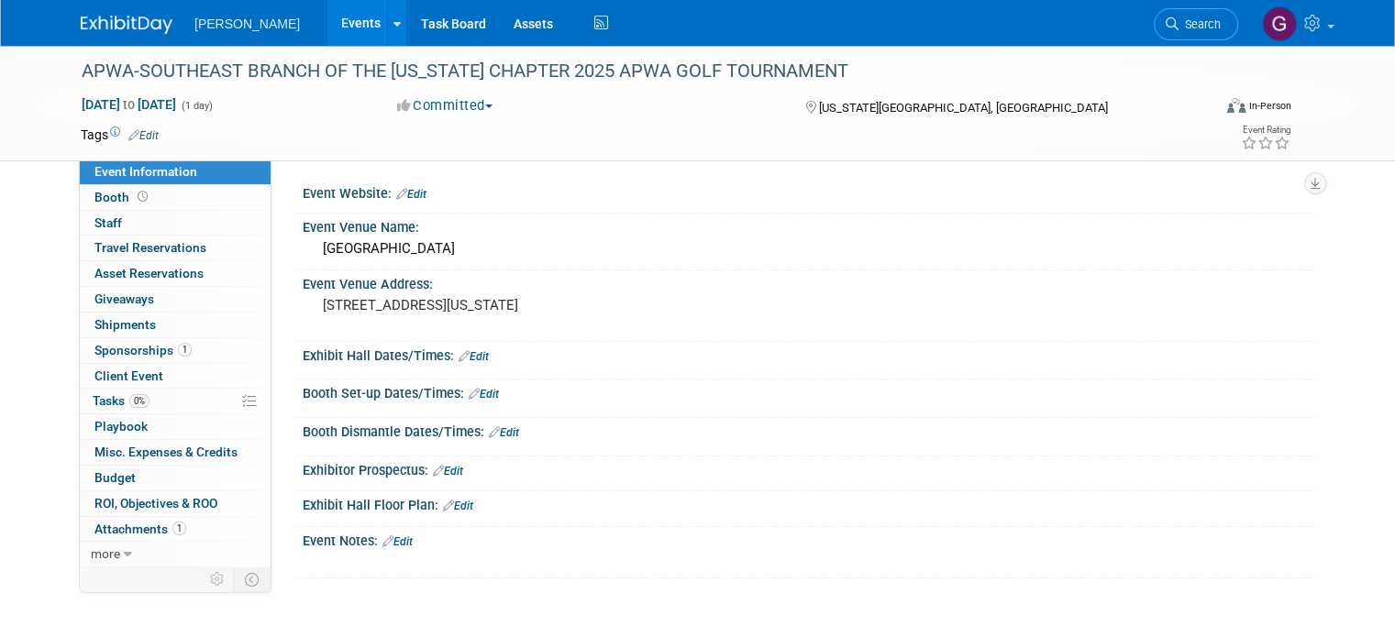
click at [86, 24] on img at bounding box center [127, 25] width 92 height 18
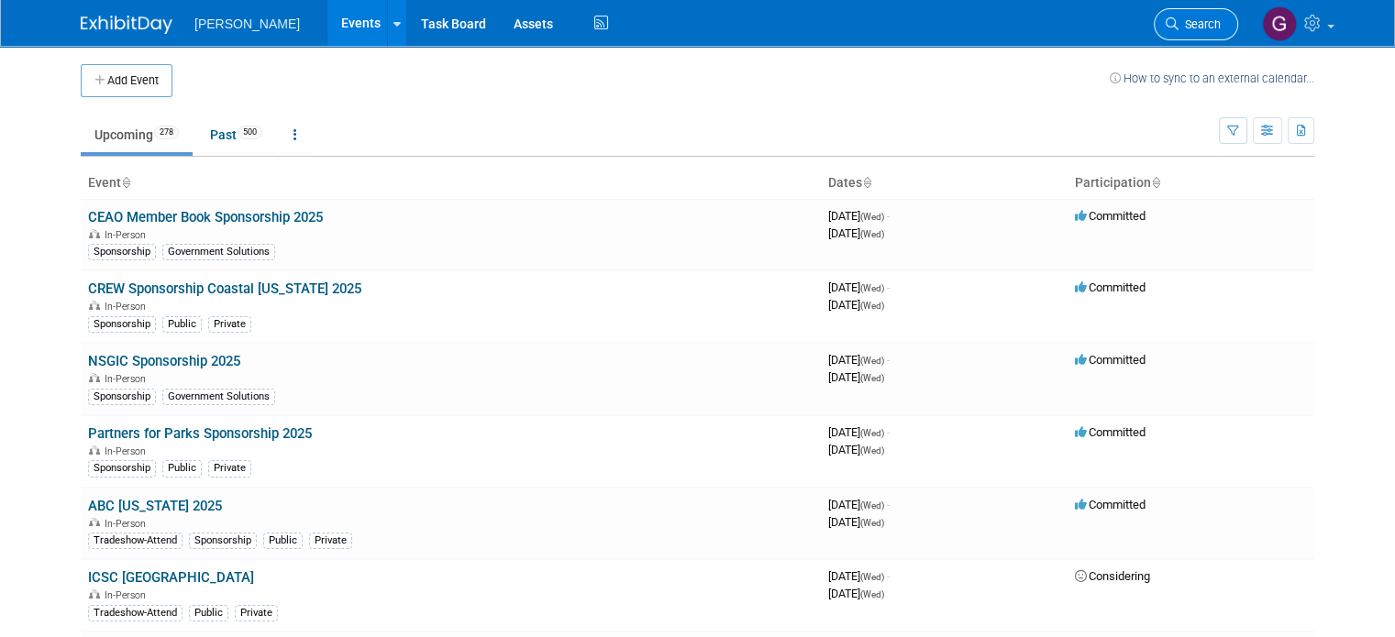
click at [1218, 19] on span "Search" at bounding box center [1199, 24] width 42 height 14
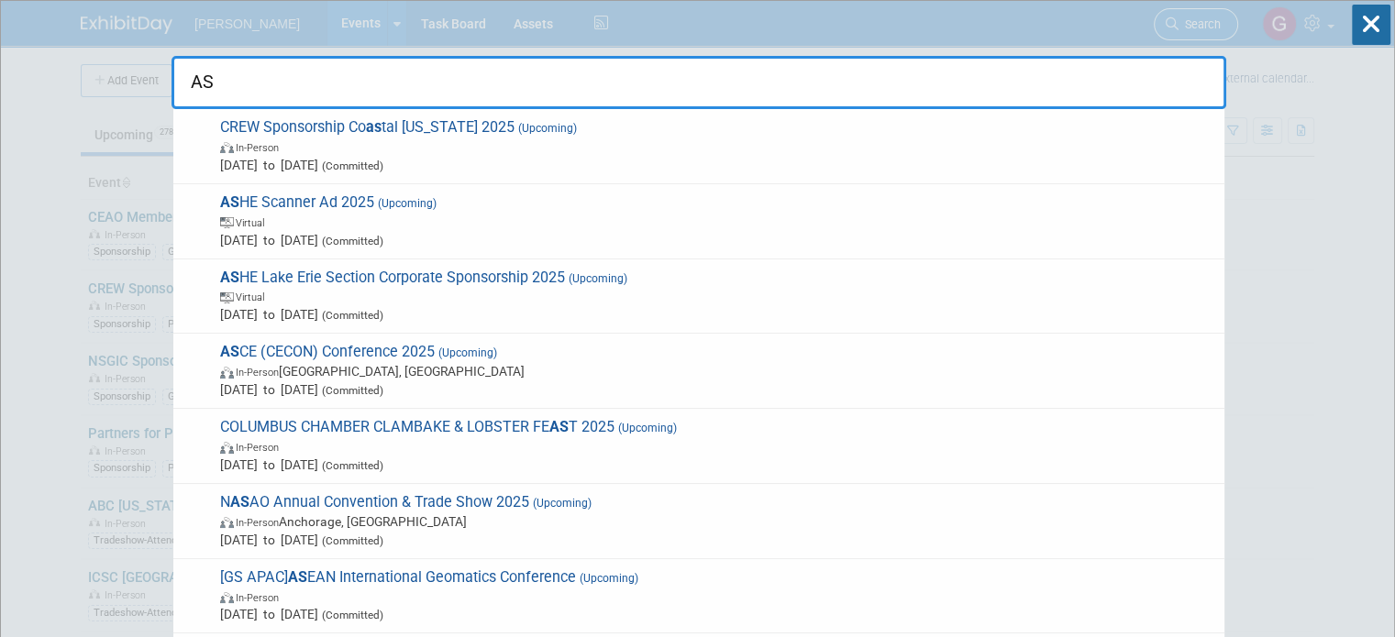
type input "A"
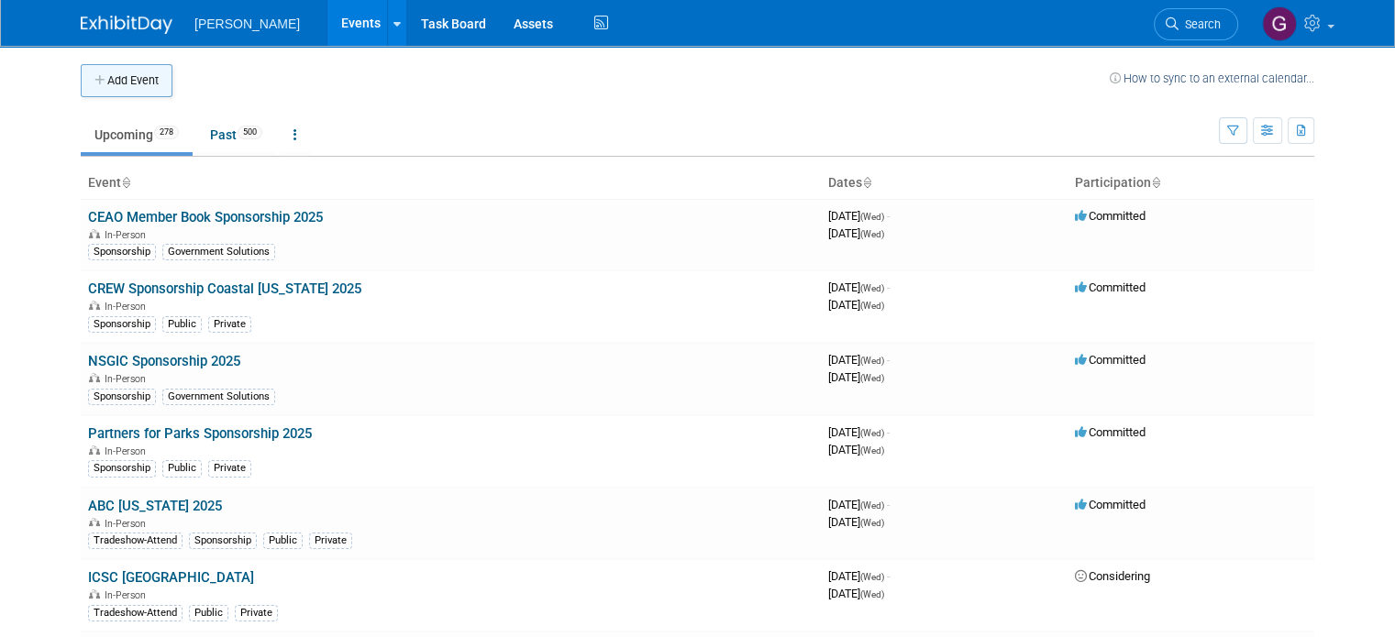
click at [139, 83] on button "Add Event" at bounding box center [127, 80] width 92 height 33
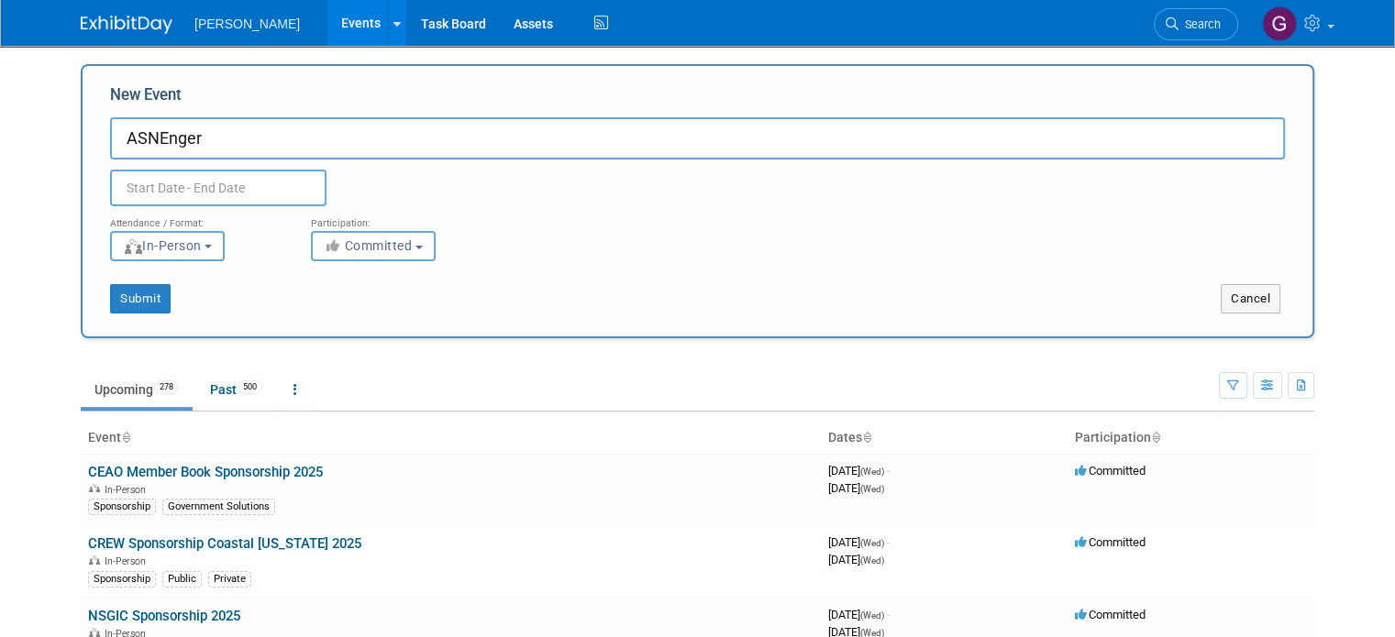
click at [175, 137] on input "ASNEnger" at bounding box center [697, 138] width 1175 height 42
type input "ASNEngr"
click at [232, 195] on input "text" at bounding box center [218, 188] width 216 height 37
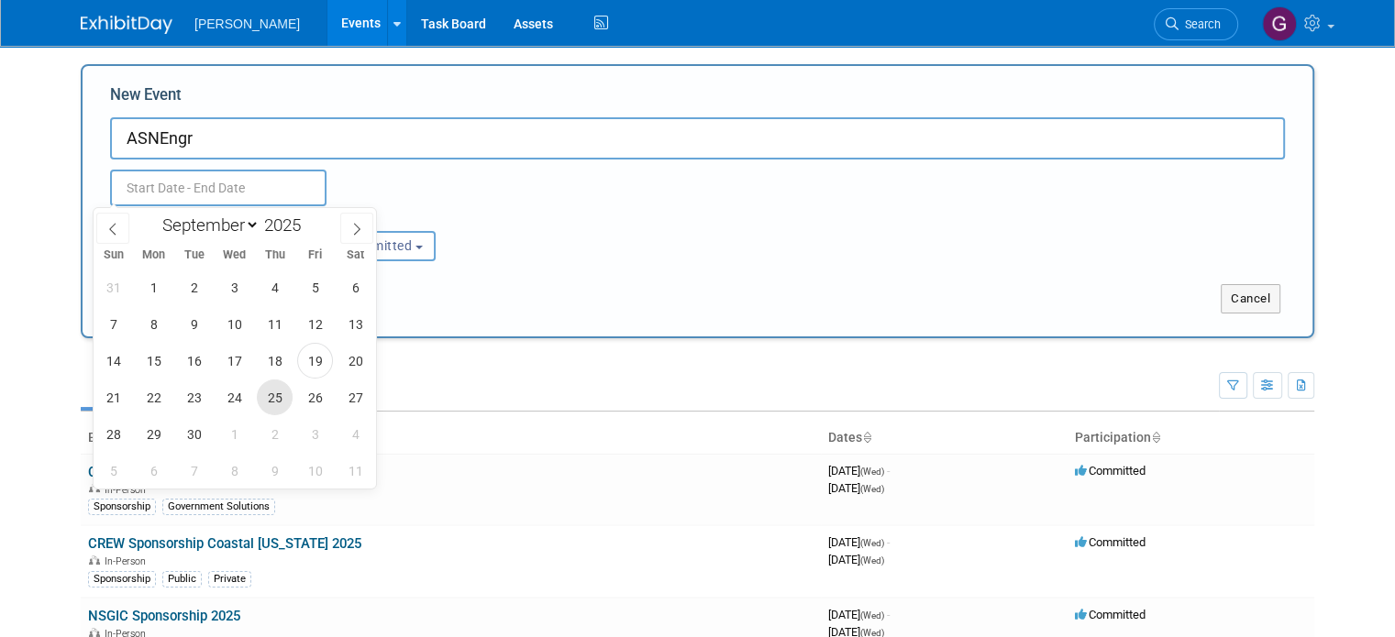
click at [271, 398] on span "25" at bounding box center [275, 398] width 36 height 36
type input "[DATE] to [DATE]"
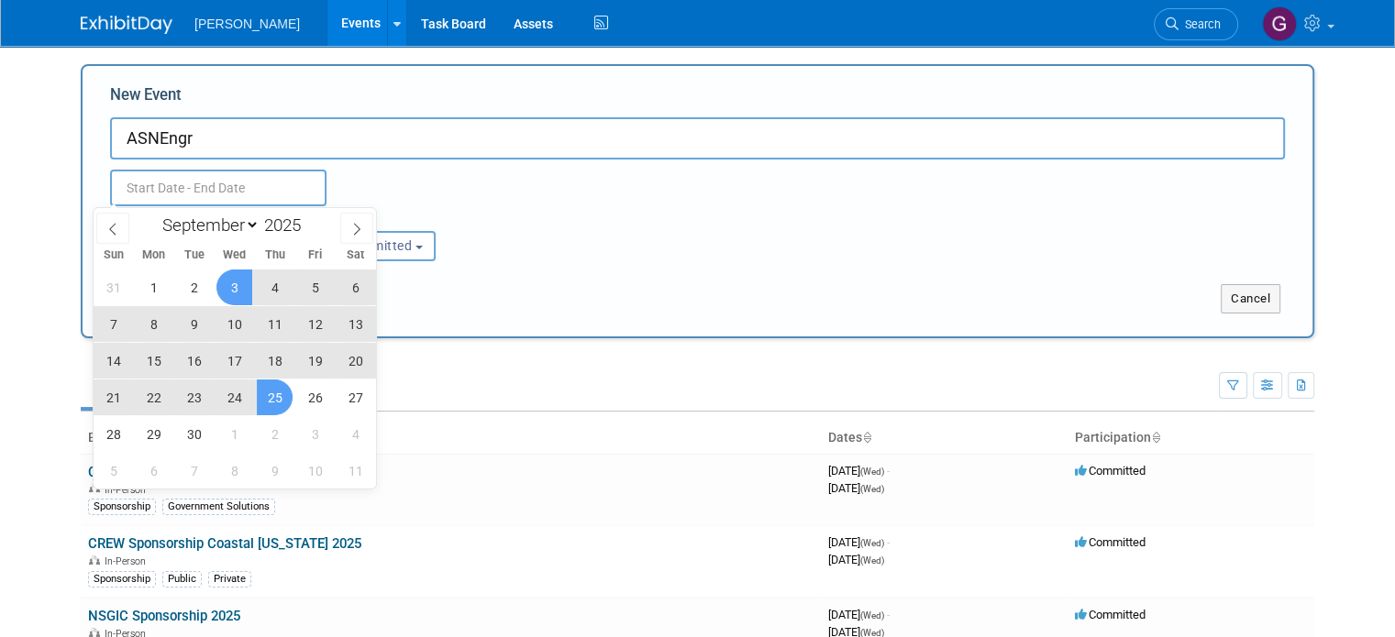
type input "[DATE] to [DATE]"
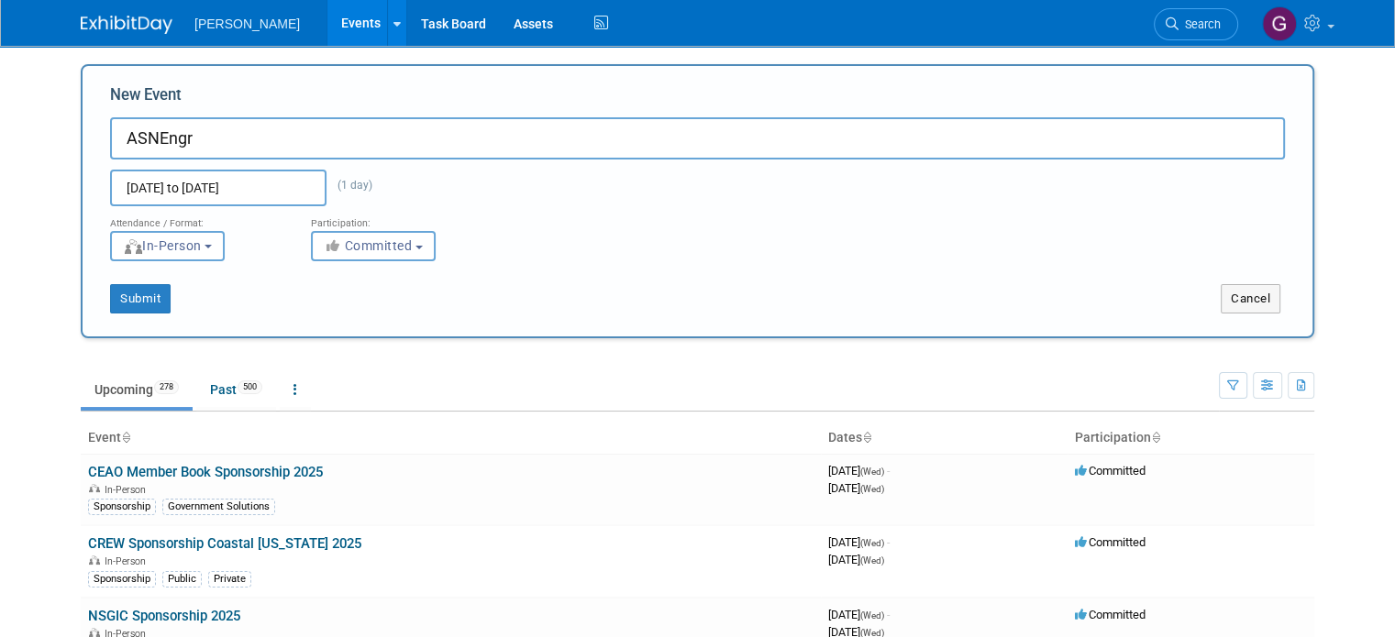
click at [400, 215] on div "Participation:" at bounding box center [397, 218] width 173 height 24
click at [380, 242] on span "Committed" at bounding box center [368, 245] width 89 height 15
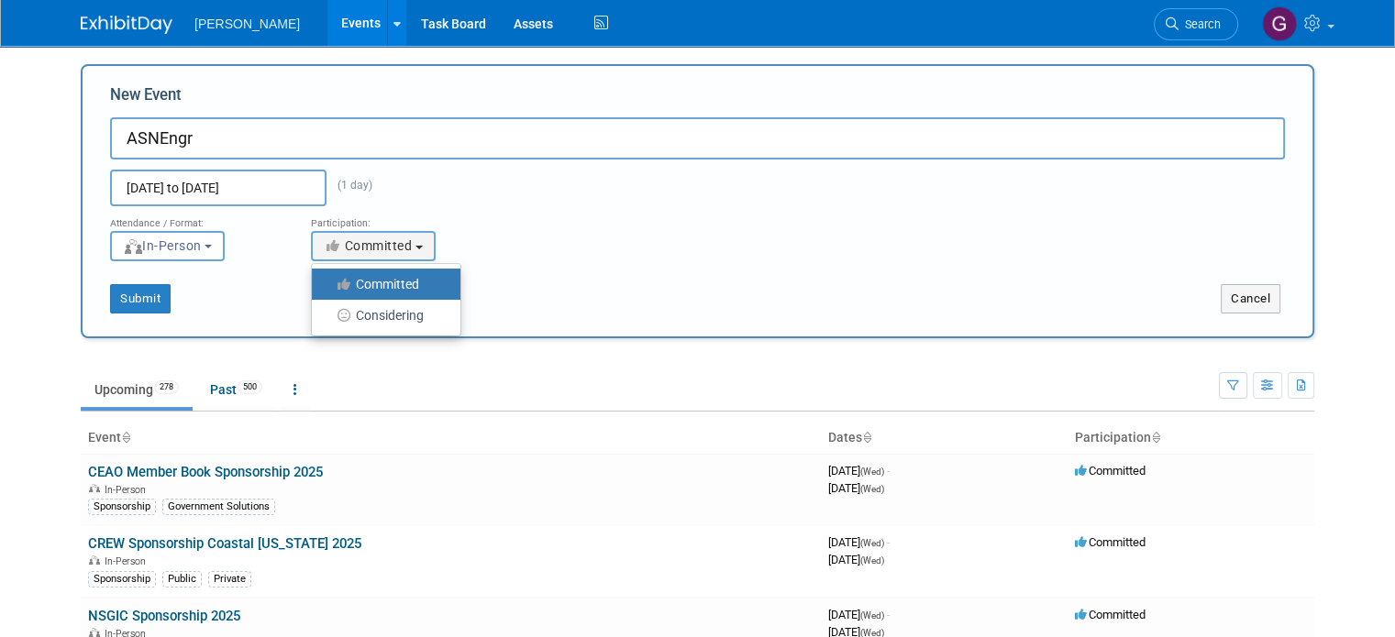
click at [248, 300] on div "Submit" at bounding box center [339, 298] width 513 height 29
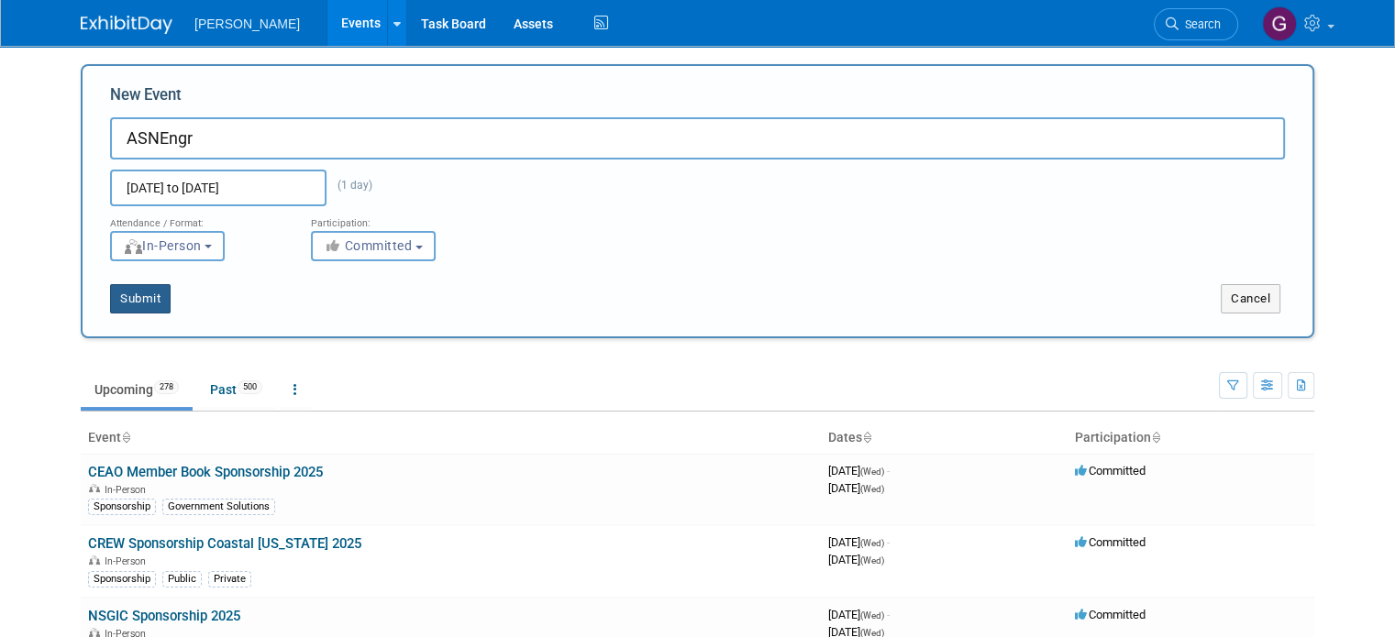
click at [128, 304] on button "Submit" at bounding box center [140, 298] width 61 height 29
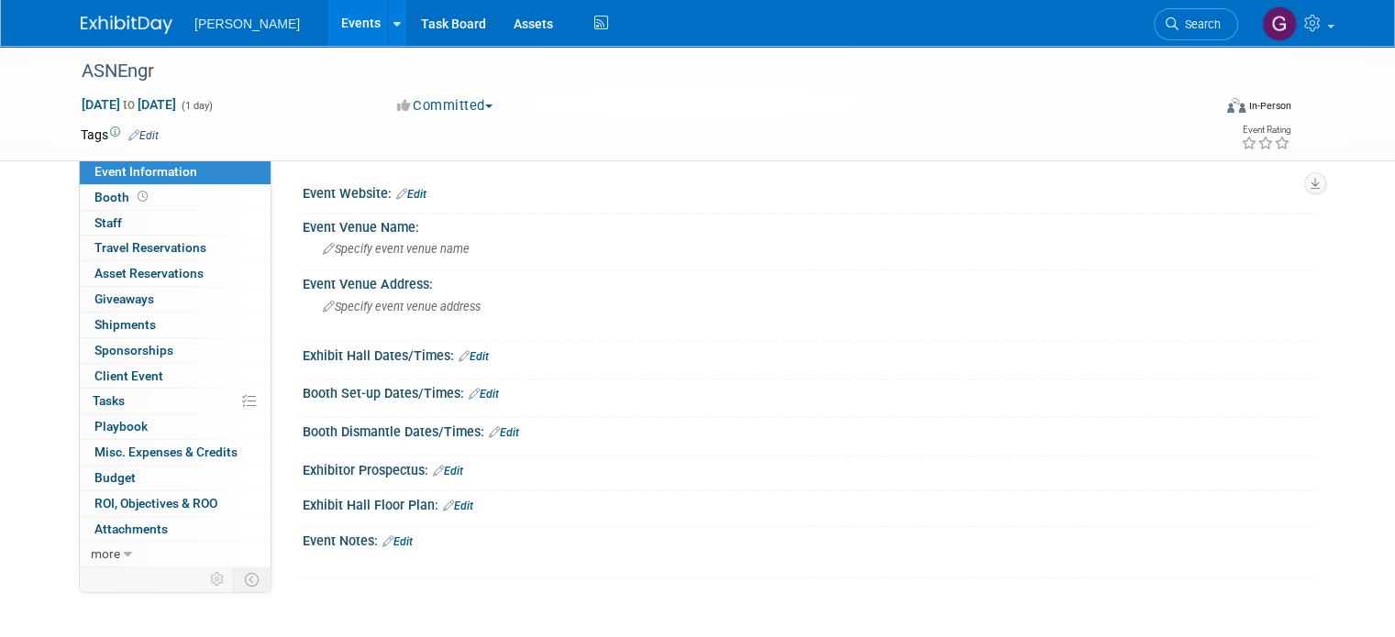
click at [134, 138] on link "Edit" at bounding box center [143, 135] width 30 height 13
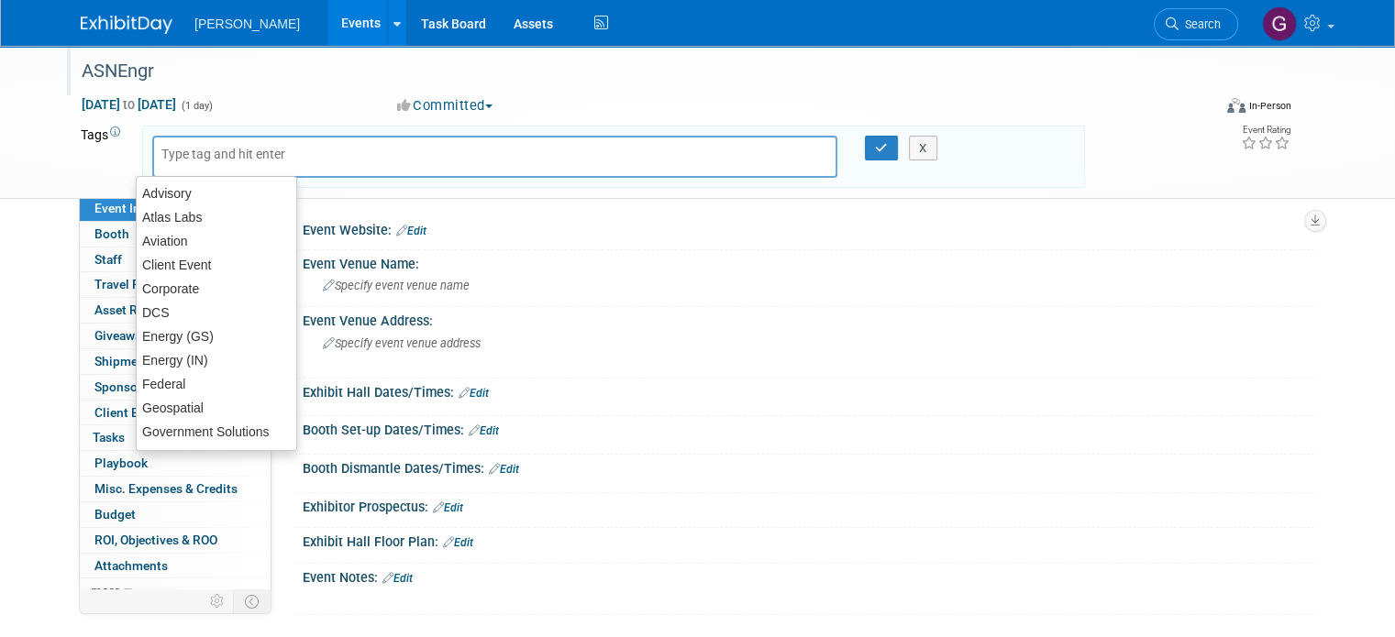
drag, startPoint x: 165, startPoint y: 150, endPoint x: 189, endPoint y: 84, distance: 70.2
click at [189, 84] on div "ASNEngr [DATE] to [DATE] (1 day) [DATE] to [DATE] Committed Committed Consideri…" at bounding box center [697, 122] width 1261 height 152
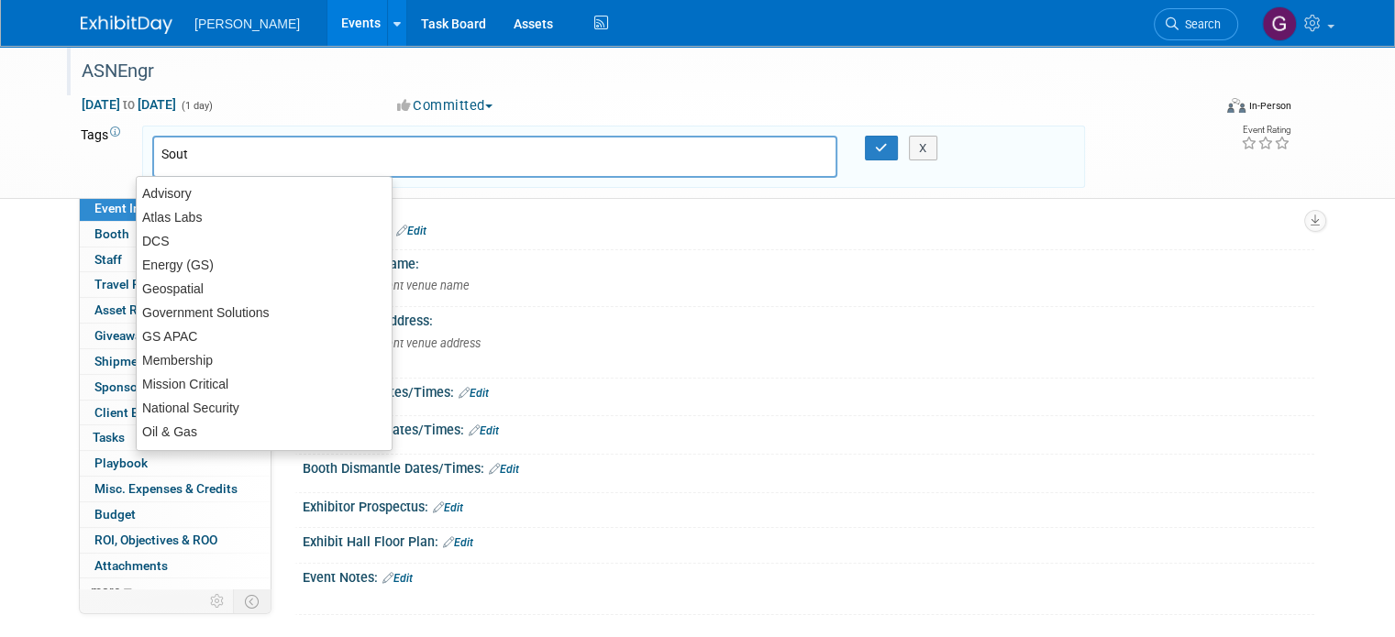
type input "South"
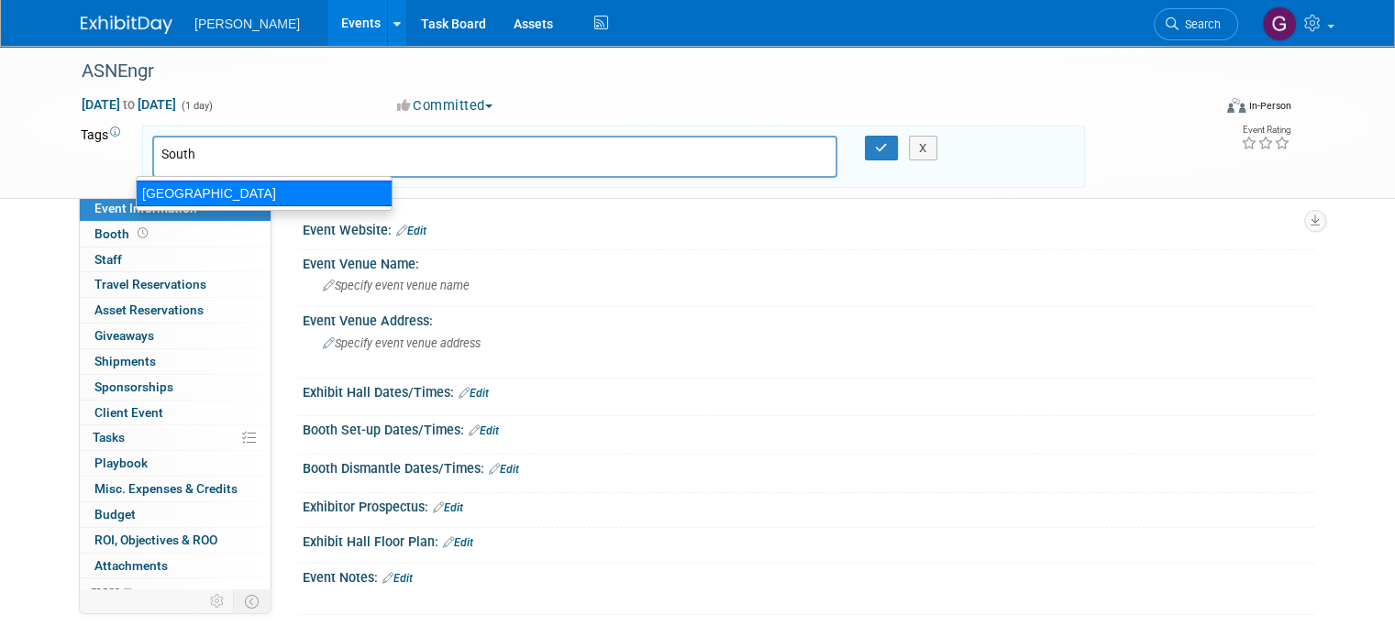
click at [211, 193] on div "[GEOGRAPHIC_DATA]" at bounding box center [264, 194] width 257 height 26
type input "[GEOGRAPHIC_DATA]"
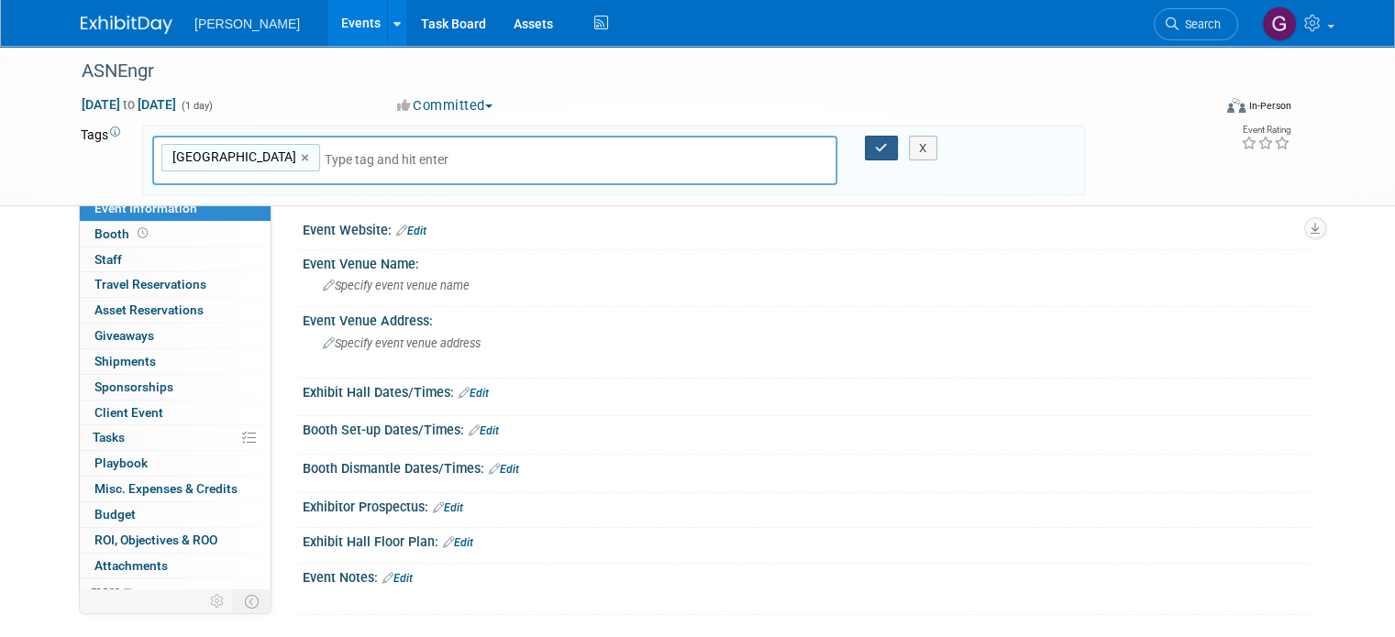
click at [873, 145] on button "button" at bounding box center [881, 149] width 33 height 26
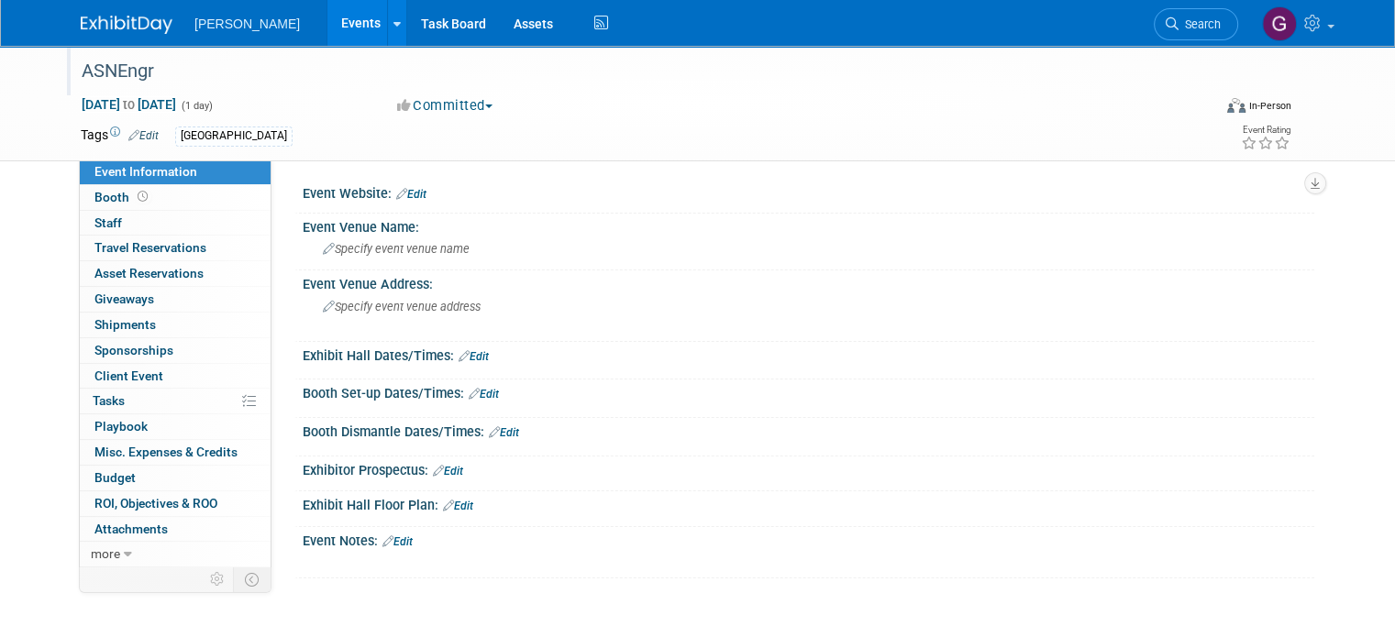
click at [189, 68] on div "ASNEngr" at bounding box center [631, 71] width 1113 height 33
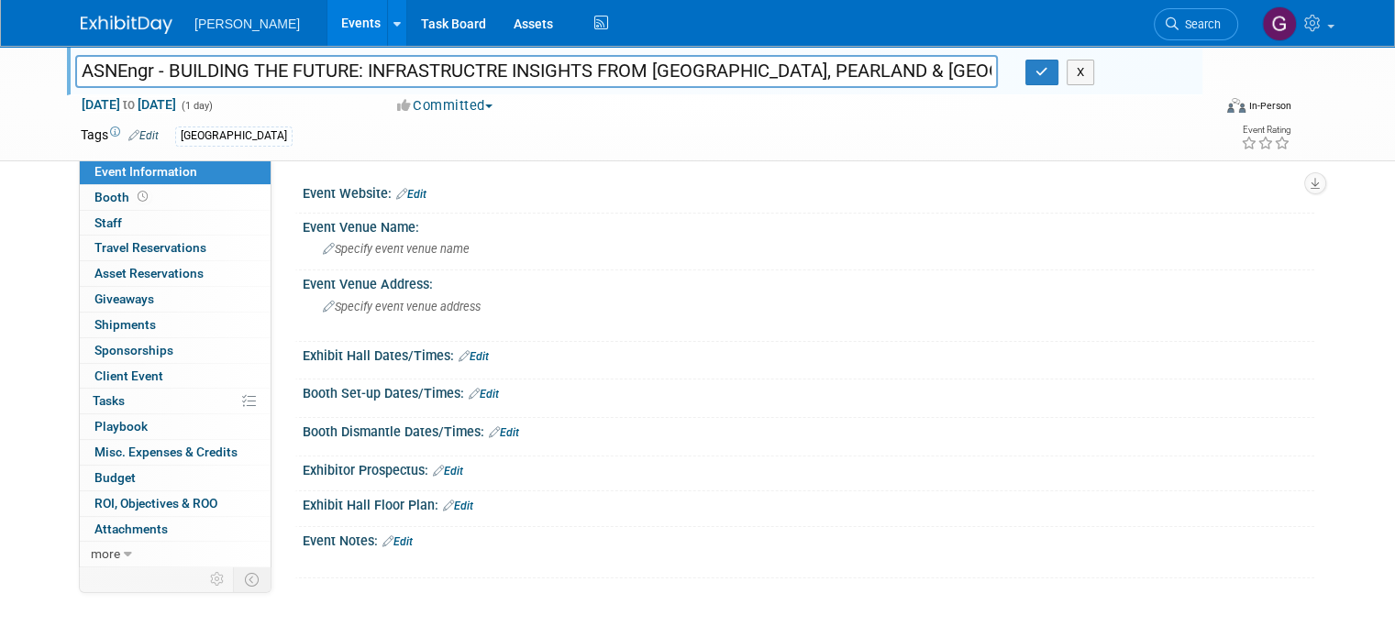
drag, startPoint x: 353, startPoint y: 71, endPoint x: 152, endPoint y: 64, distance: 200.9
click at [152, 64] on input "ASNEngr - BUILDING THE FUTURE: INFRASTRUCTRE INSIGHTS FROM [GEOGRAPHIC_DATA], P…" at bounding box center [536, 71] width 922 height 32
type input "ASNEngr - Building the Future (Infrastructure Insights from [GEOGRAPHIC_DATA], …"
click at [1048, 83] on button "button" at bounding box center [1041, 73] width 33 height 26
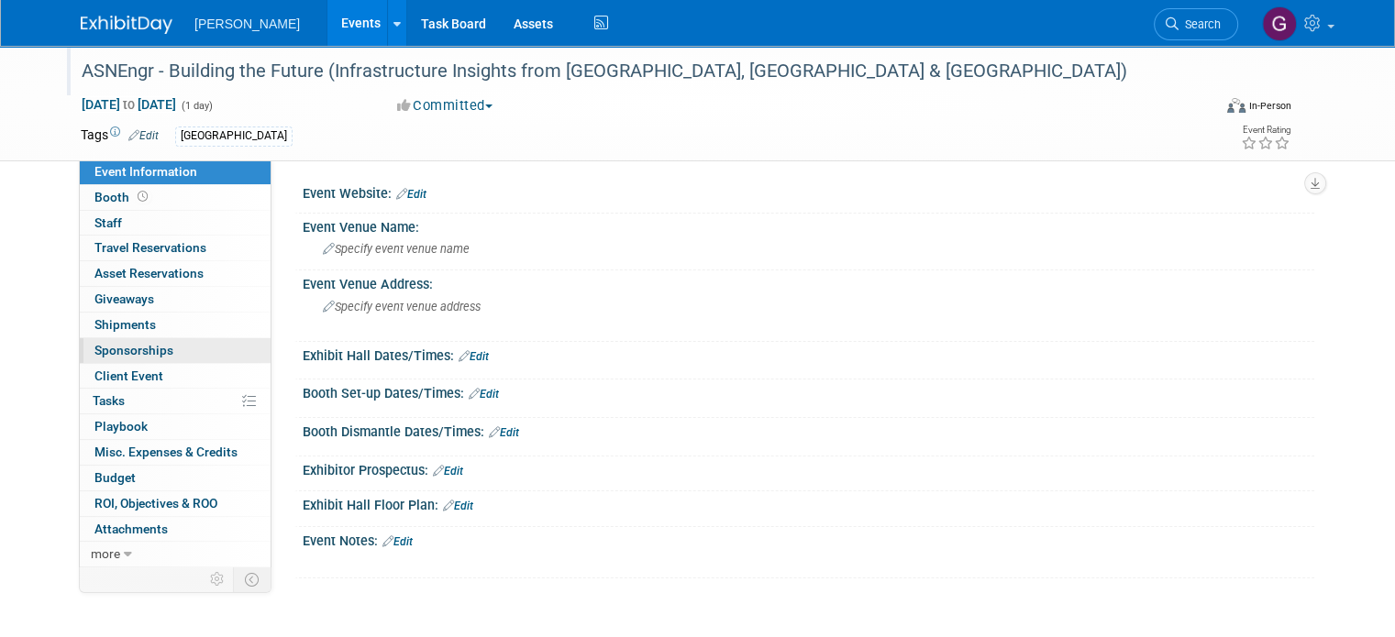
click at [159, 344] on link "0 Sponsorships 0" at bounding box center [175, 350] width 191 height 25
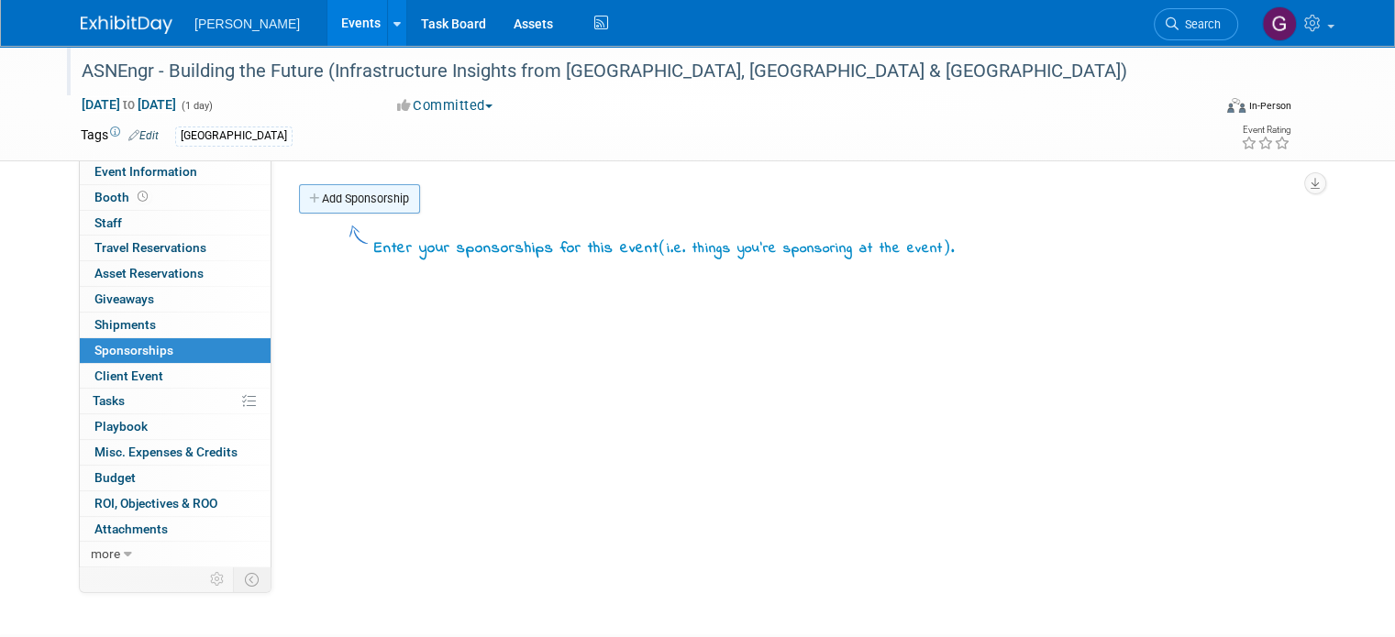
click at [383, 193] on link "Add Sponsorship" at bounding box center [359, 198] width 121 height 29
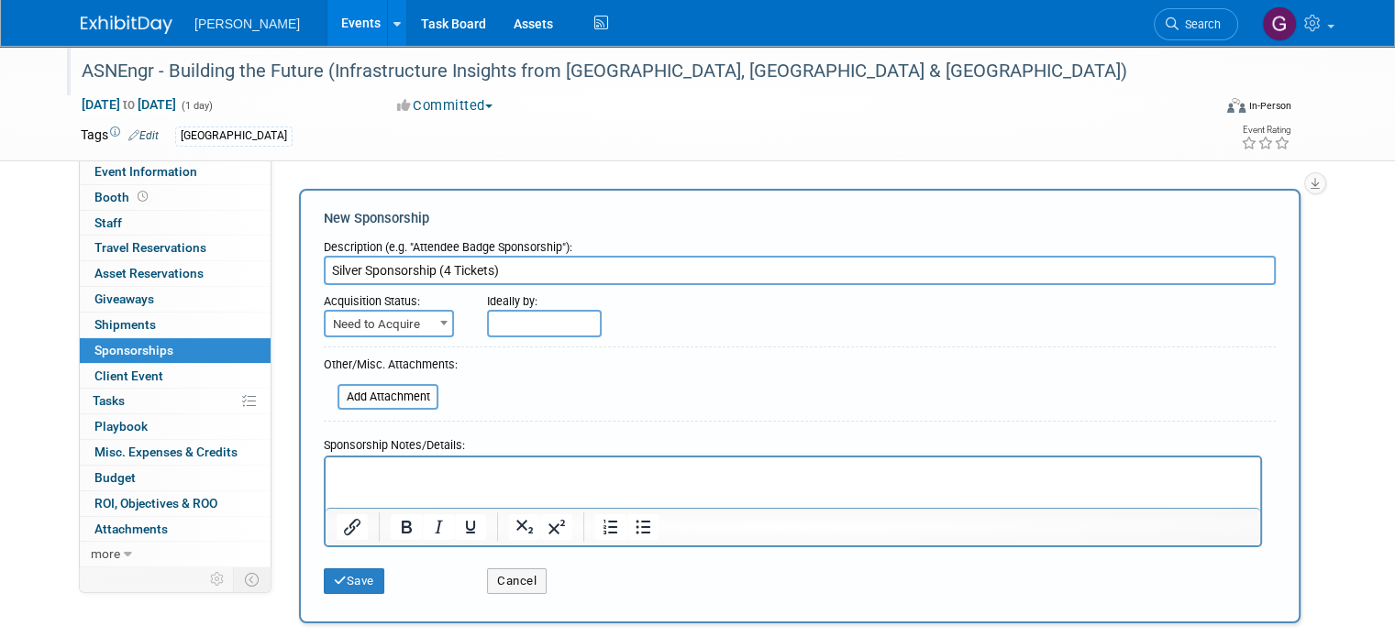
type input "Silver Sponsorship (4 Tickets)"
click at [378, 322] on span "Need to Acquire" at bounding box center [389, 325] width 127 height 26
select select "2"
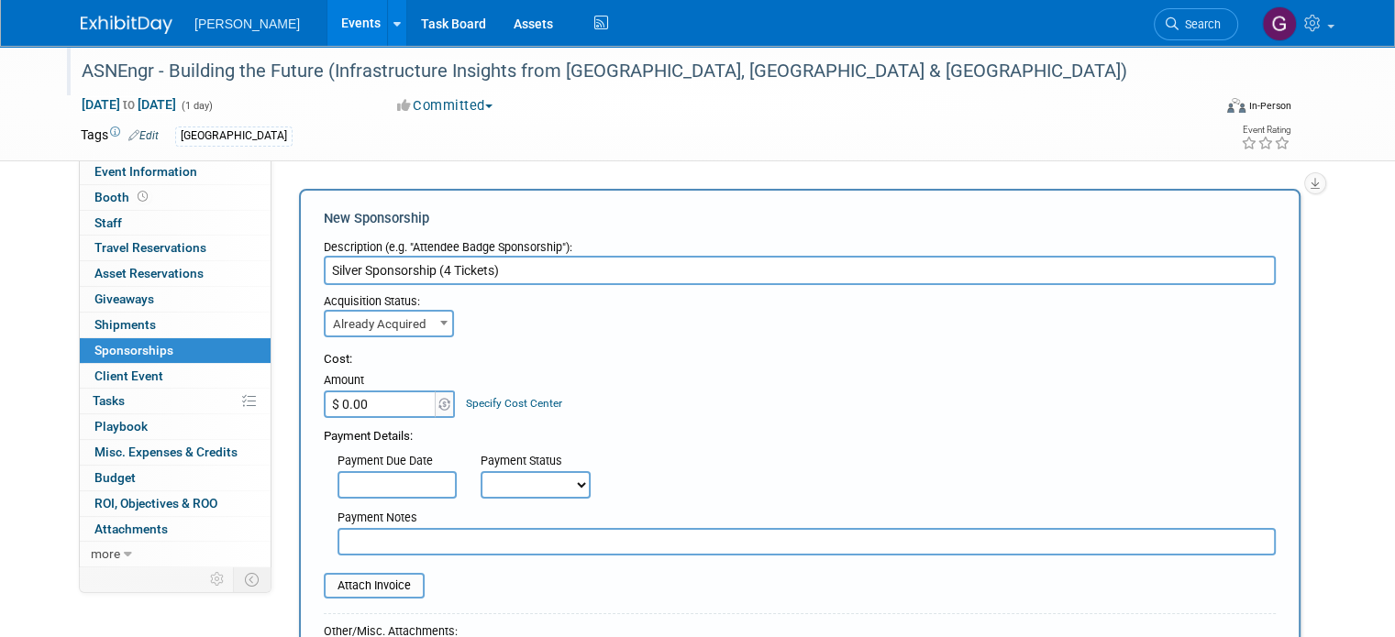
click at [392, 399] on input "$ 0.00" at bounding box center [381, 405] width 115 height 28
type input "$ 1,000.00"
click at [700, 377] on div "Cost: Amount $ 1,000.00 Specify Cost Center Cost Center -- Not Specified -- Adv…" at bounding box center [800, 384] width 952 height 67
click at [474, 447] on div "Payment Status Not Paid Yet Partially Paid Paid in Full" at bounding box center [535, 473] width 137 height 52
click at [430, 490] on input "text" at bounding box center [396, 485] width 119 height 28
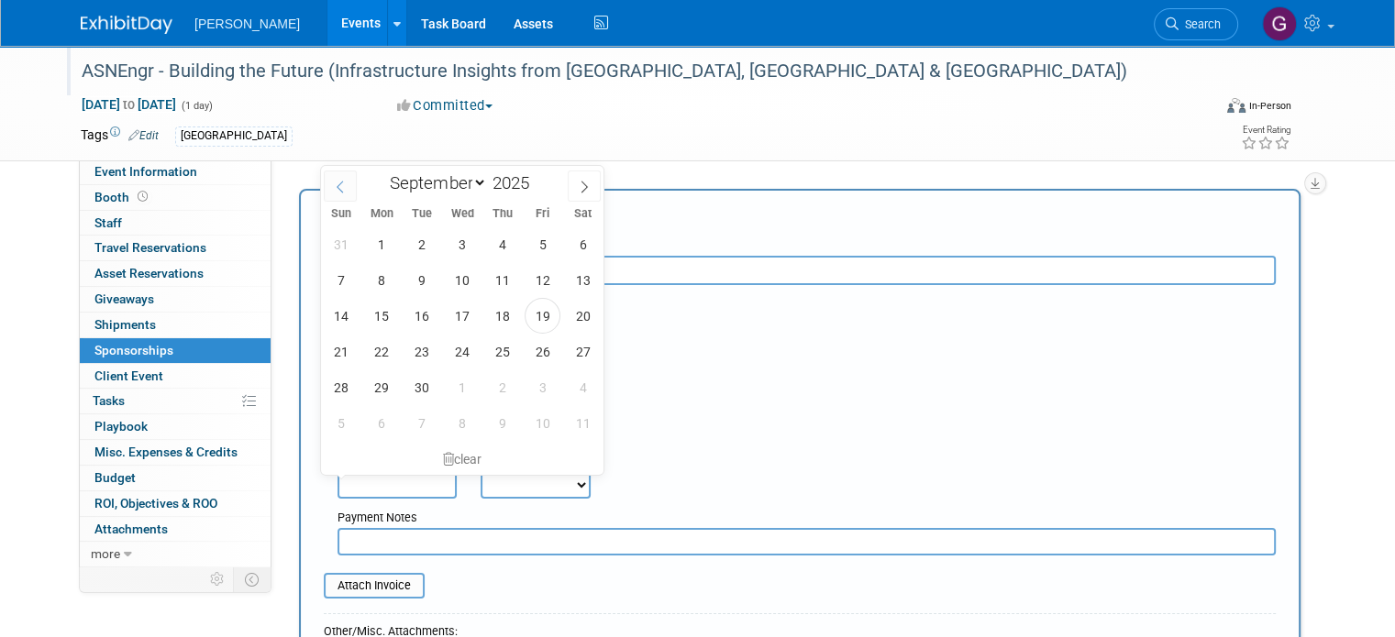
click at [338, 179] on span at bounding box center [340, 186] width 33 height 31
select select "7"
click at [536, 386] on span "29" at bounding box center [543, 388] width 36 height 36
type input "[DATE]"
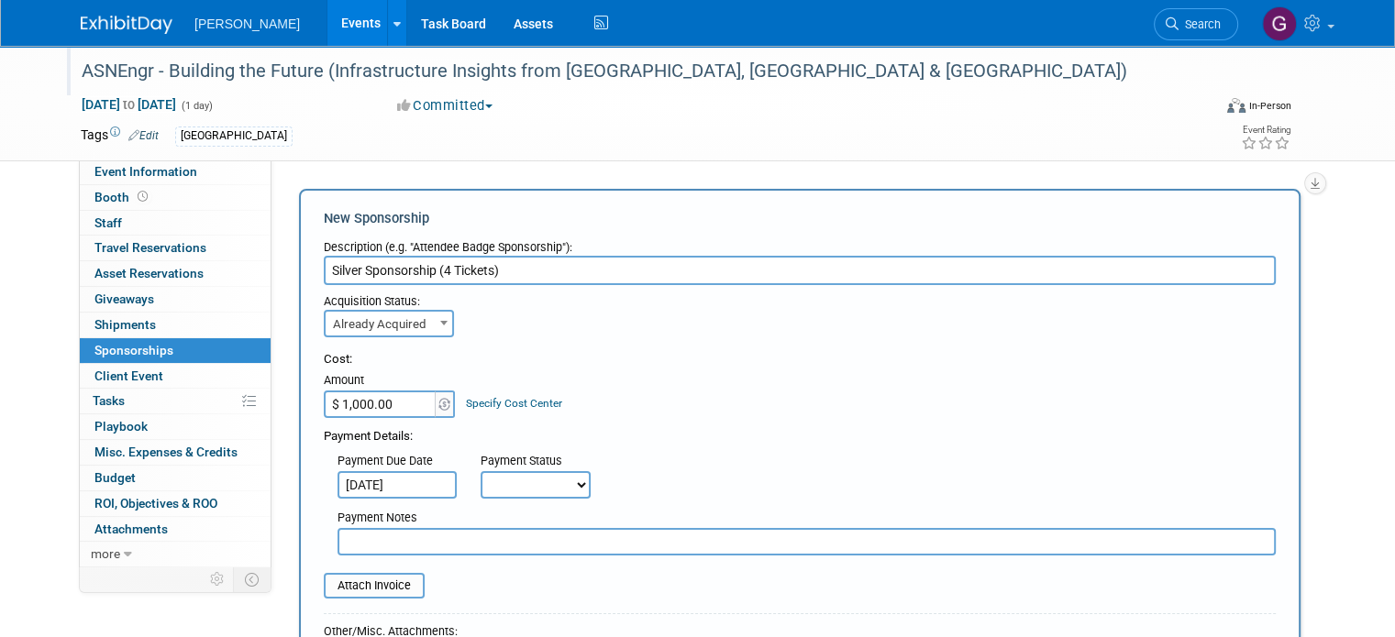
click at [496, 482] on select "Not Paid Yet Partially Paid Paid in Full" at bounding box center [535, 485] width 110 height 28
select select "3"
click at [480, 471] on select "Not Paid Yet Partially Paid Paid in Full" at bounding box center [535, 485] width 110 height 28
click at [441, 538] on input "text" at bounding box center [806, 542] width 938 height 28
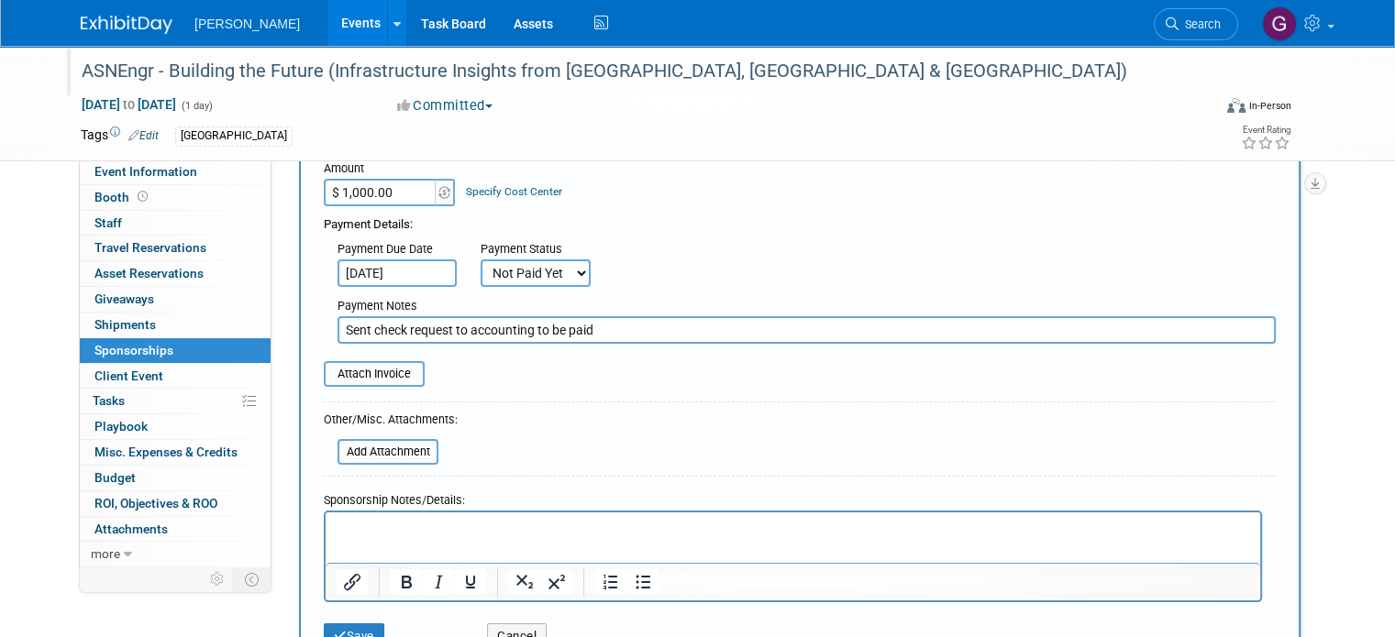
scroll to position [213, 0]
type input "Sent check request to accounting to be paid"
click at [392, 446] on input "file" at bounding box center [327, 451] width 218 height 22
click at [381, 443] on input "file" at bounding box center [327, 451] width 218 height 22
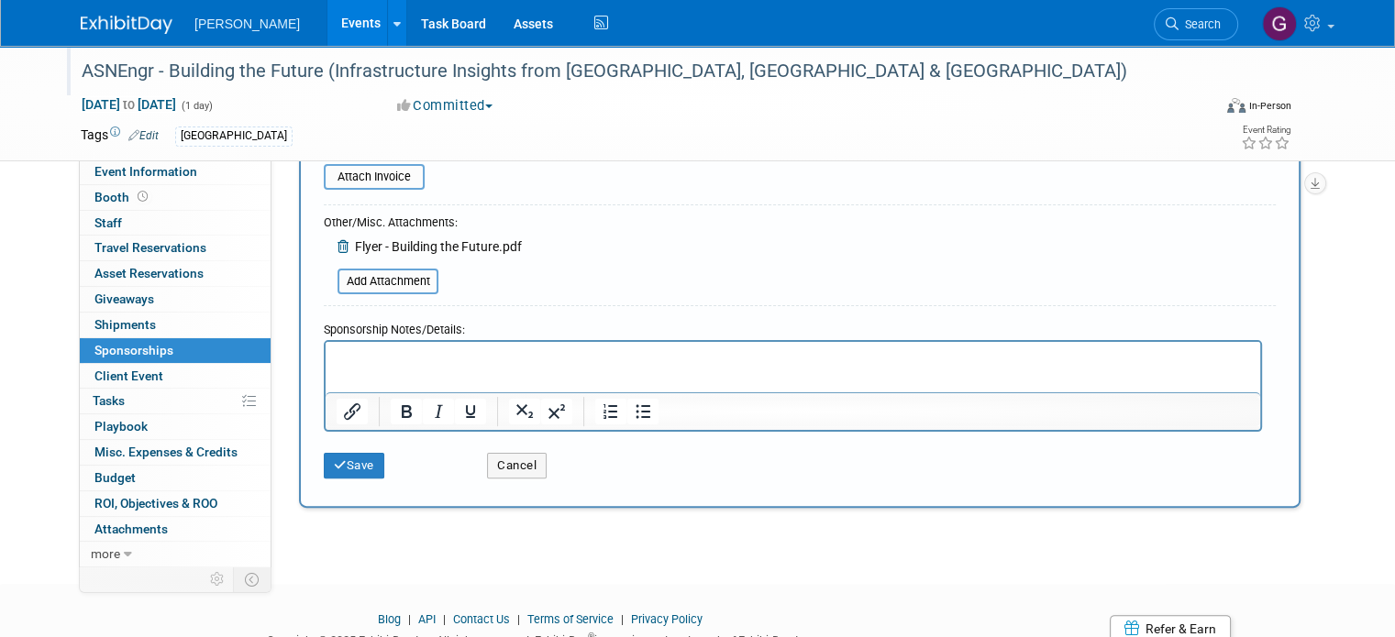
scroll to position [411, 0]
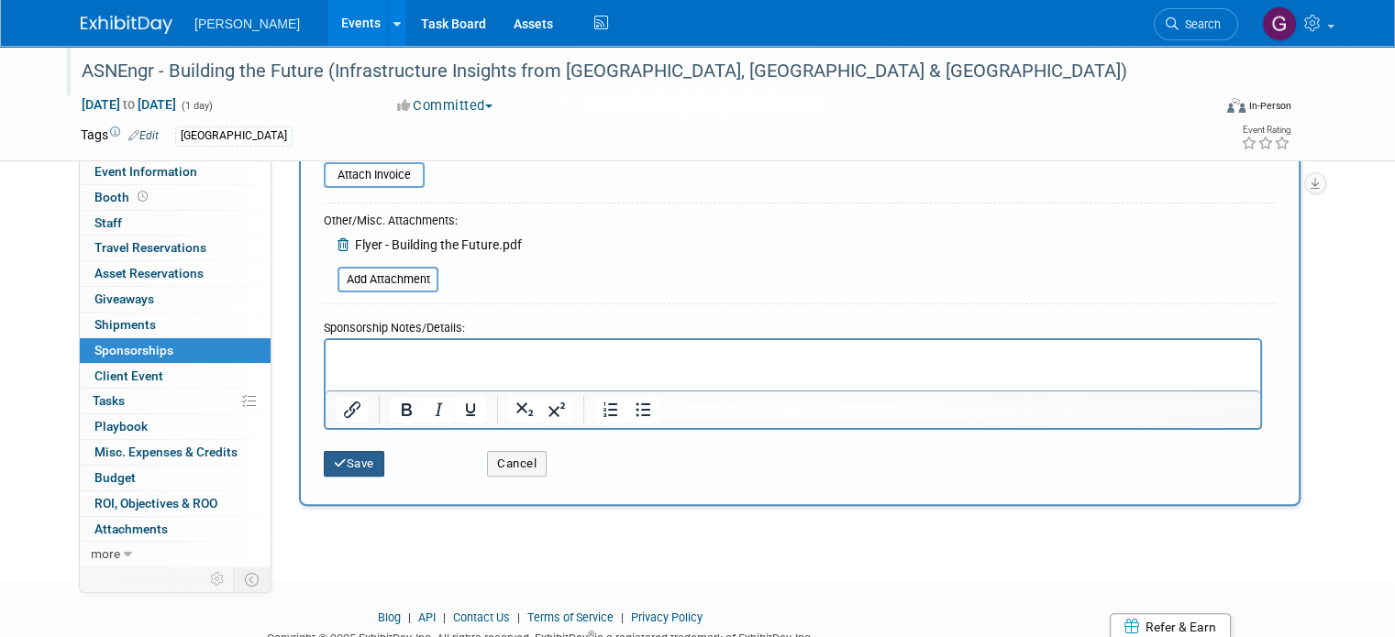
click at [348, 462] on button "Save" at bounding box center [354, 464] width 61 height 26
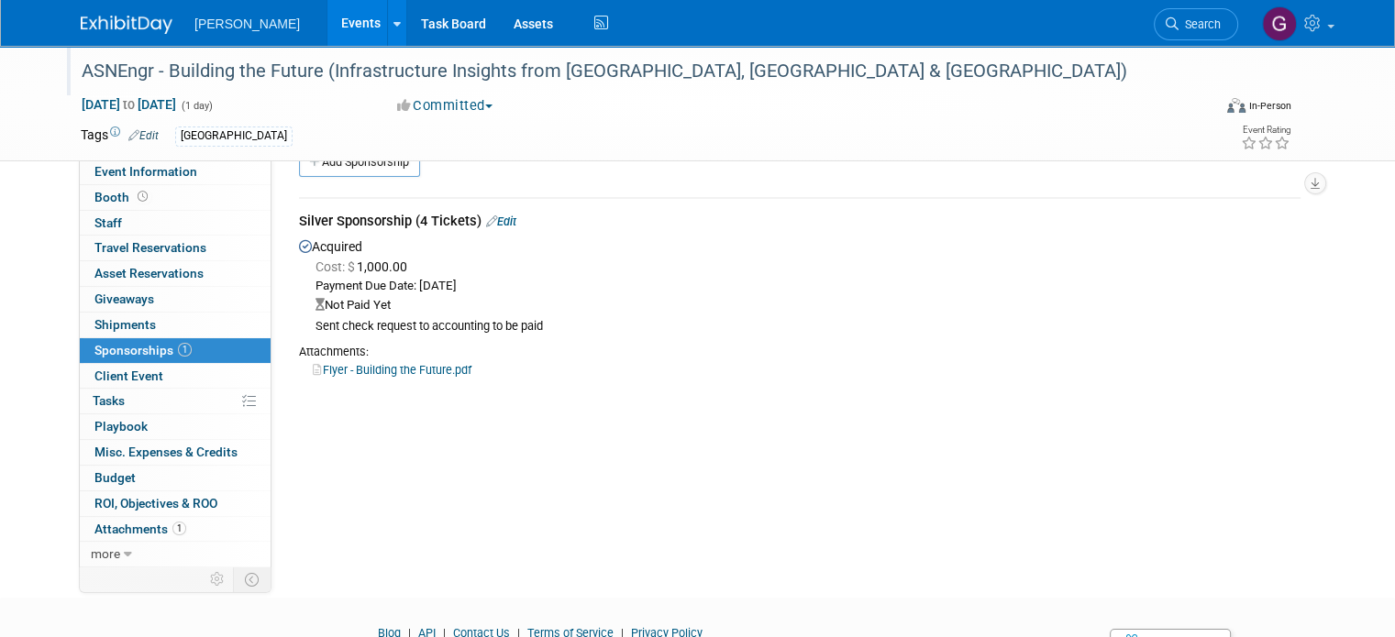
scroll to position [0, 0]
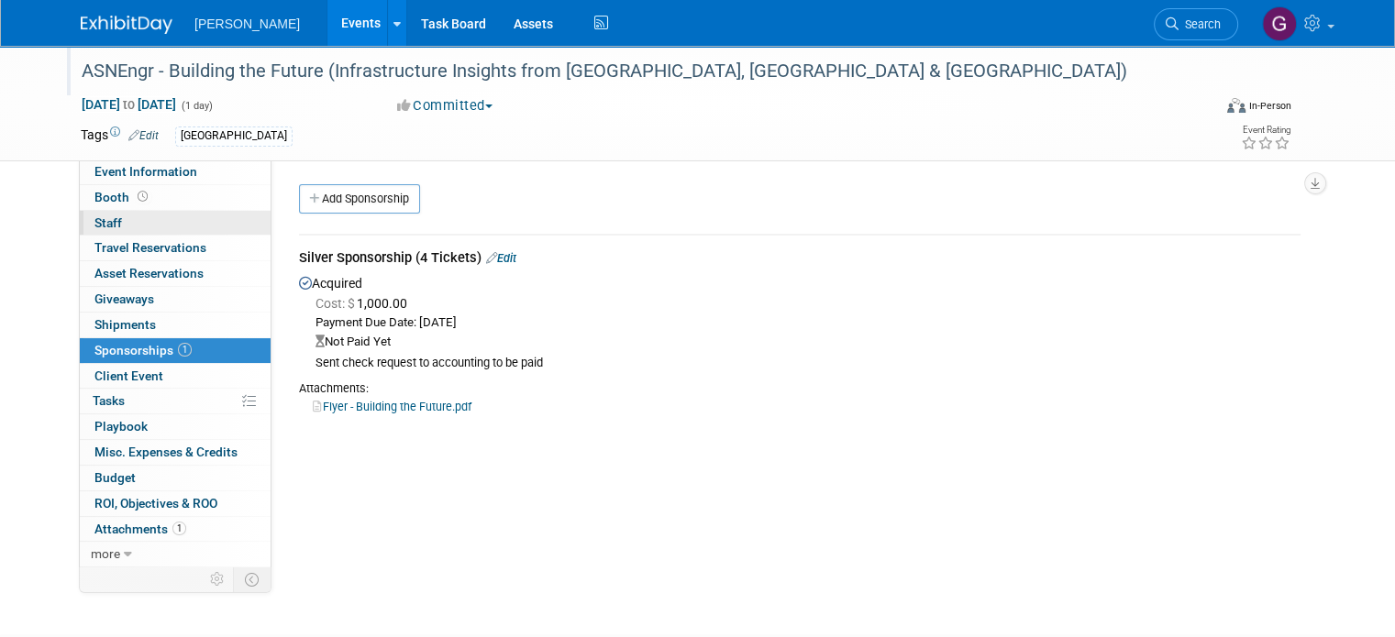
click at [170, 219] on link "0 Staff 0" at bounding box center [175, 223] width 191 height 25
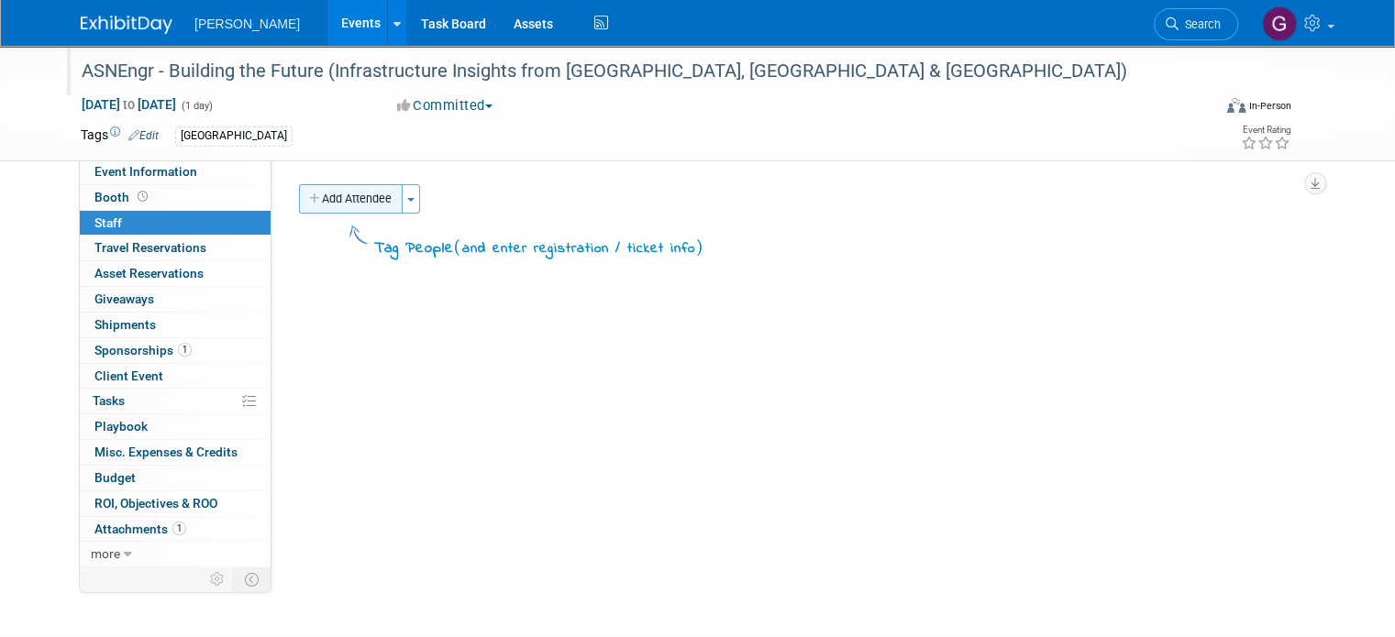
click at [351, 190] on button "Add Attendee" at bounding box center [351, 198] width 104 height 29
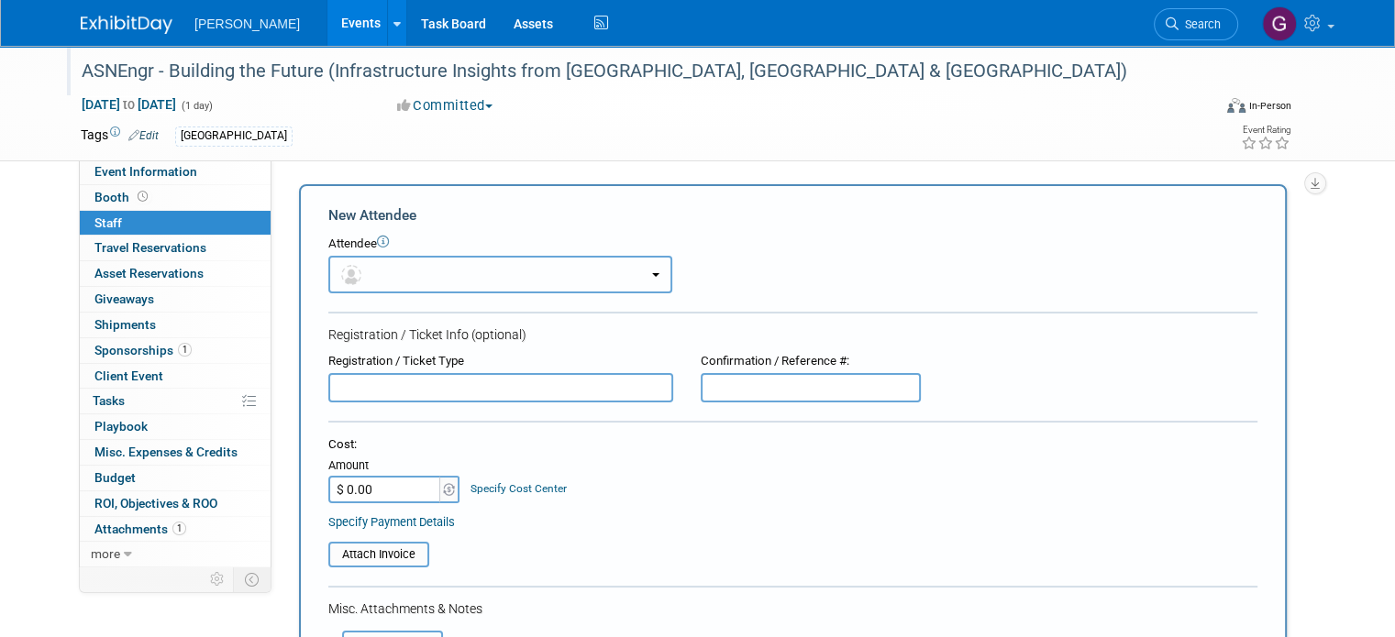
click at [375, 273] on button "button" at bounding box center [500, 275] width 344 height 38
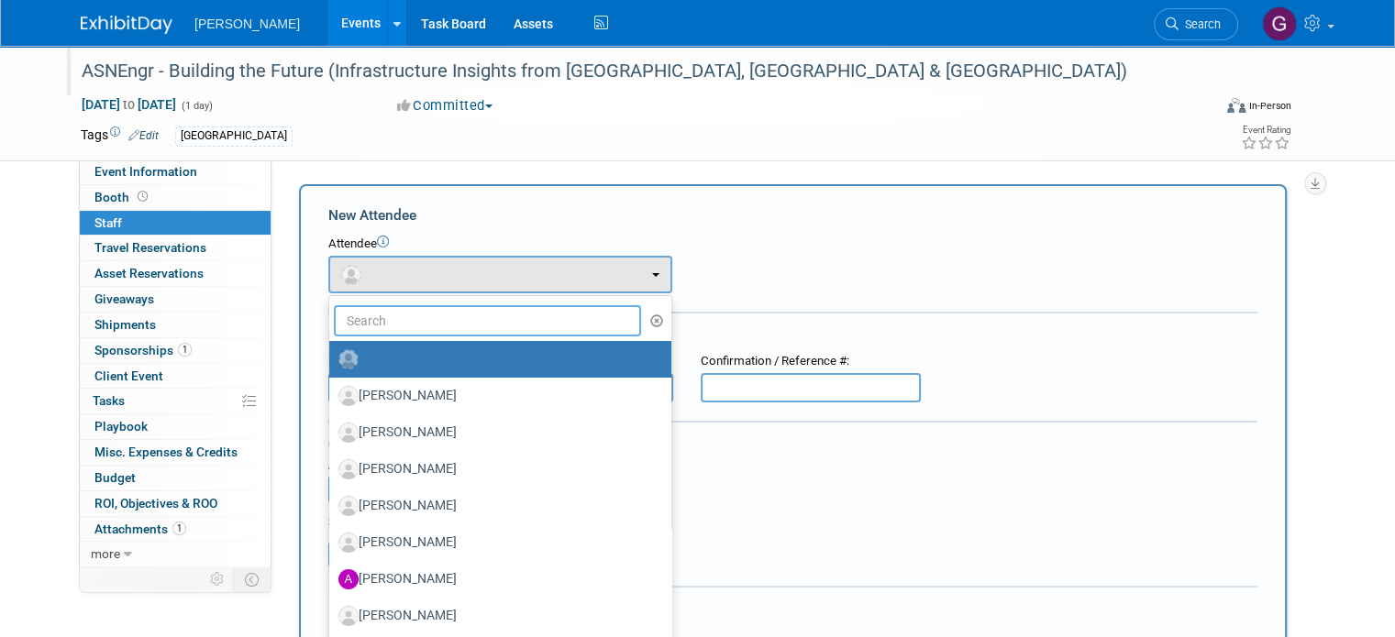
click at [389, 310] on input "text" at bounding box center [487, 320] width 307 height 31
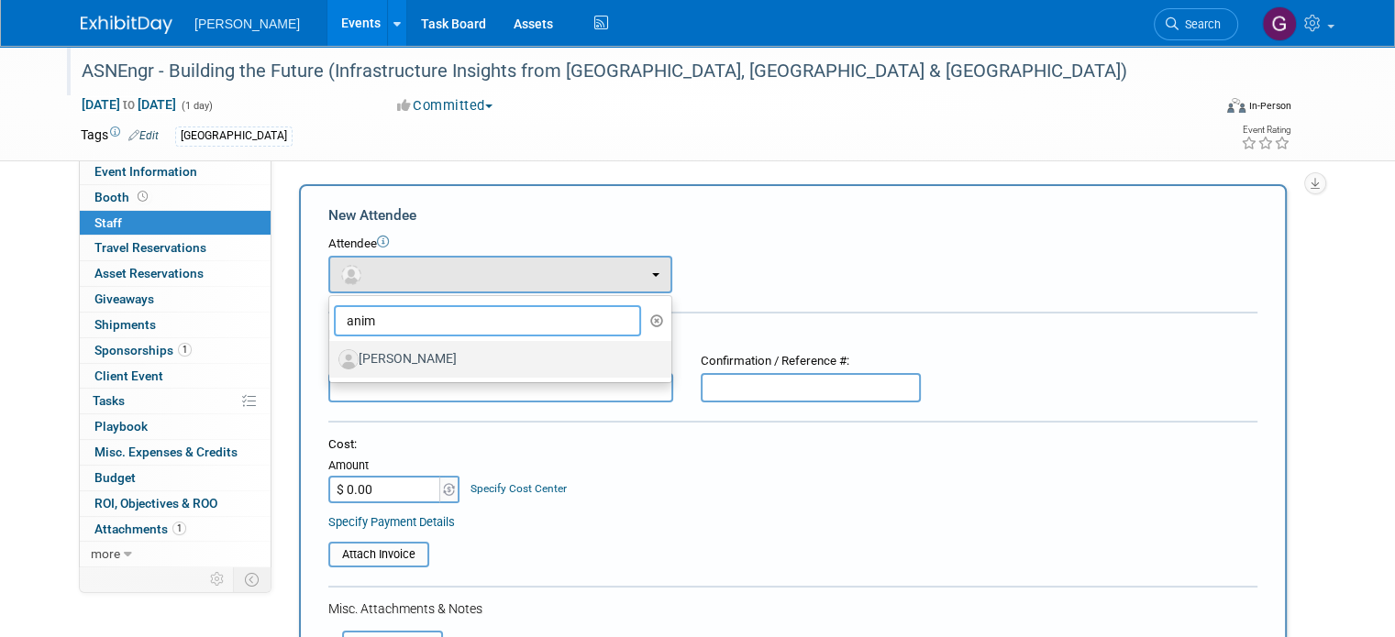
type input "anim"
click at [392, 355] on label "[PERSON_NAME]" at bounding box center [495, 359] width 315 height 29
click at [332, 355] on input "[PERSON_NAME]" at bounding box center [326, 357] width 12 height 12
select select "9366dca1-fee3-4811-8450-4848ddca5dfa"
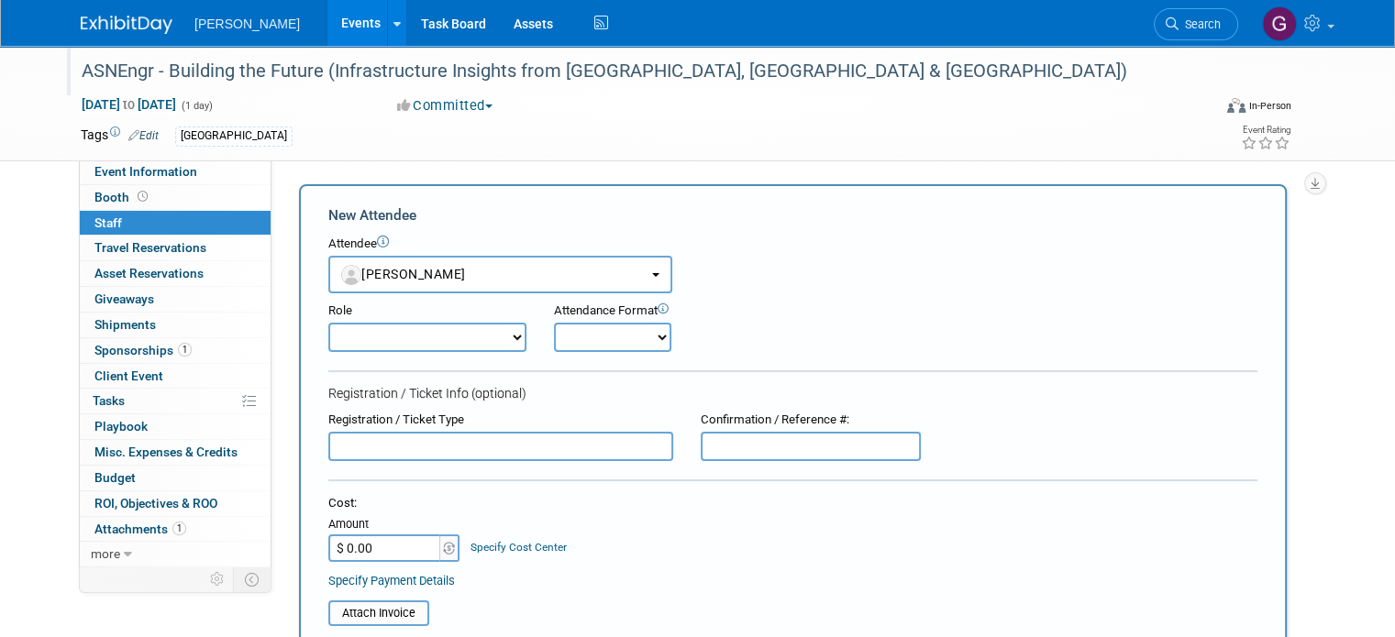
click at [560, 341] on select "Onsite Remote" at bounding box center [612, 337] width 117 height 29
click at [554, 323] on select "Onsite Remote" at bounding box center [612, 337] width 117 height 29
click at [571, 336] on select "Onsite Remote" at bounding box center [612, 337] width 117 height 29
select select "1"
click at [554, 323] on select "Onsite Remote" at bounding box center [612, 337] width 117 height 29
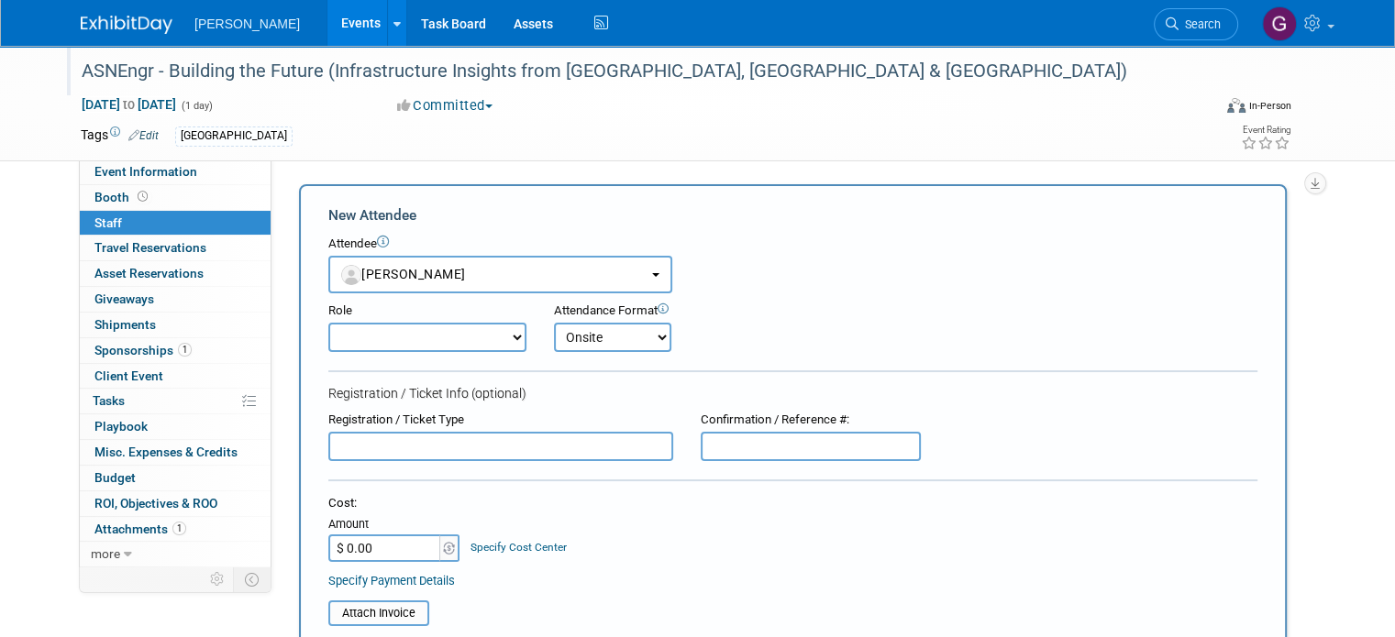
click at [428, 326] on select "Demonstrator Host Planner Presenter Sales Representative Set-up/Dismantle Crew …" at bounding box center [427, 337] width 198 height 29
click at [558, 385] on div "Registration / Ticket Info (optional)" at bounding box center [792, 393] width 929 height 18
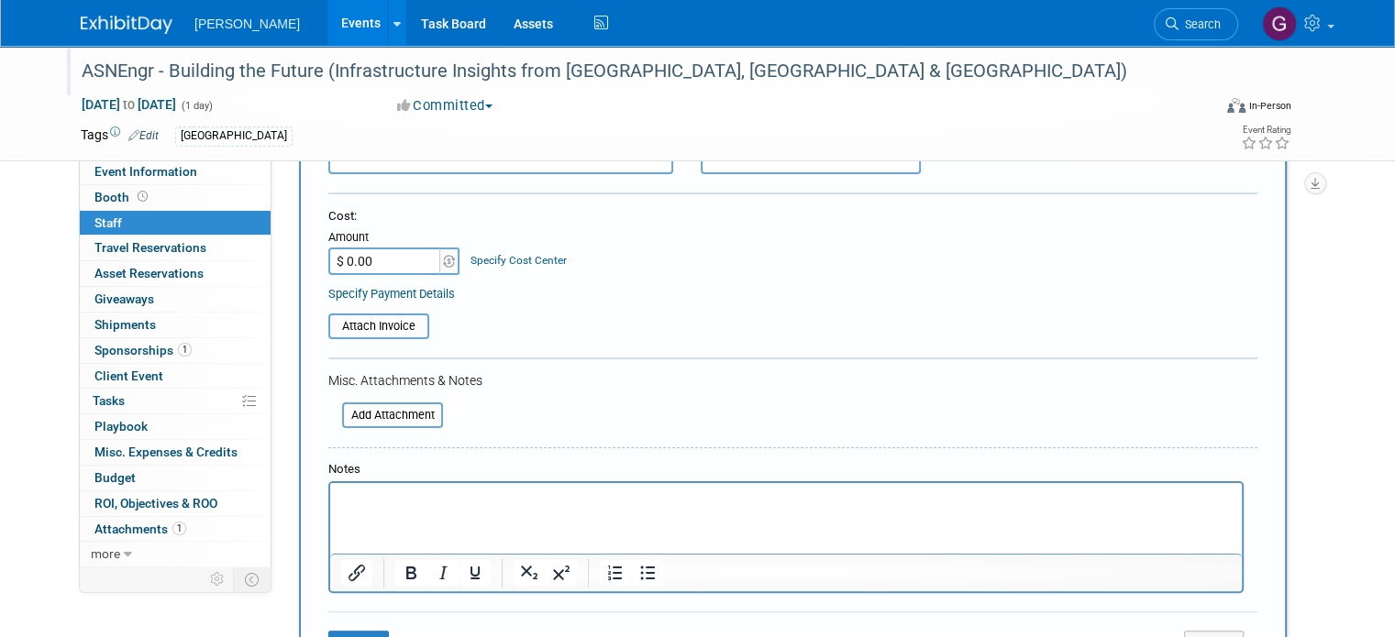
scroll to position [372, 0]
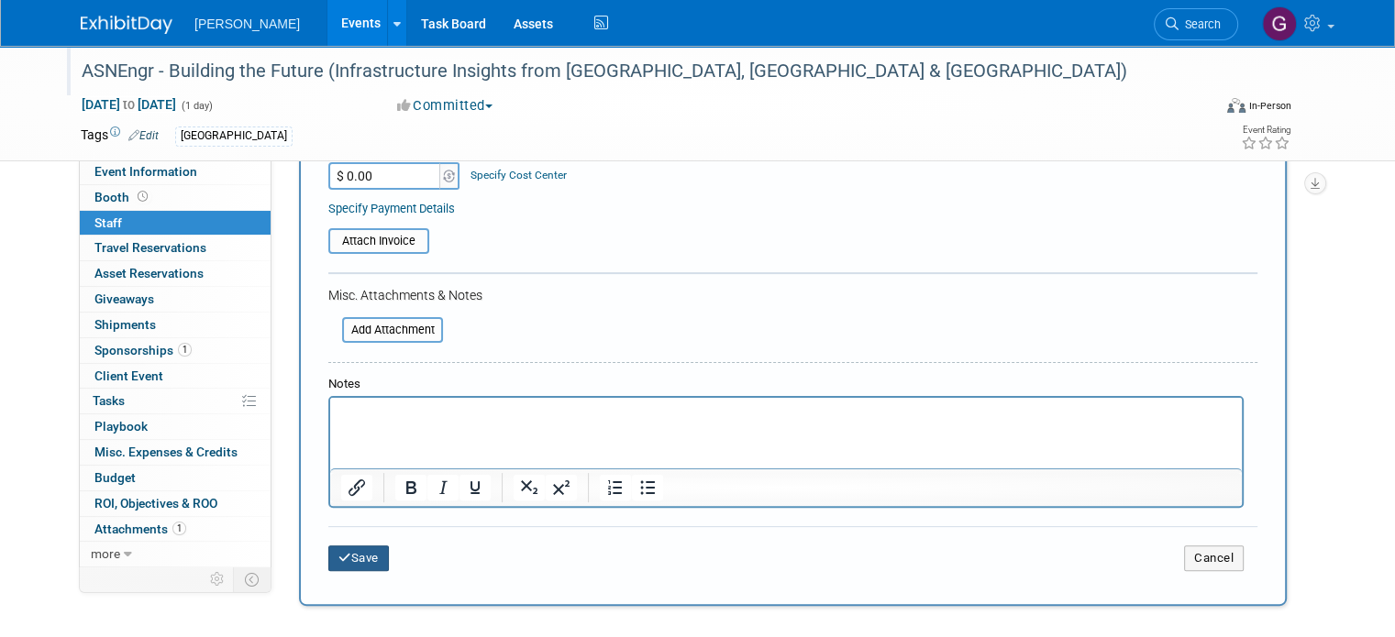
click at [357, 560] on button "Save" at bounding box center [358, 559] width 61 height 26
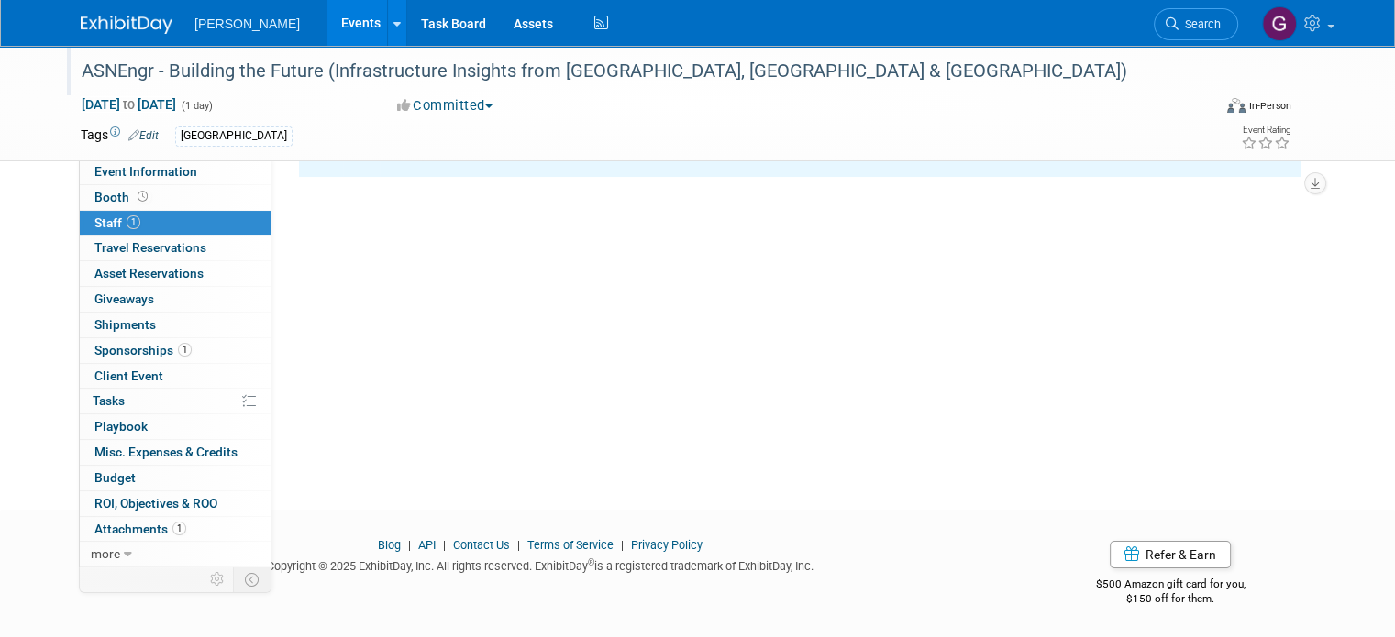
scroll to position [0, 0]
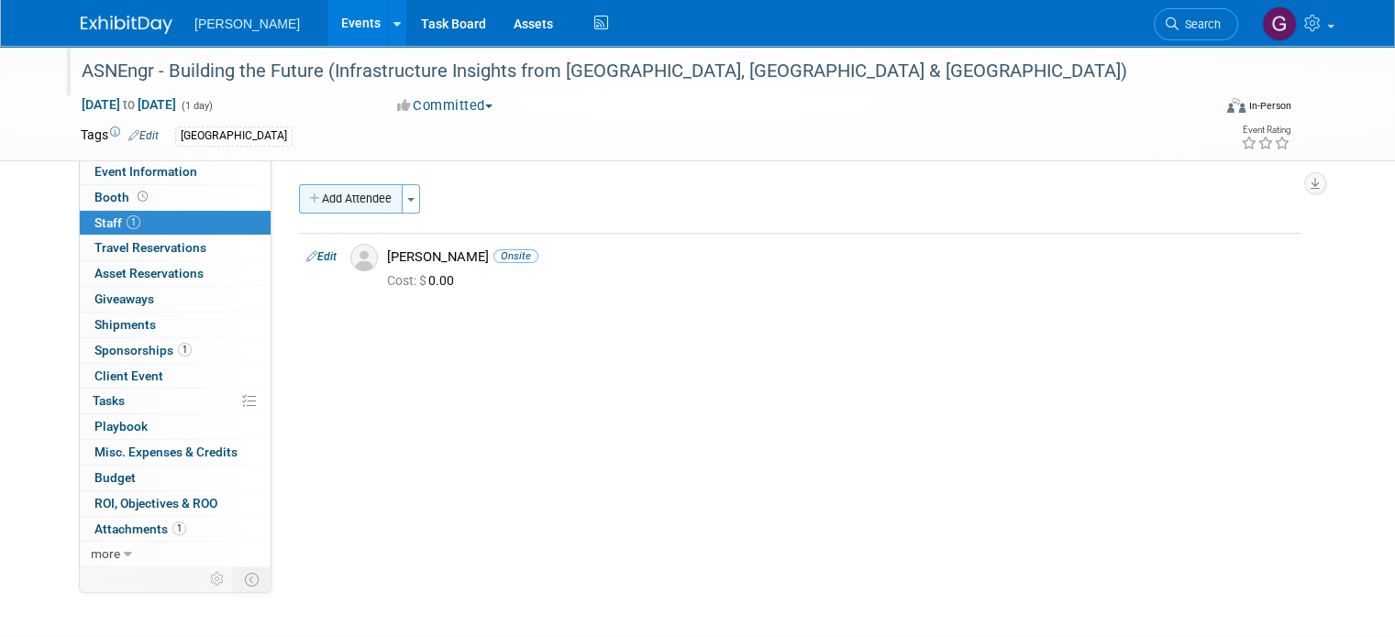
click at [323, 190] on button "Add Attendee" at bounding box center [351, 198] width 104 height 29
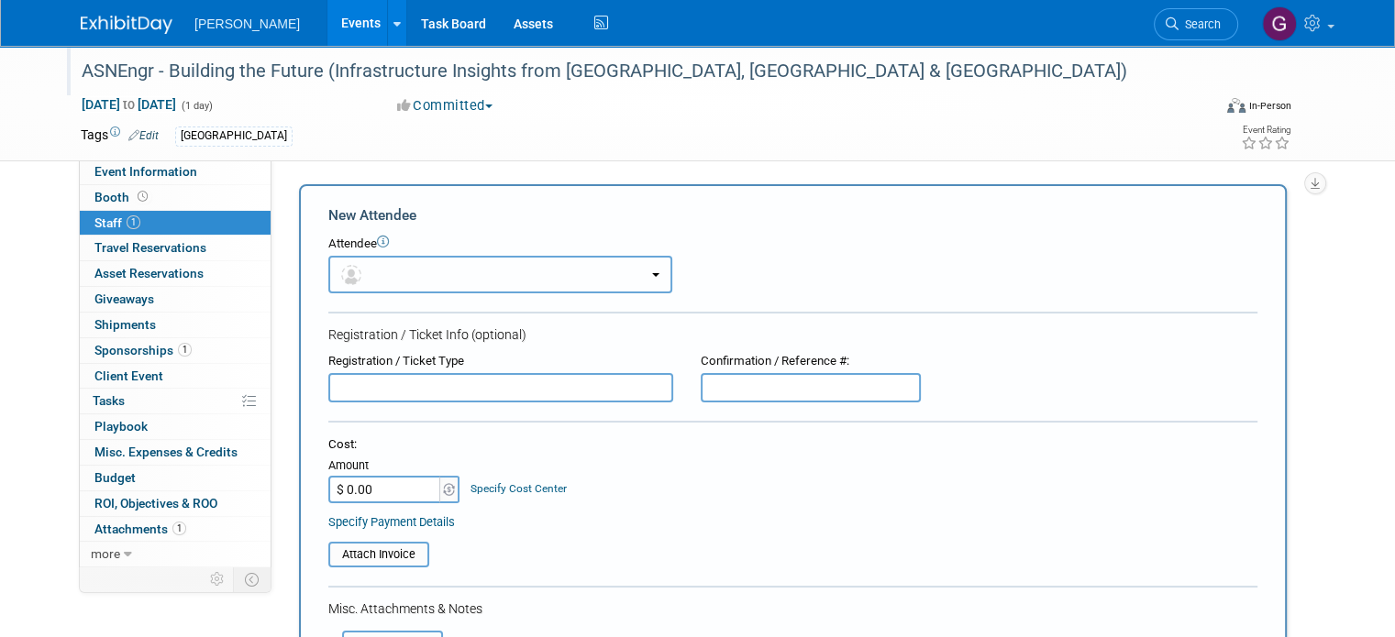
click at [363, 272] on button "button" at bounding box center [500, 275] width 344 height 38
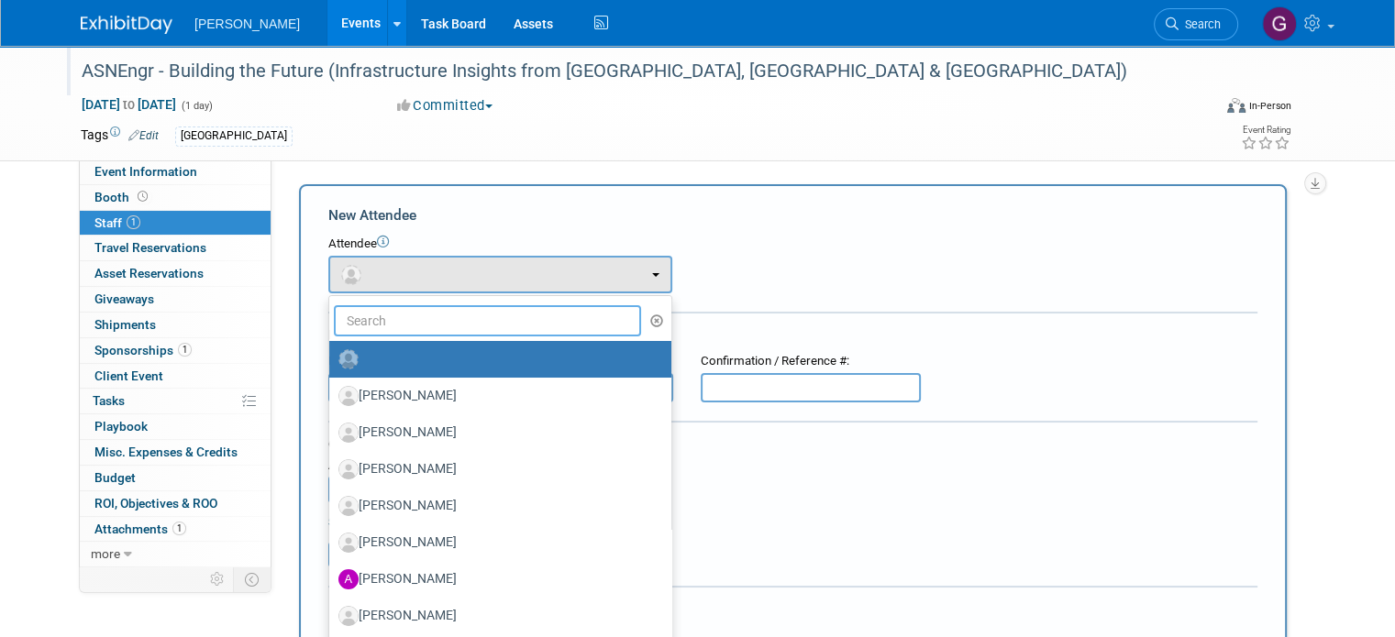
click at [367, 313] on input "text" at bounding box center [487, 320] width 307 height 31
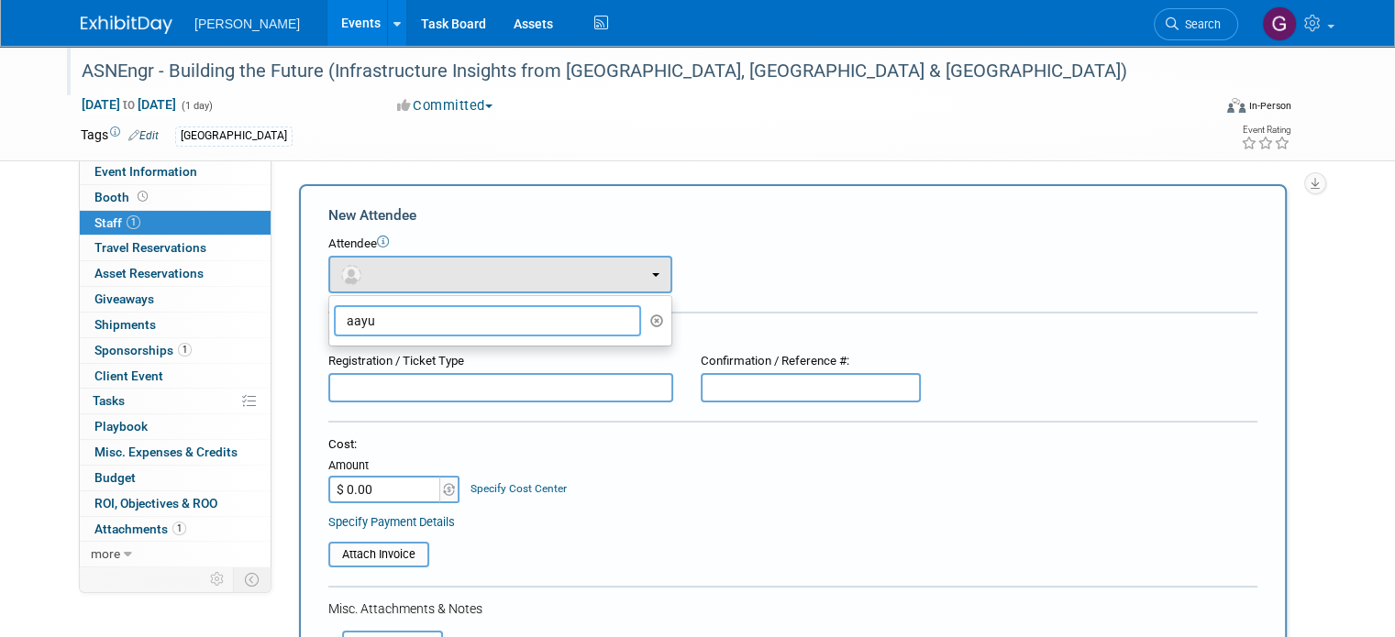
drag, startPoint x: 367, startPoint y: 314, endPoint x: 264, endPoint y: 313, distance: 102.7
click at [271, 313] on div "Event Website: Edit Event Venue Name: Specify event venue name Event Venue Addr…" at bounding box center [792, 362] width 1043 height 405
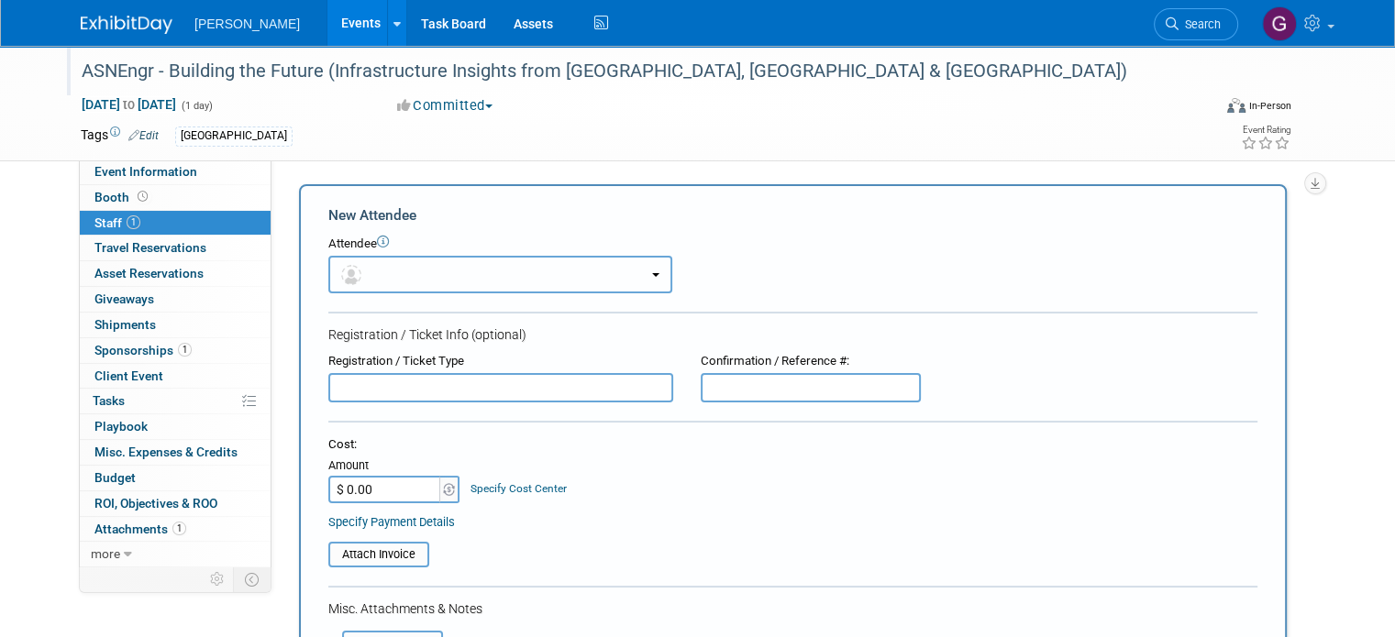
click at [370, 278] on button "button" at bounding box center [500, 275] width 344 height 38
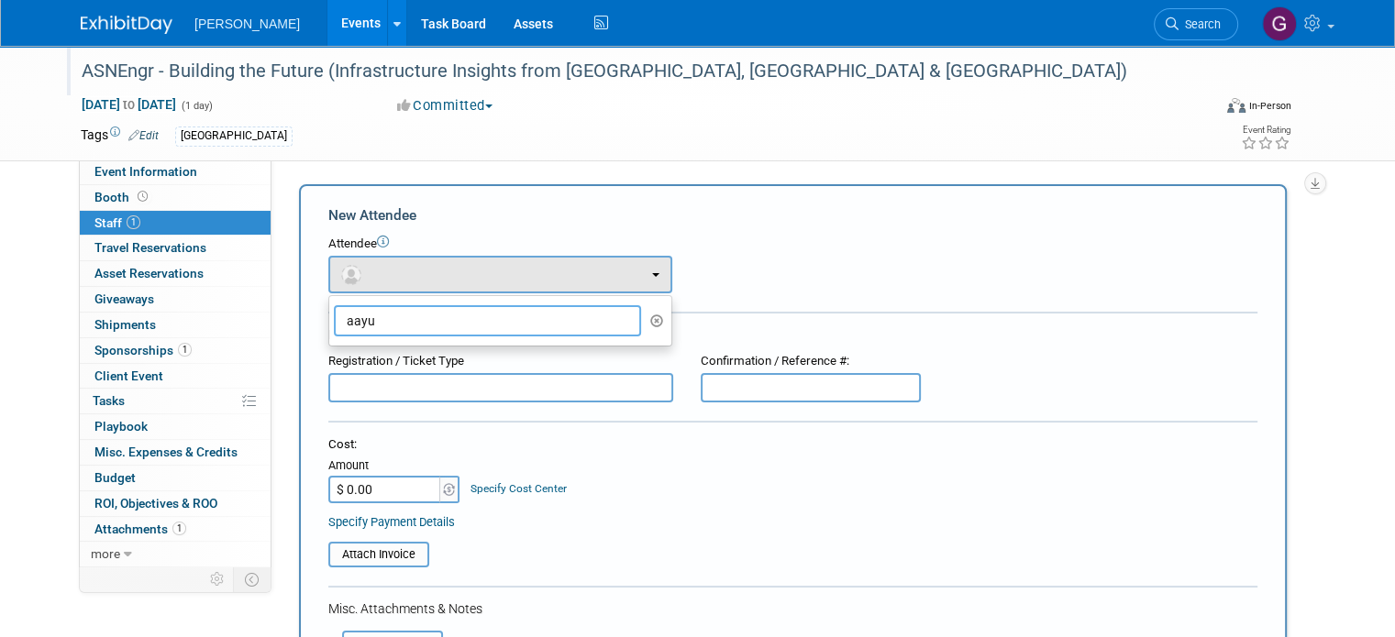
click at [379, 329] on input "aayu" at bounding box center [487, 320] width 307 height 31
type input "a"
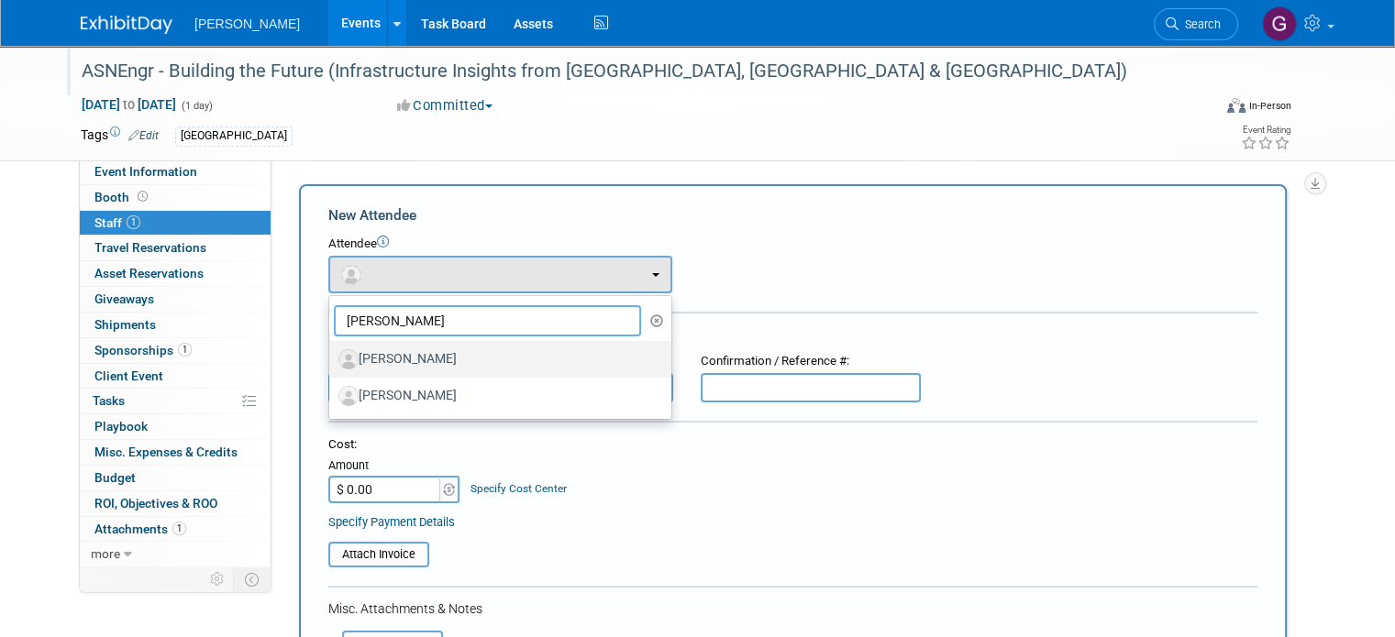
type input "hann"
click at [383, 350] on label "[PERSON_NAME]" at bounding box center [495, 359] width 315 height 29
click at [332, 351] on input "[PERSON_NAME]" at bounding box center [326, 357] width 12 height 12
select select "fcd6a213-9c32-4b1a-9359-fcab66bffa6c"
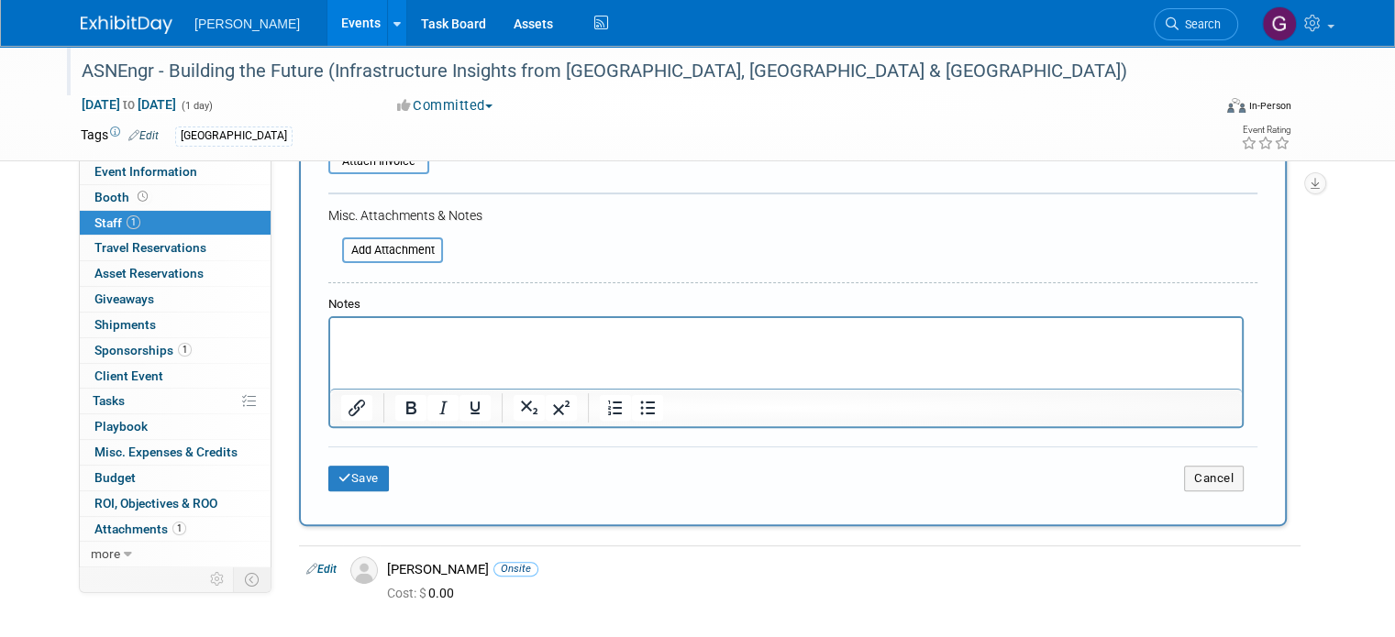
scroll to position [457, 0]
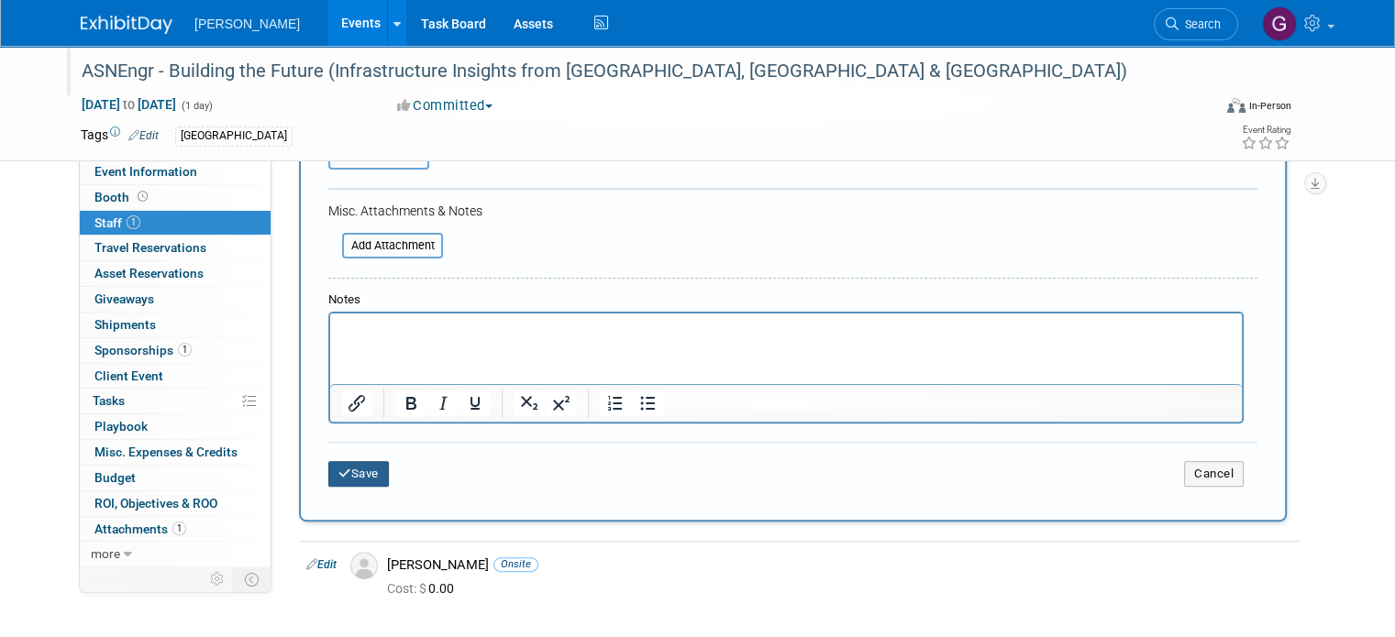
click at [351, 461] on button "Save" at bounding box center [358, 474] width 61 height 26
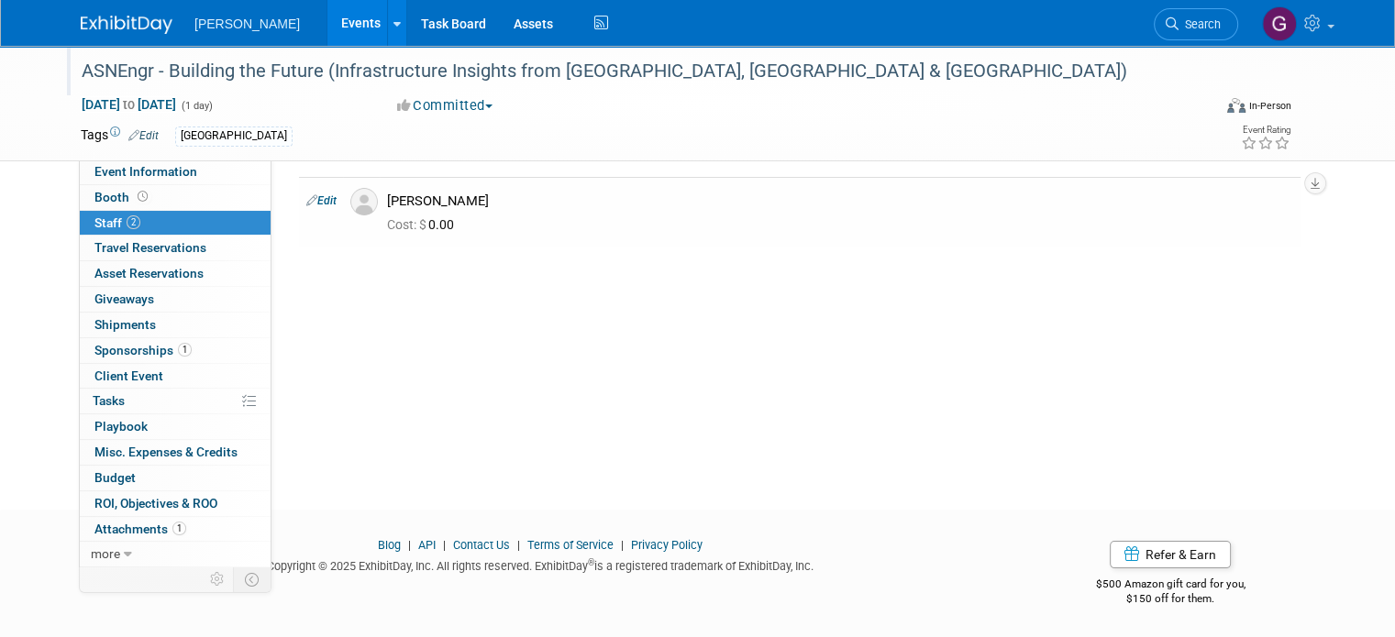
scroll to position [0, 0]
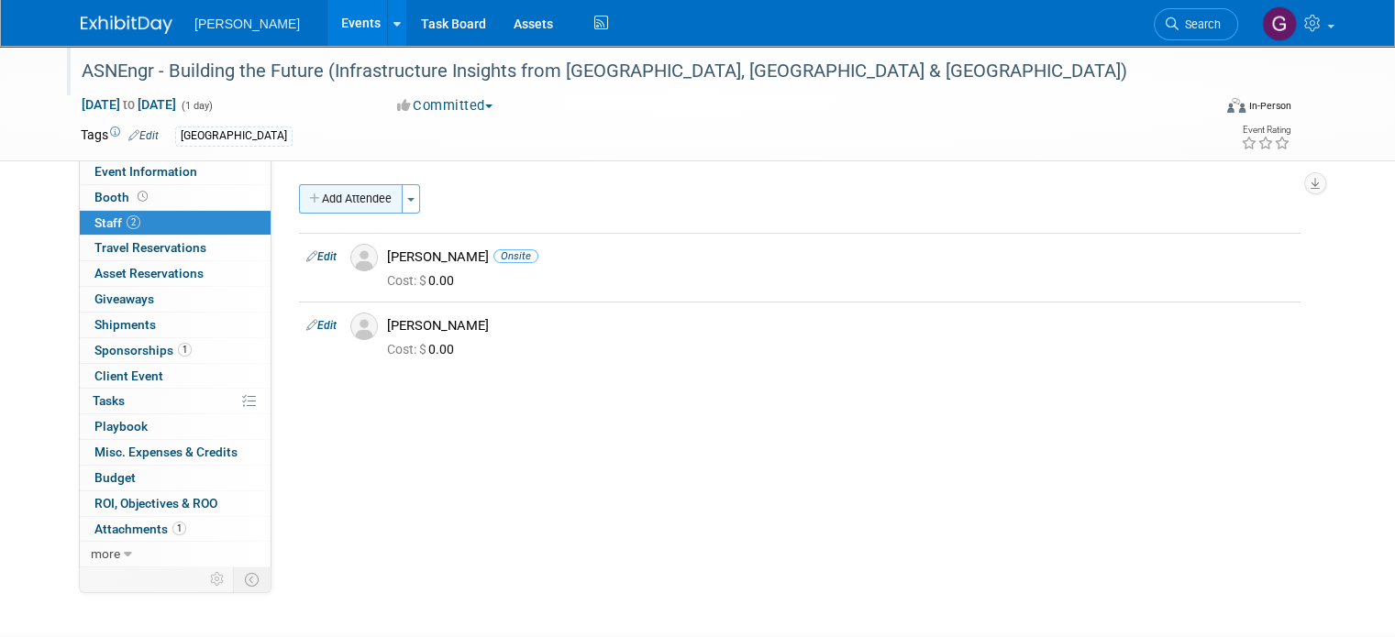
click at [352, 199] on button "Add Attendee" at bounding box center [351, 198] width 104 height 29
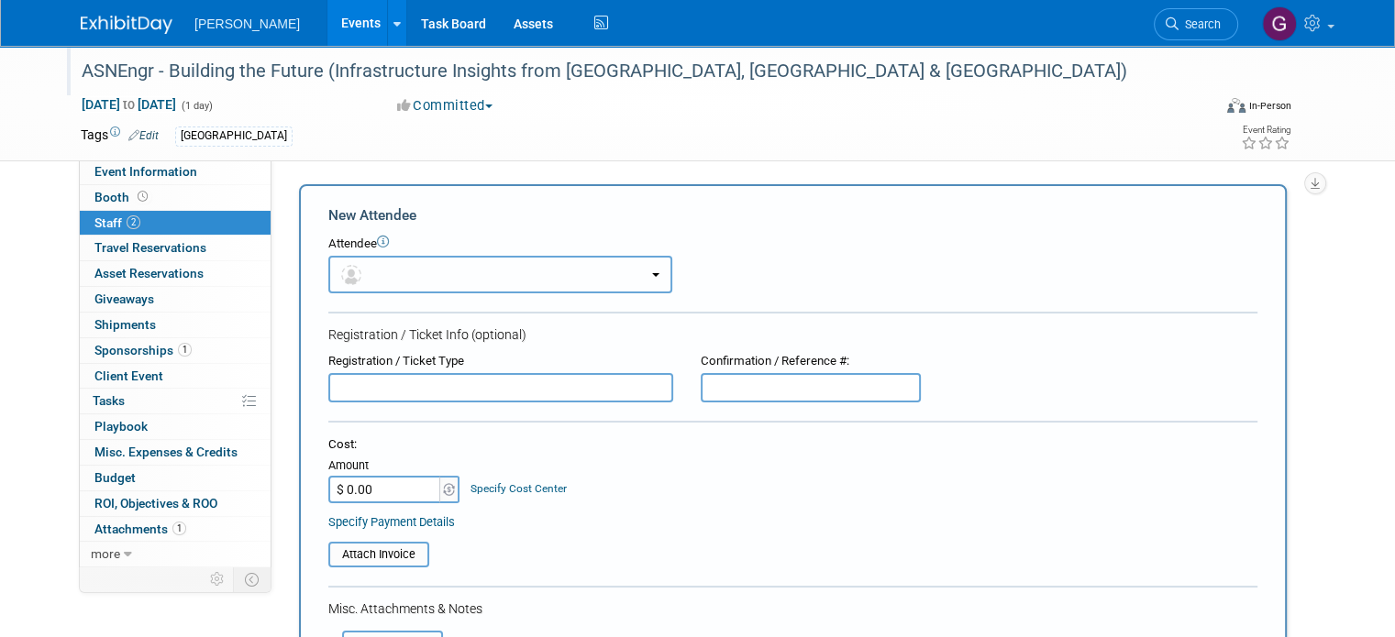
click at [410, 275] on button "button" at bounding box center [500, 275] width 344 height 38
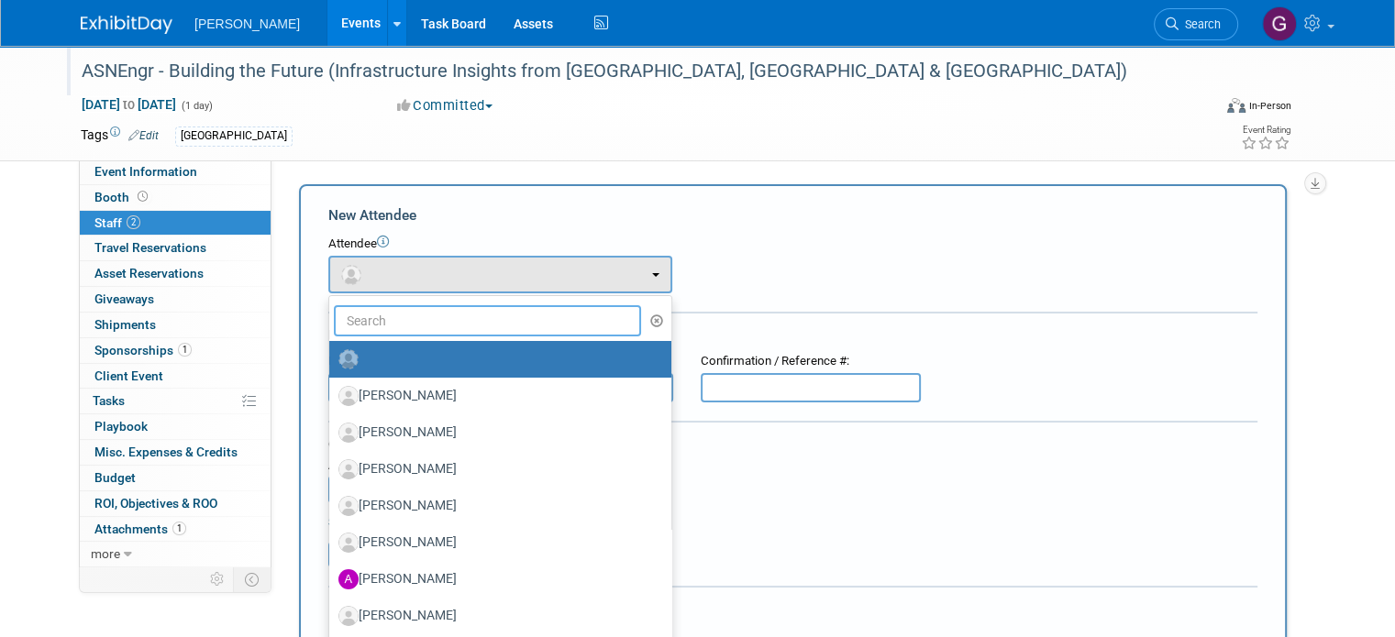
click at [407, 333] on input "text" at bounding box center [487, 320] width 307 height 31
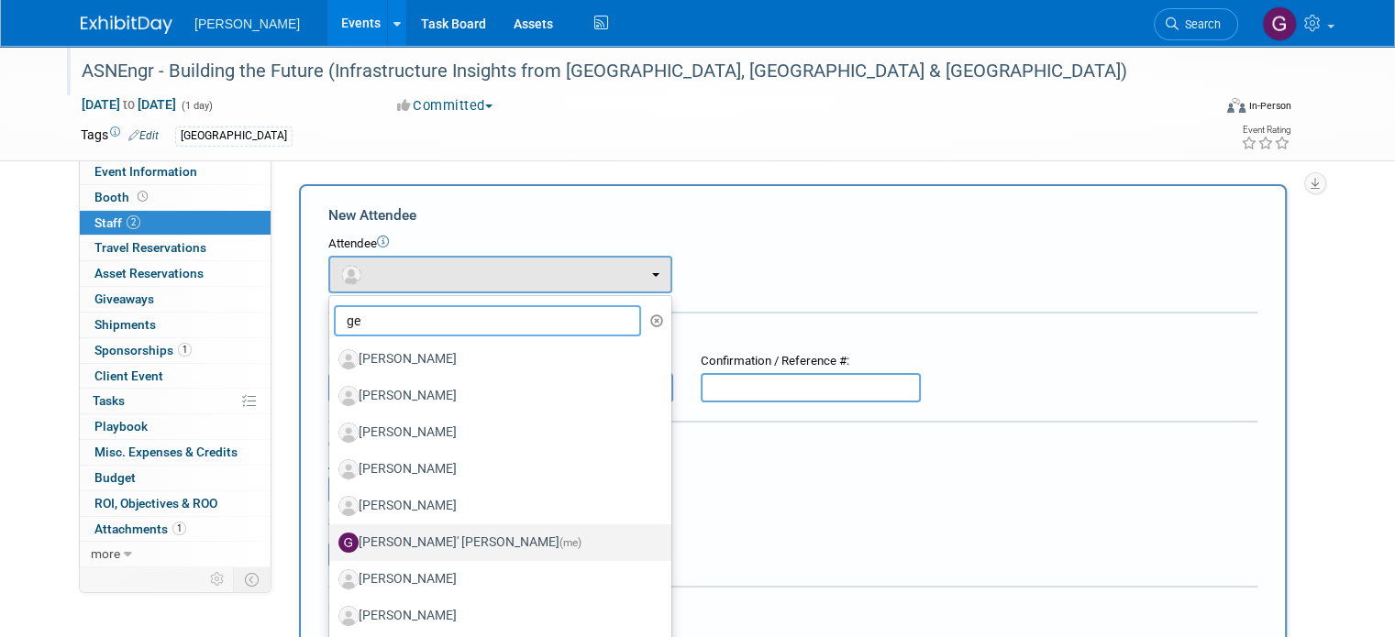
type input "ge"
click at [416, 551] on label "Genee' Mengarelli (me)" at bounding box center [495, 542] width 315 height 29
click at [332, 547] on input "Genee' Mengarelli (me)" at bounding box center [326, 541] width 12 height 12
select select "37301463-c4d5-4d93-aac8-239b41fe45f7"
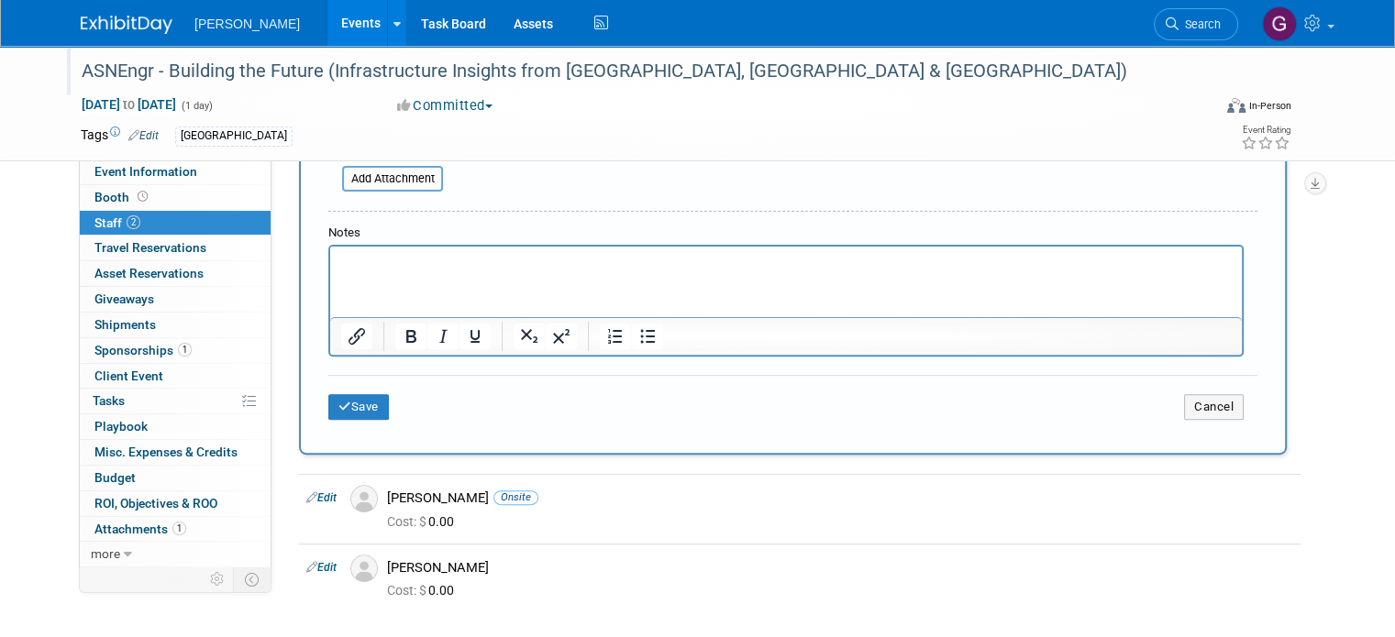
scroll to position [539, 0]
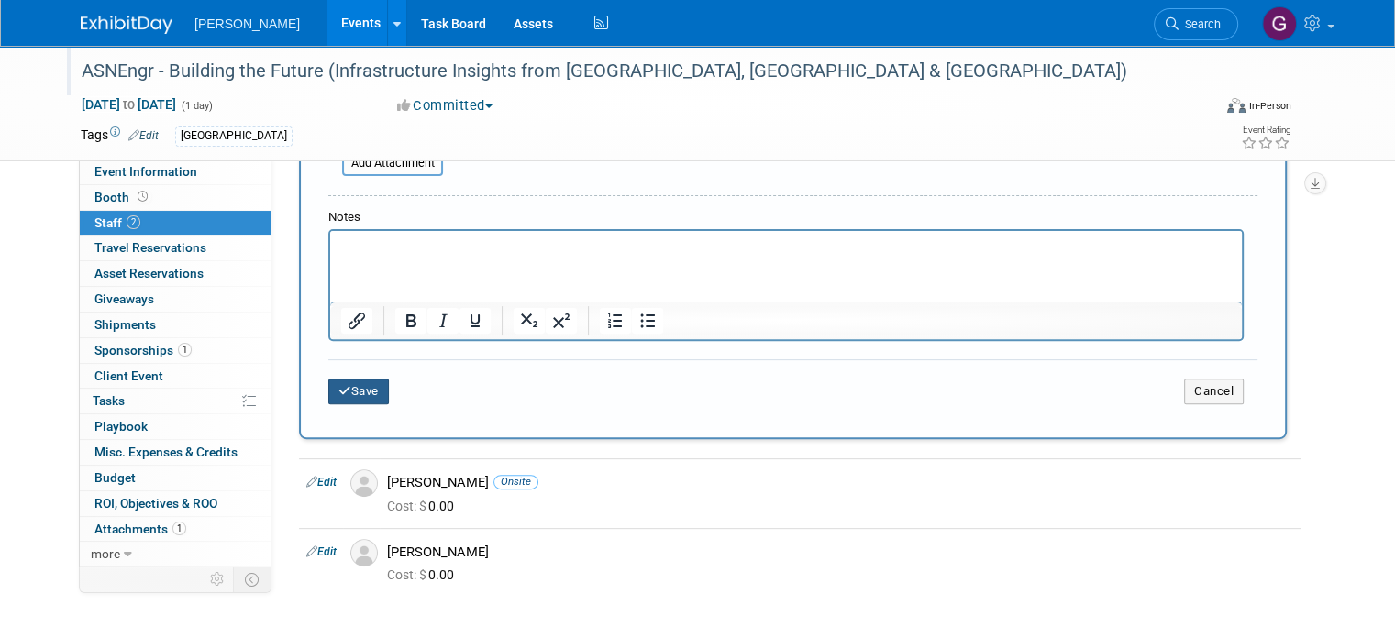
click at [363, 379] on button "Save" at bounding box center [358, 392] width 61 height 26
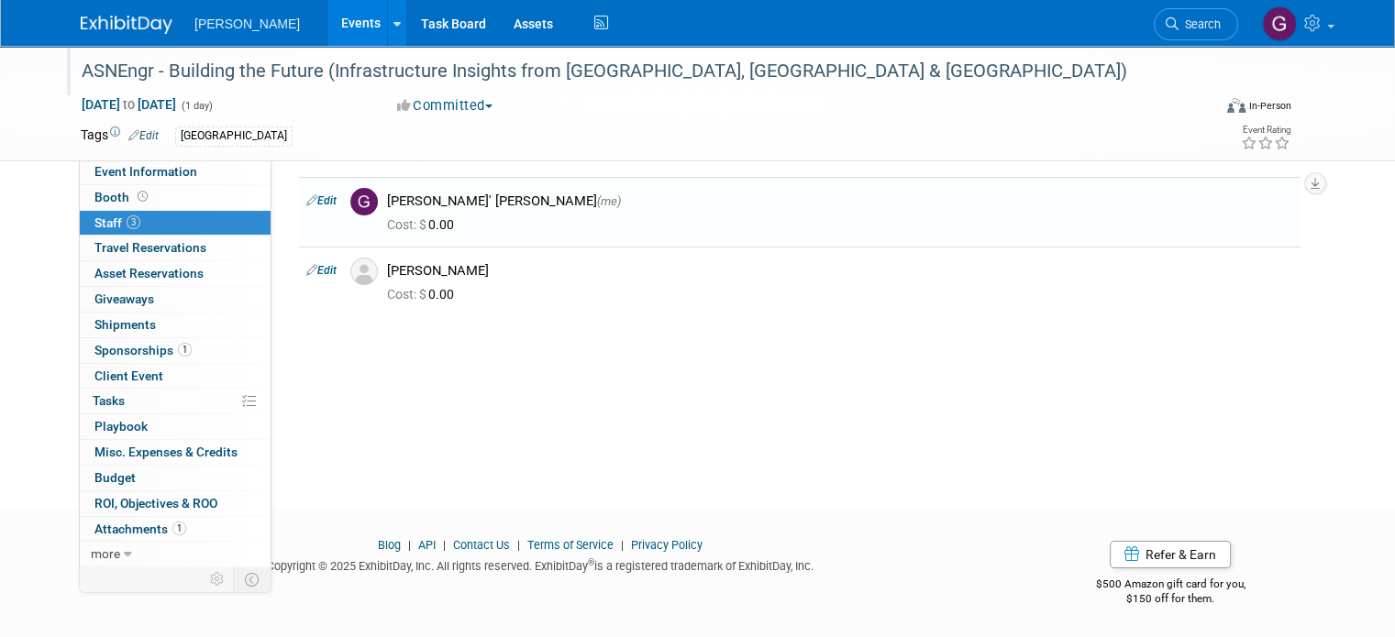
scroll to position [0, 0]
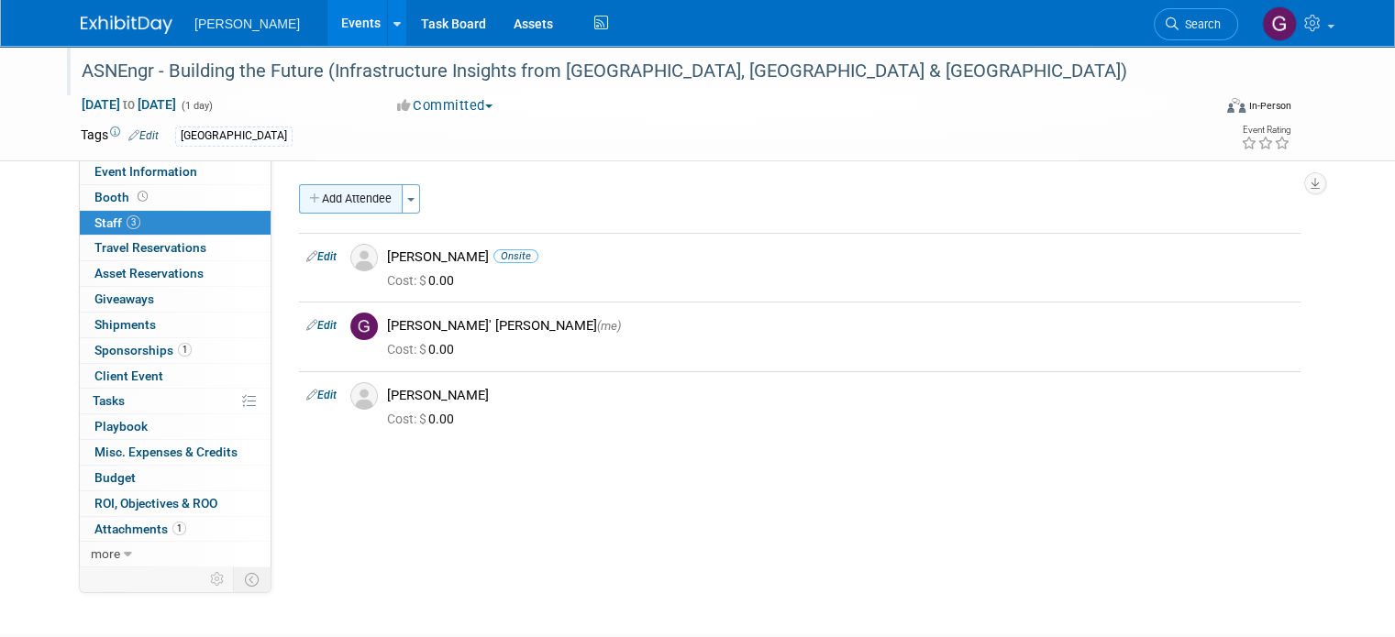
click at [370, 193] on button "Add Attendee" at bounding box center [351, 198] width 104 height 29
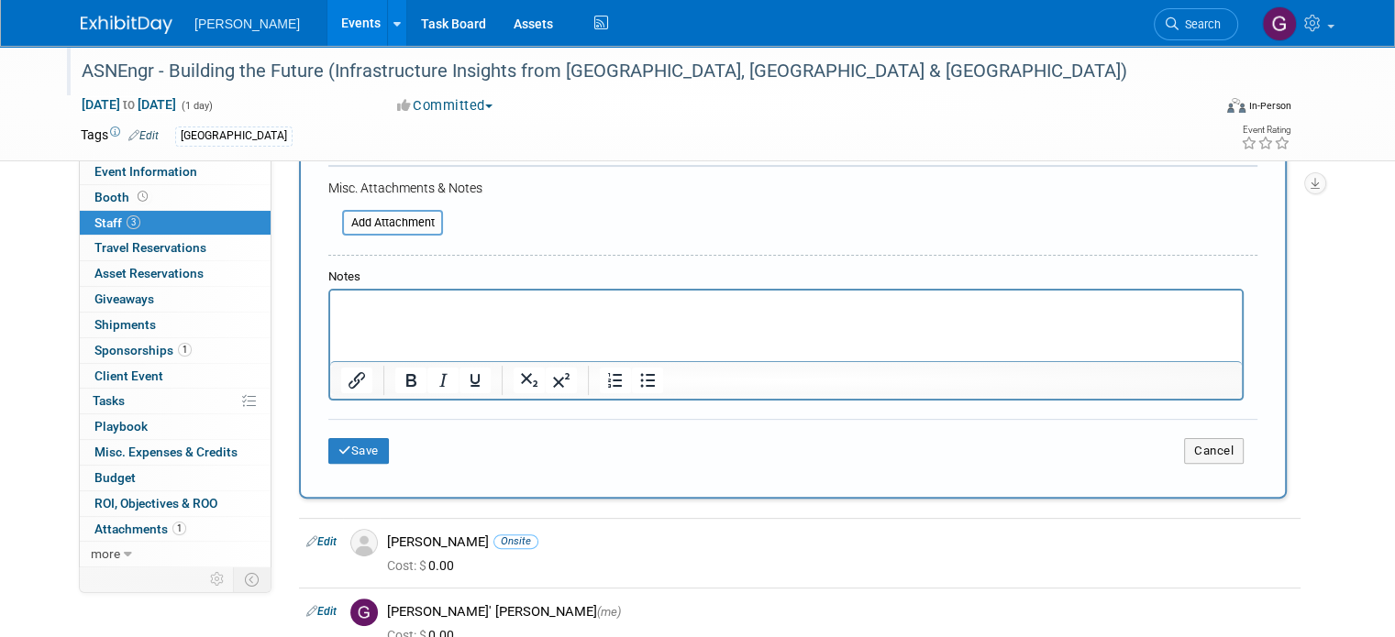
scroll to position [455, 0]
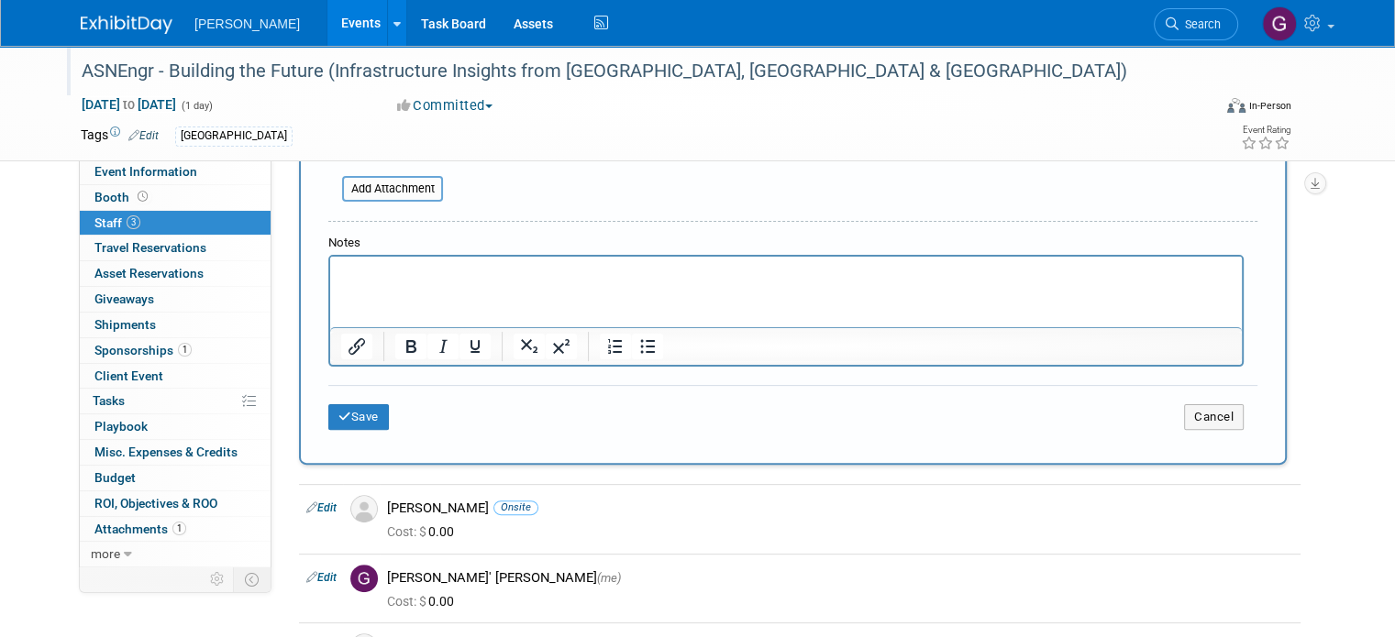
click at [700, 282] on html at bounding box center [785, 270] width 911 height 26
click at [336, 413] on button "Save" at bounding box center [358, 417] width 61 height 26
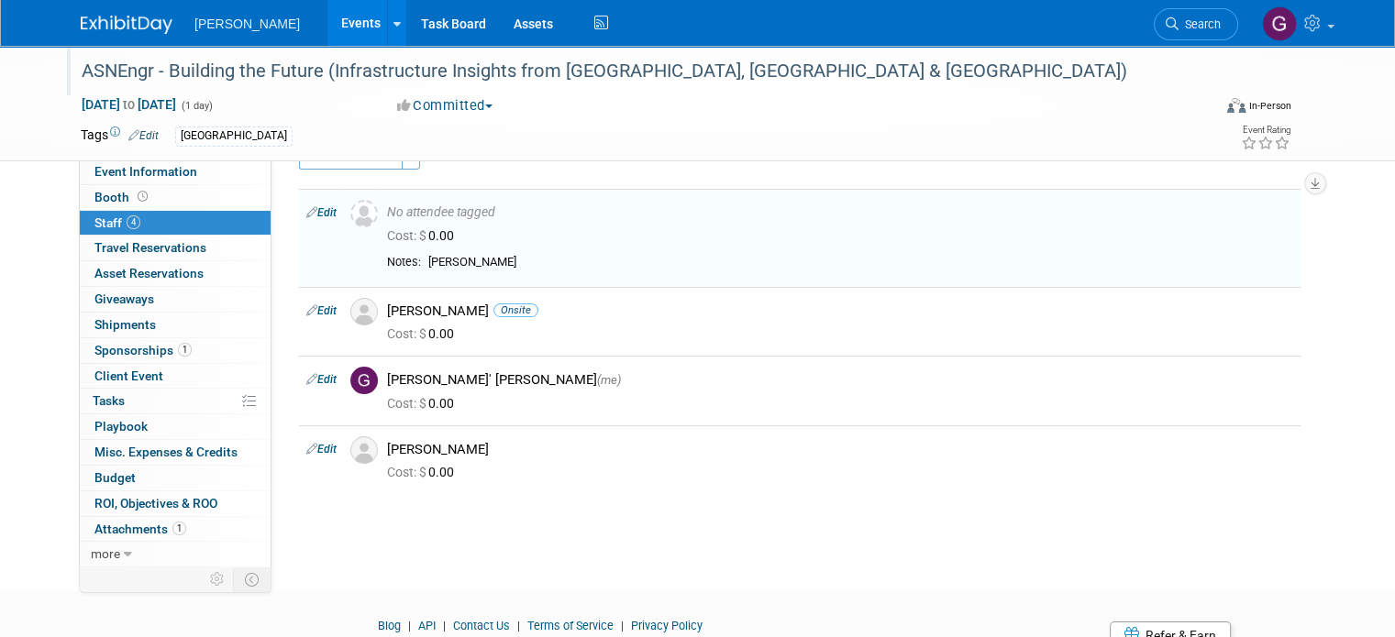
scroll to position [38, 0]
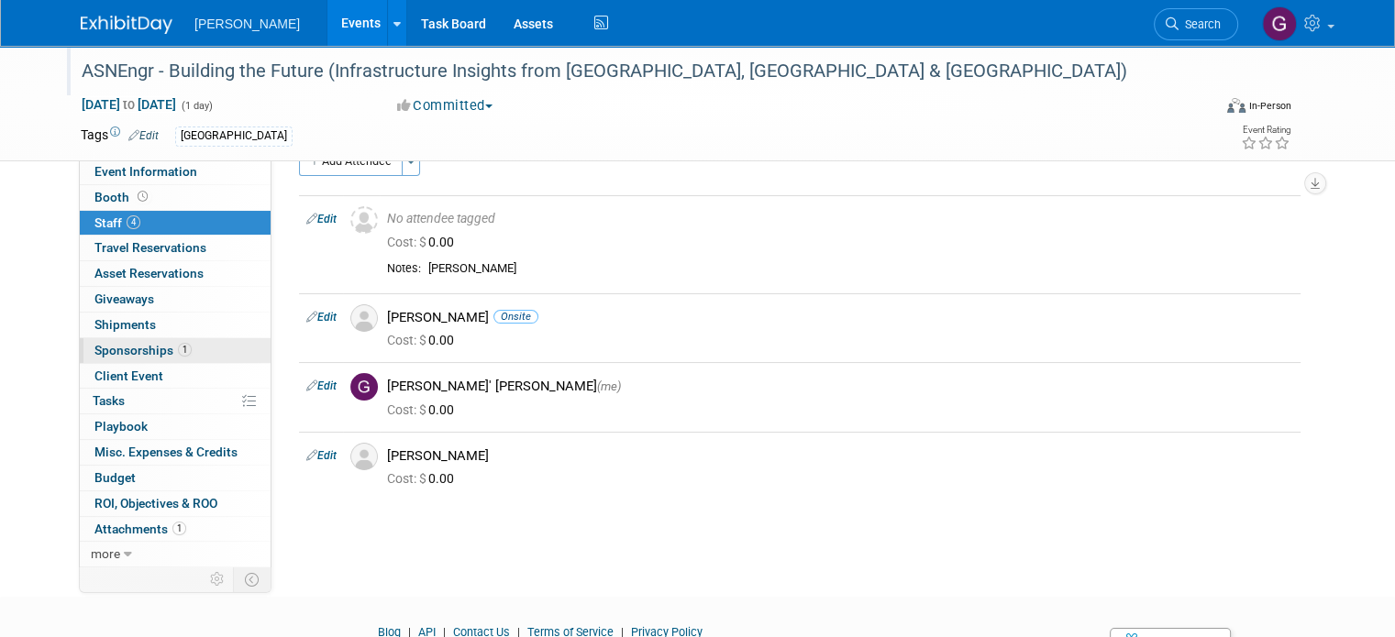
click at [187, 345] on link "1 Sponsorships 1" at bounding box center [175, 350] width 191 height 25
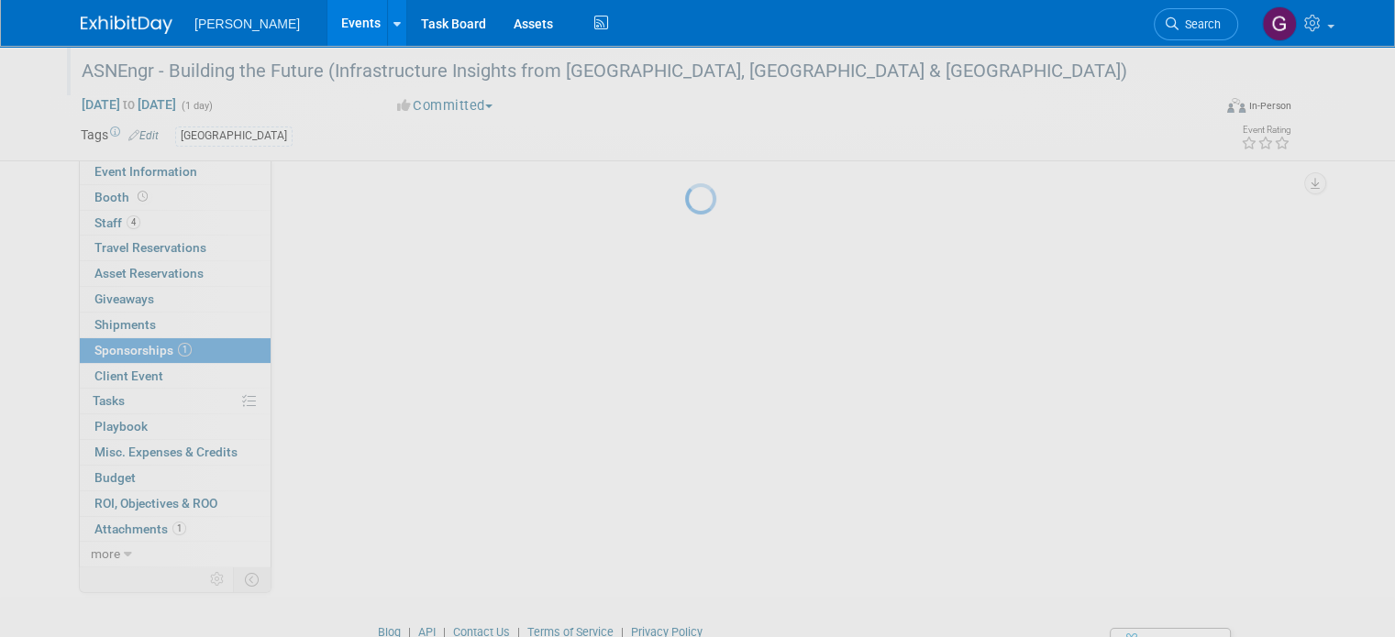
scroll to position [0, 0]
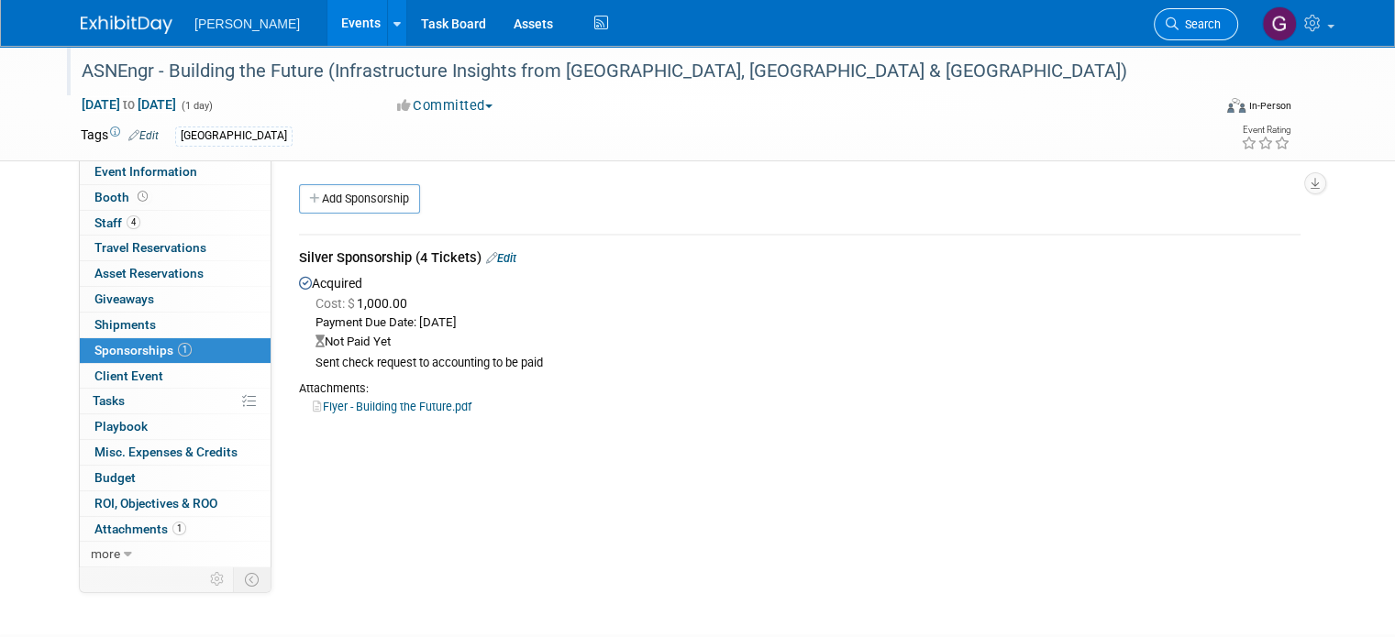
click at [1190, 16] on link "Search" at bounding box center [1196, 24] width 84 height 32
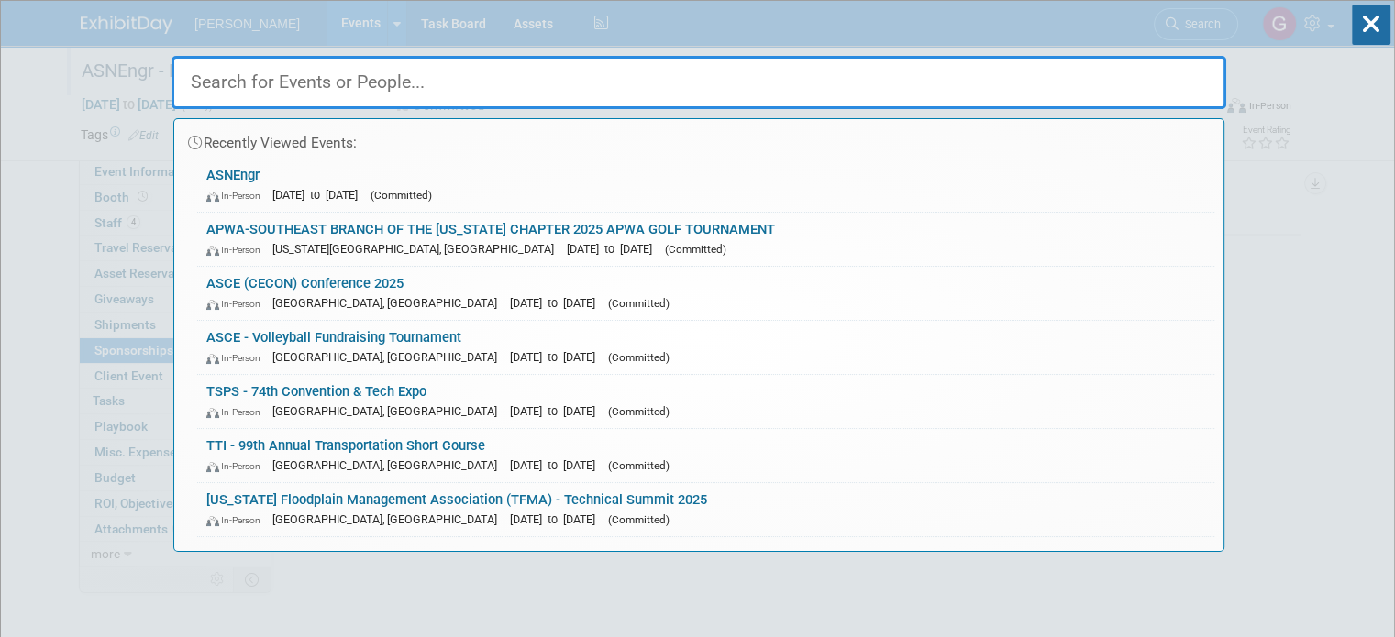
click at [837, 73] on input "text" at bounding box center [698, 82] width 1055 height 53
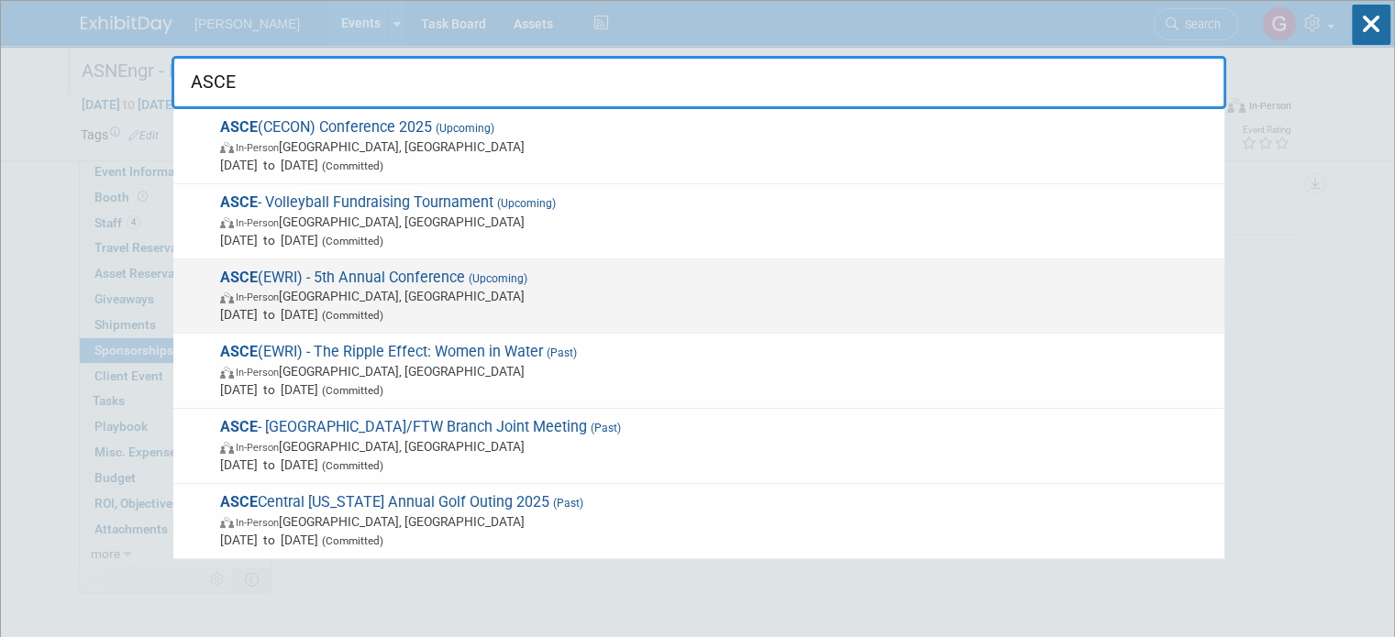
type input "ASCE"
click at [488, 295] on span "In-Person Houston, TX" at bounding box center [717, 296] width 995 height 18
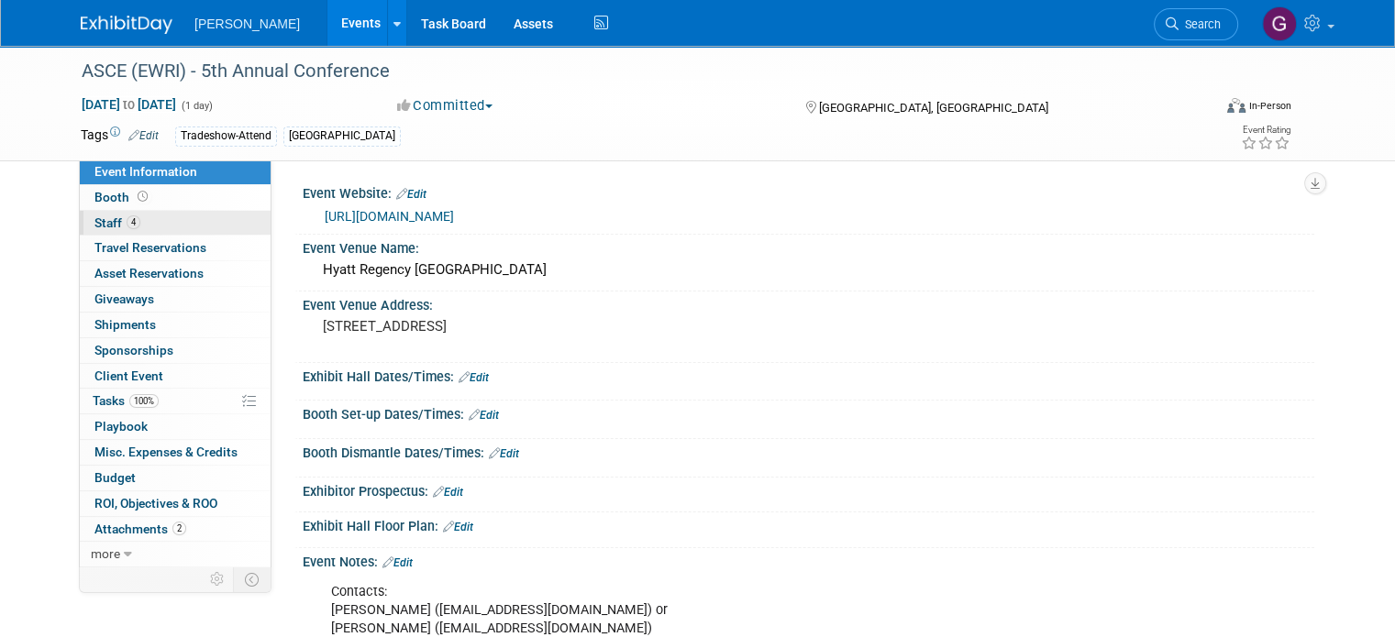
click at [222, 228] on link "4 Staff 4" at bounding box center [175, 223] width 191 height 25
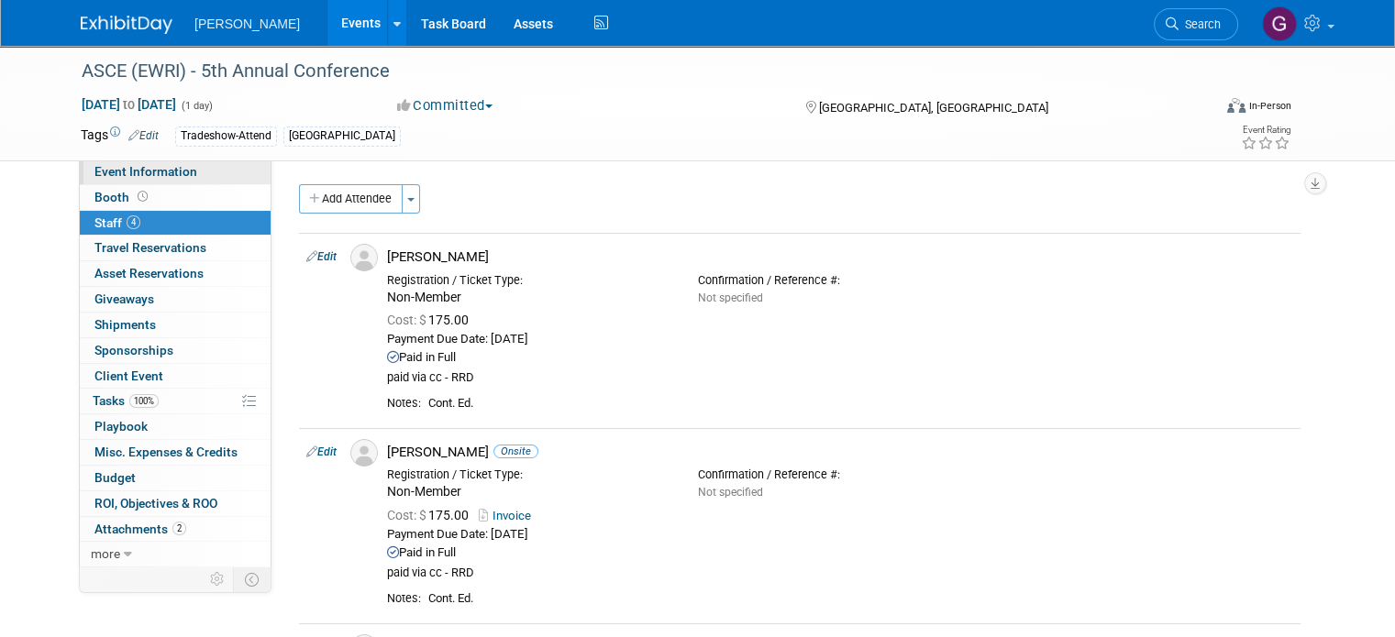
click at [199, 176] on link "Event Information" at bounding box center [175, 172] width 191 height 25
click at [199, 171] on link "Event Information" at bounding box center [175, 172] width 191 height 25
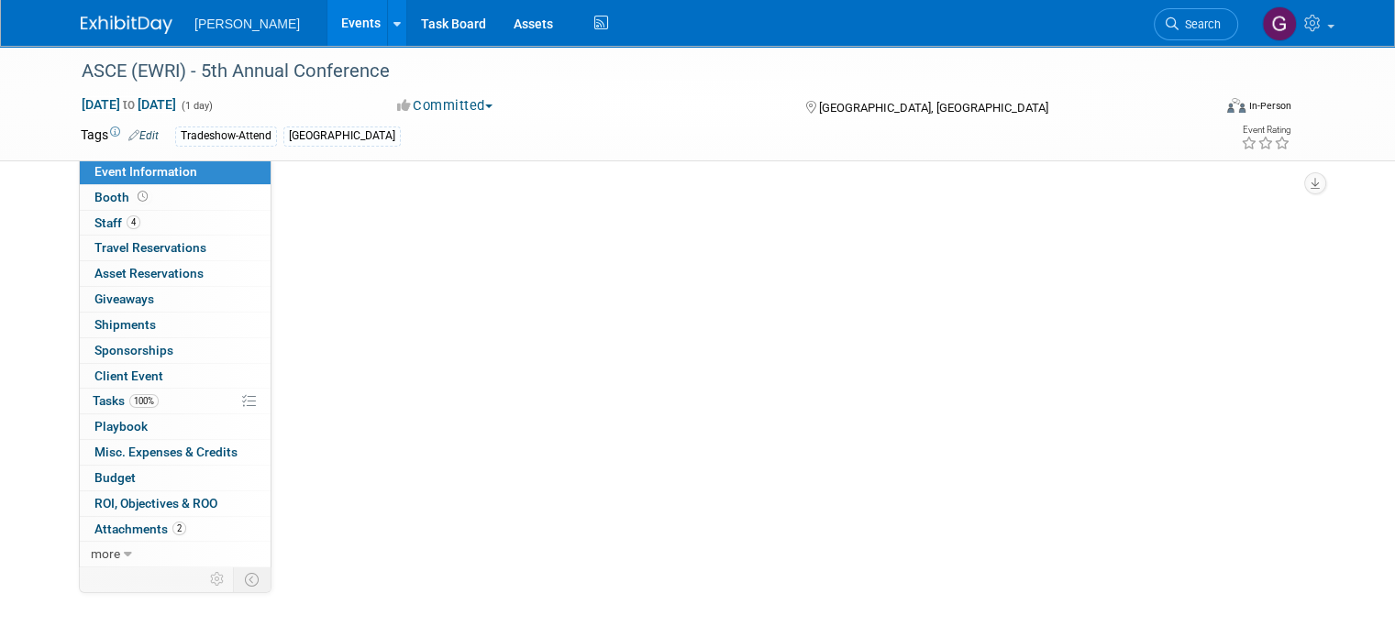
click at [199, 171] on link "Event Information" at bounding box center [175, 172] width 191 height 25
